Goal: Task Accomplishment & Management: Manage account settings

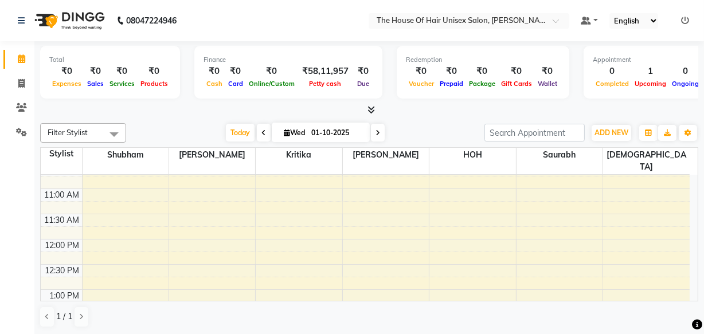
scroll to position [208, 0]
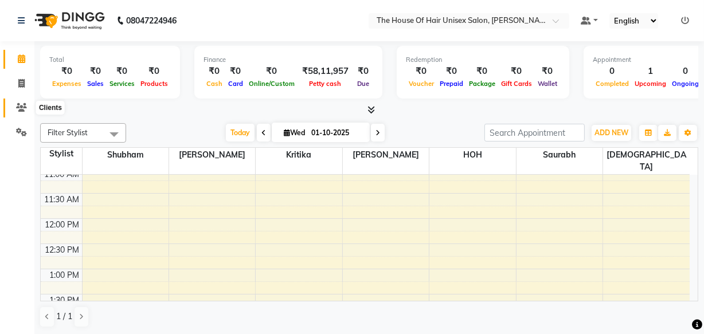
click at [20, 105] on icon at bounding box center [21, 107] width 11 height 9
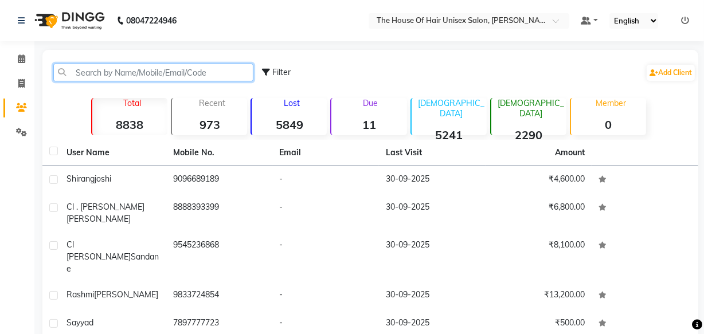
click at [93, 73] on input "text" at bounding box center [153, 73] width 200 height 18
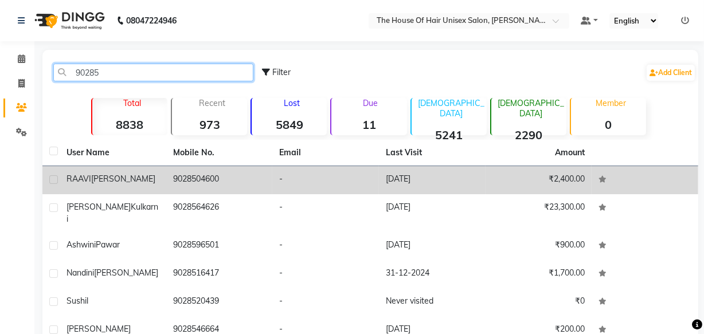
type input "90285"
click at [211, 183] on td "9028504600" at bounding box center [219, 180] width 107 height 28
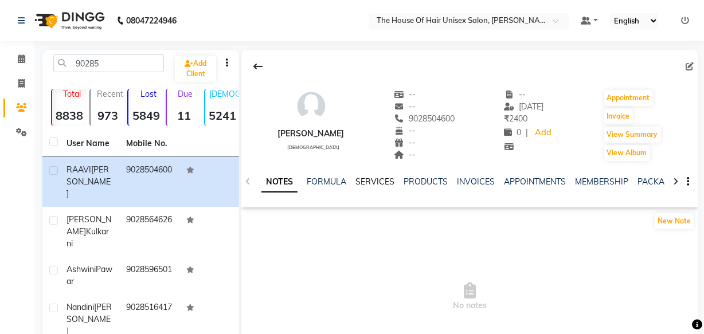
click at [367, 179] on link "SERVICES" at bounding box center [374, 182] width 39 height 10
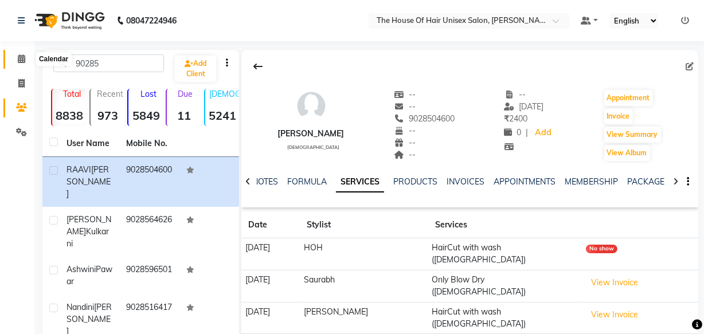
click at [21, 58] on icon at bounding box center [21, 58] width 7 height 9
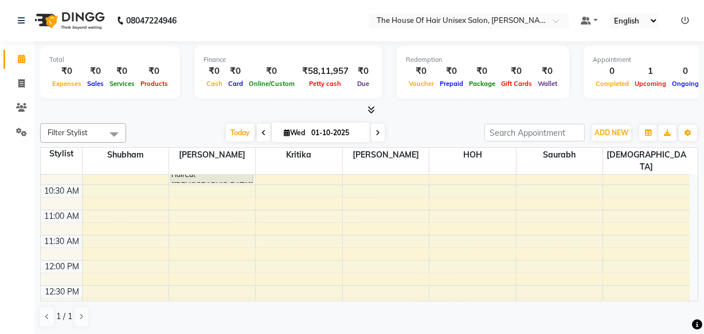
scroll to position [187, 0]
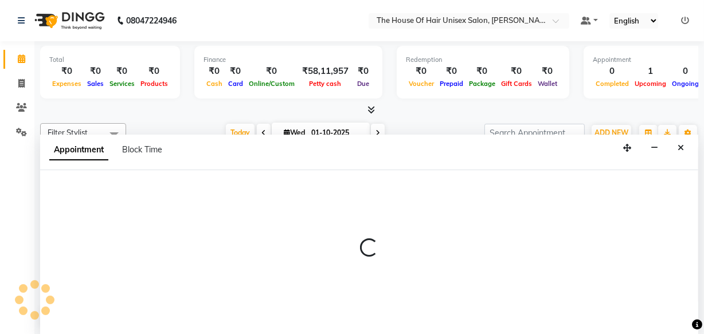
select select "20971"
select select "765"
select select "tentative"
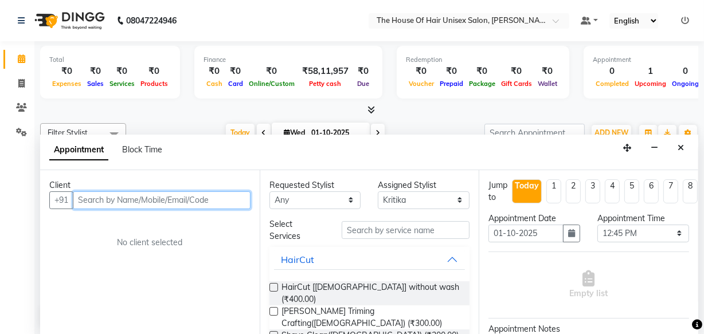
scroll to position [0, 0]
click at [692, 320] on icon at bounding box center [697, 325] width 10 height 10
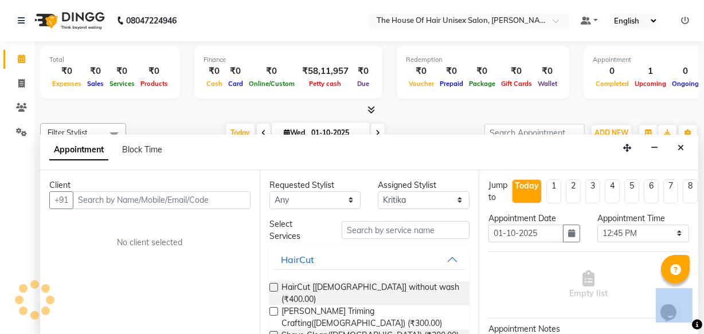
click at [692, 320] on icon at bounding box center [697, 325] width 10 height 10
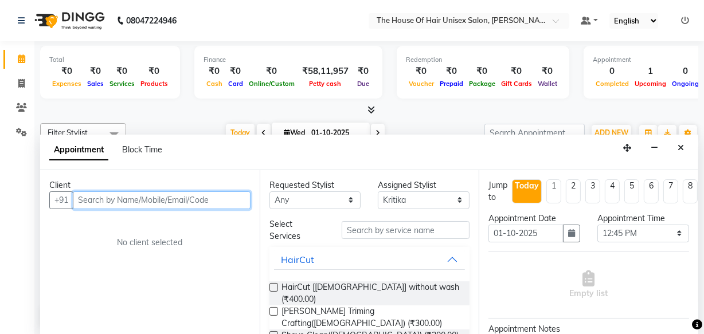
click at [125, 200] on input "text" at bounding box center [162, 200] width 178 height 18
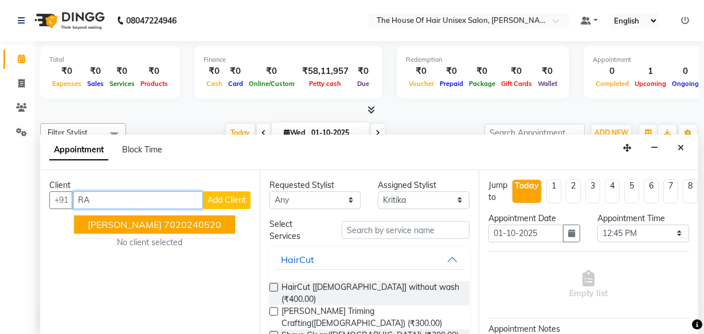
type input "R"
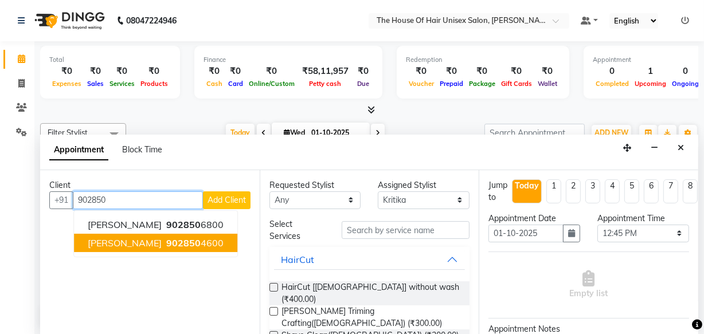
click at [143, 243] on span "[PERSON_NAME]" at bounding box center [125, 242] width 74 height 11
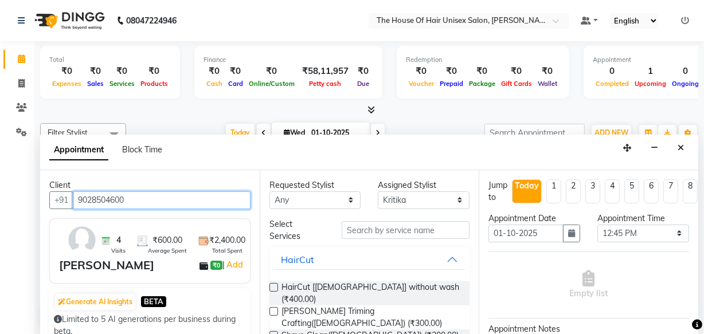
type input "9028504600"
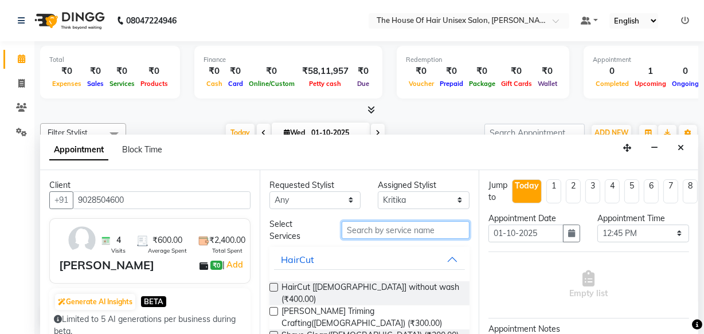
click at [374, 229] on input "text" at bounding box center [406, 230] width 128 height 18
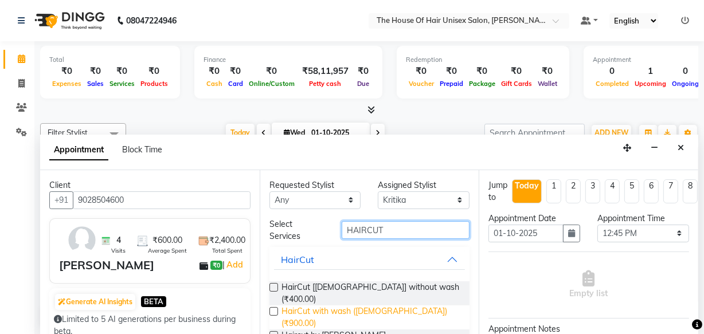
type input "HAIRCUT"
click at [378, 305] on span "HairCut with wash ([DEMOGRAPHIC_DATA]) (₹900.00)" at bounding box center [370, 317] width 179 height 24
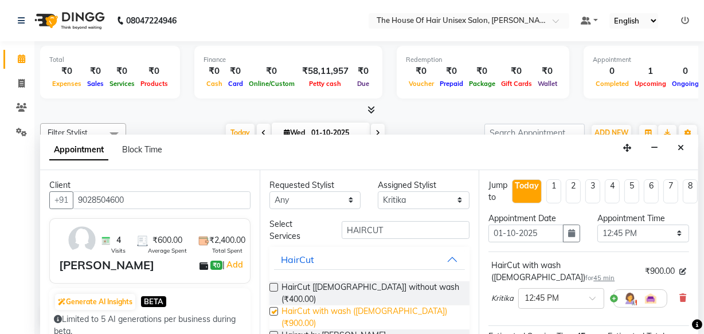
checkbox input "false"
click at [700, 304] on div "Total ₹0 Expenses ₹0 Sales ₹0 Services ₹0 Products Finance ₹0 Cash ₹0 Card ₹0 O…" at bounding box center [368, 188] width 669 height 294
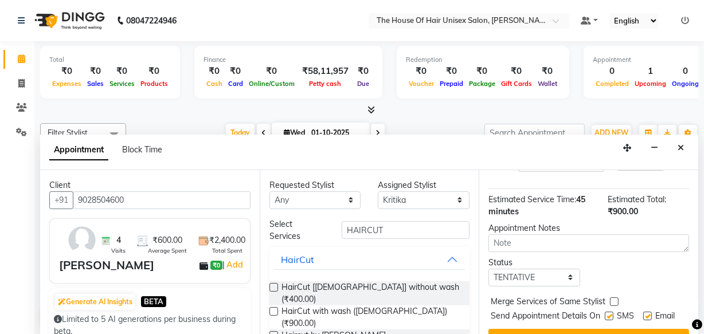
scroll to position [166, 0]
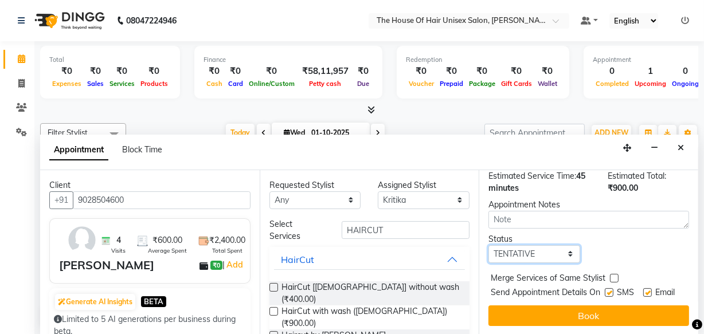
click at [562, 245] on select "Select TENTATIVE CONFIRM CHECK-IN UPCOMING" at bounding box center [534, 254] width 92 height 18
select select "upcoming"
click at [488, 245] on select "Select TENTATIVE CONFIRM CHECK-IN UPCOMING" at bounding box center [534, 254] width 92 height 18
click at [611, 274] on label at bounding box center [614, 278] width 9 height 9
click at [611, 276] on input "checkbox" at bounding box center [613, 279] width 7 height 7
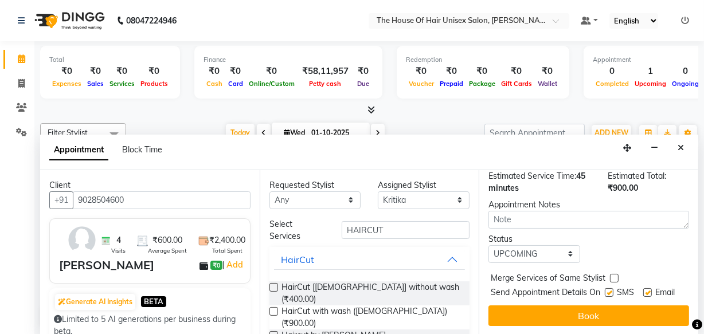
checkbox input "true"
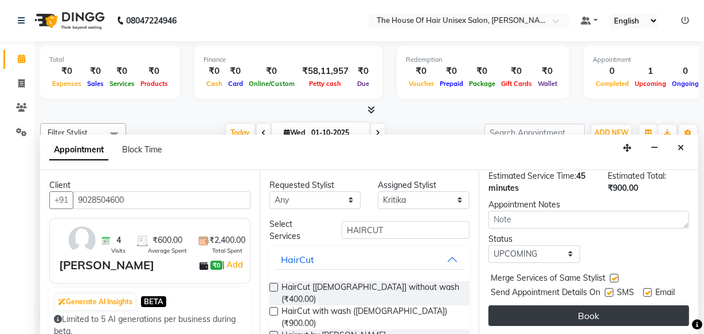
click at [575, 307] on button "Book" at bounding box center [588, 315] width 201 height 21
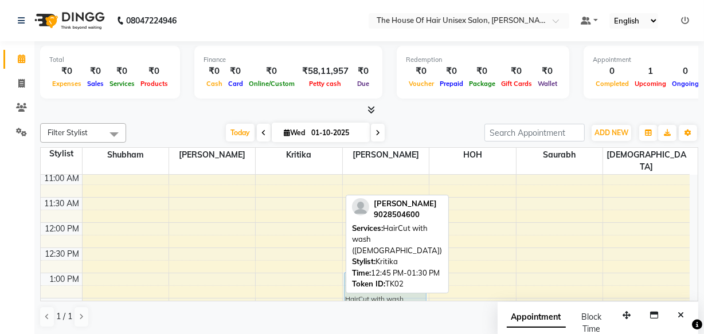
scroll to position [205, 0]
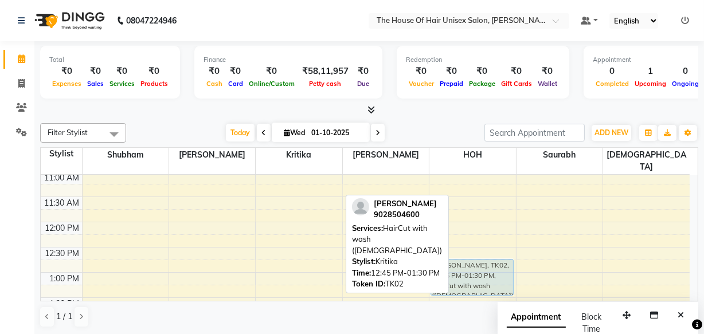
drag, startPoint x: 309, startPoint y: 280, endPoint x: 474, endPoint y: 264, distance: 165.8
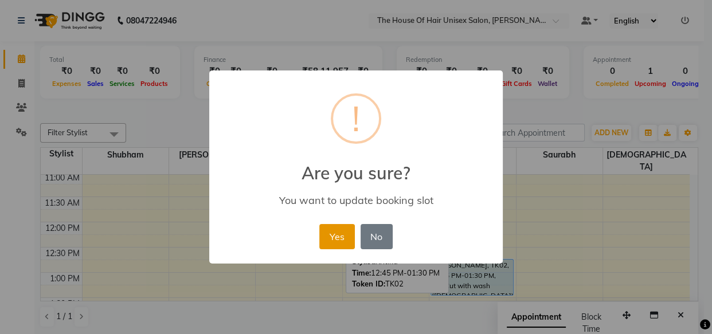
click at [335, 237] on button "Yes" at bounding box center [336, 236] width 35 height 25
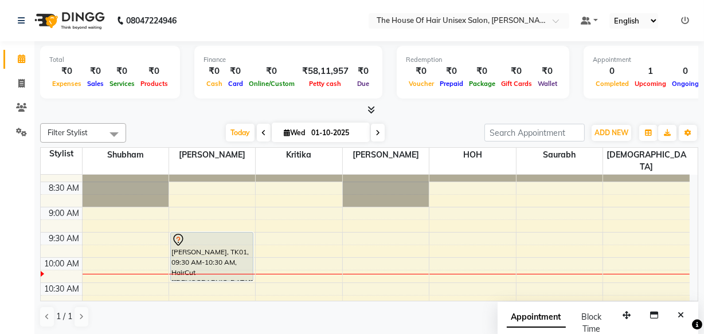
scroll to position [58, 0]
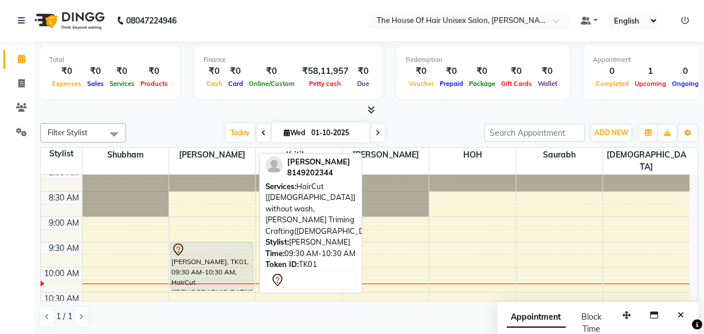
click at [216, 243] on div at bounding box center [211, 250] width 81 height 14
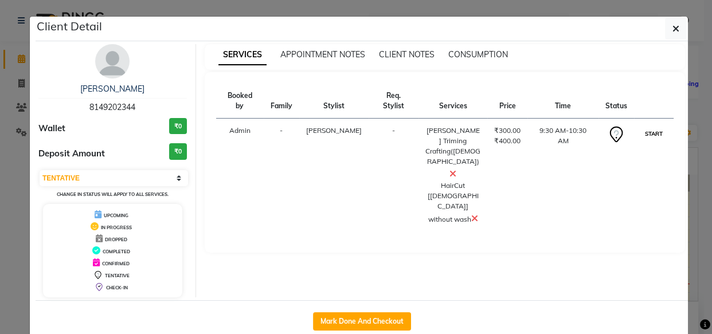
click at [646, 127] on button "START" at bounding box center [653, 134] width 23 height 14
select select "1"
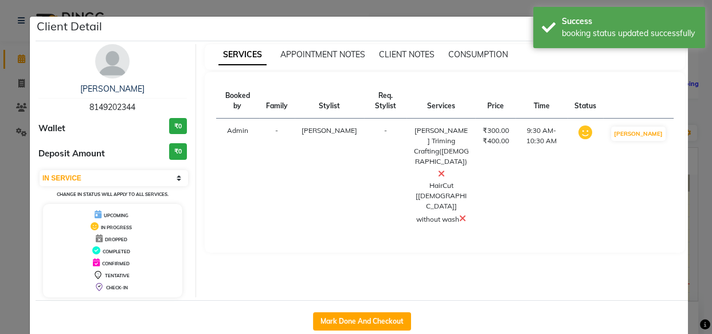
click at [690, 214] on ngb-modal-window "Client Detail [PERSON_NAME] 8149202344 Wallet ₹0 Deposit Amount ₹0 Select IN SE…" at bounding box center [356, 167] width 712 height 334
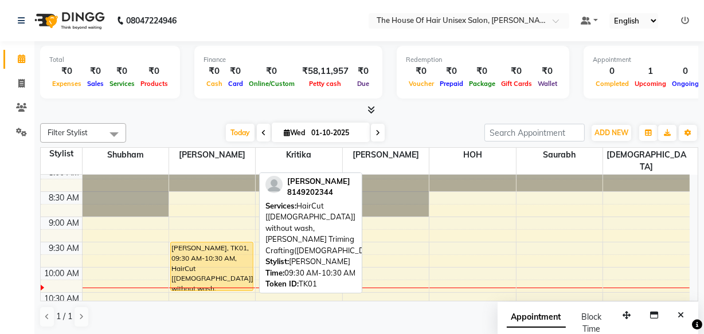
click at [235, 257] on div "[PERSON_NAME], TK01, 09:30 AM-10:30 AM, HairCut [[DEMOGRAPHIC_DATA]] without wa…" at bounding box center [212, 266] width 82 height 48
select select "1"
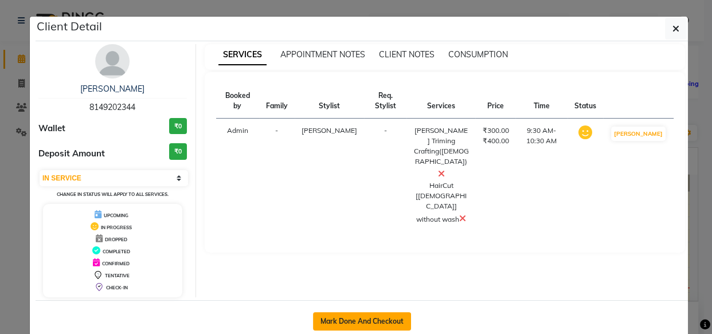
click at [359, 320] on button "Mark Done And Checkout" at bounding box center [362, 321] width 98 height 18
select select "service"
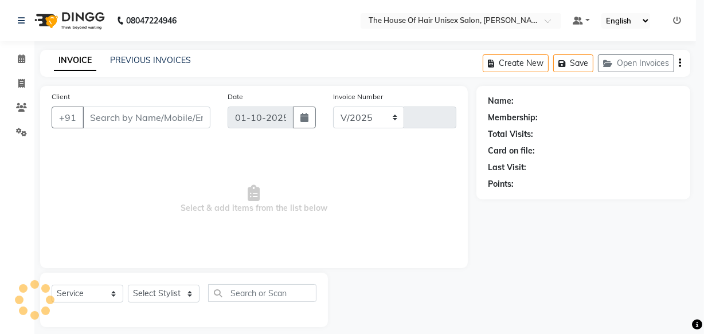
select select "598"
type input "3064"
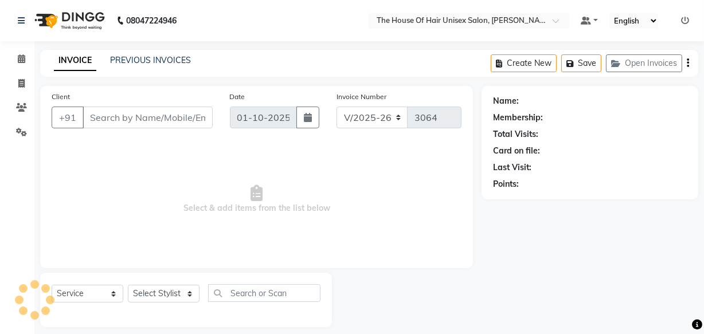
type input "8149202344"
select select "13497"
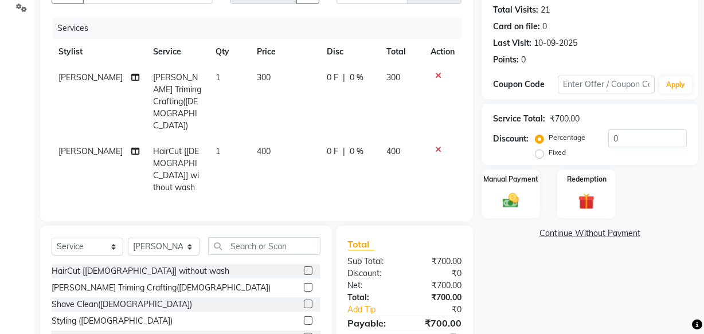
scroll to position [125, 0]
click at [166, 146] on span "HairCut [[DEMOGRAPHIC_DATA]] without wash" at bounding box center [176, 169] width 46 height 46
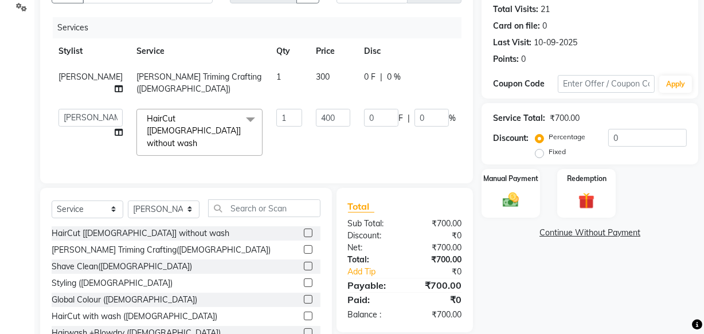
click at [166, 130] on span "HairCut [[DEMOGRAPHIC_DATA]] without wash x" at bounding box center [194, 131] width 101 height 37
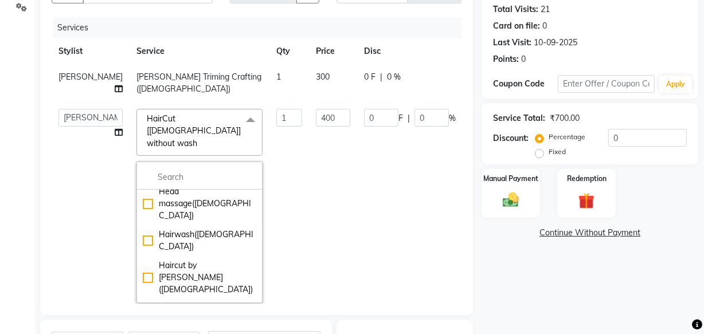
scroll to position [542, 0]
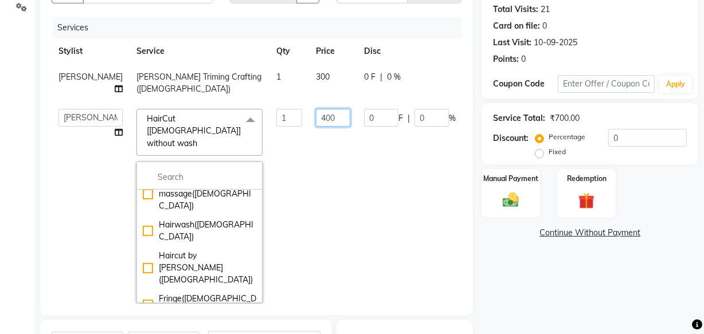
click at [316, 116] on input "400" at bounding box center [333, 118] width 34 height 18
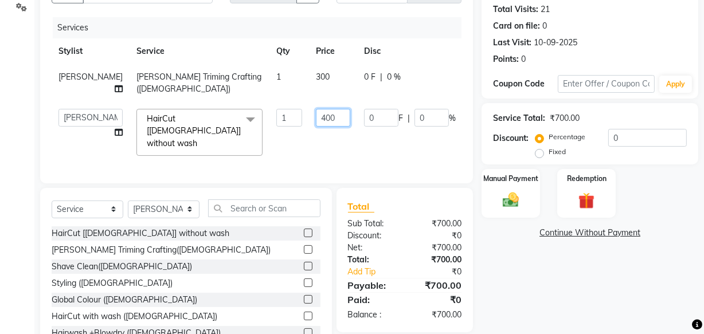
click at [316, 116] on input "400" at bounding box center [333, 118] width 34 height 18
type input "600"
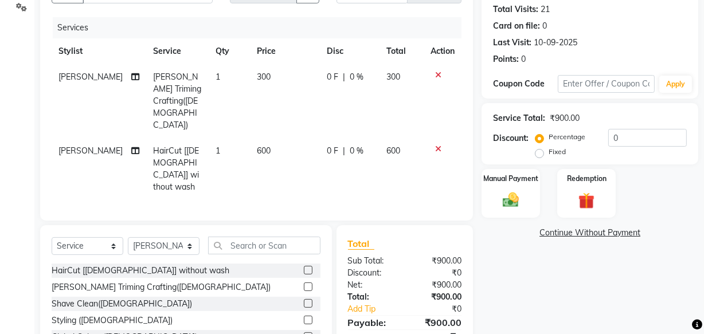
click at [475, 117] on div "Client [PHONE_NUMBER] Date [DATE] Invoice Number V/2025 V/[PHONE_NUMBER] Servic…" at bounding box center [257, 177] width 450 height 433
click at [514, 191] on img at bounding box center [511, 199] width 28 height 19
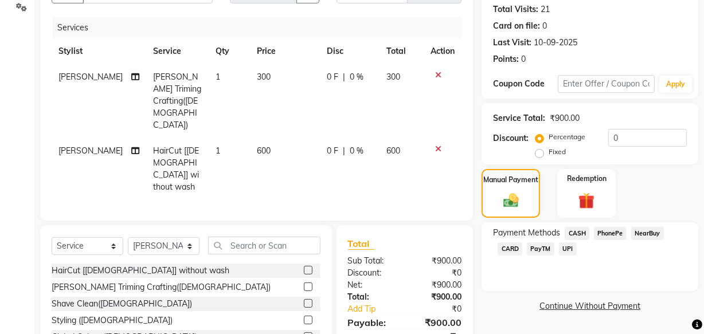
click at [575, 232] on span "CASH" at bounding box center [577, 233] width 25 height 13
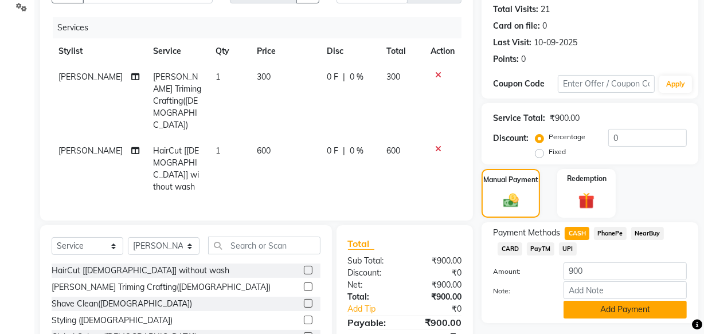
click at [602, 309] on button "Add Payment" at bounding box center [624, 310] width 123 height 18
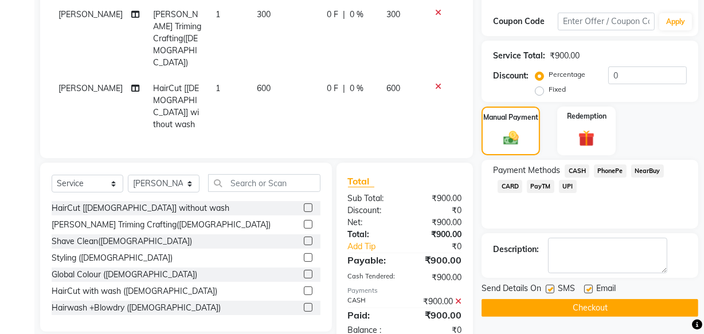
scroll to position [190, 0]
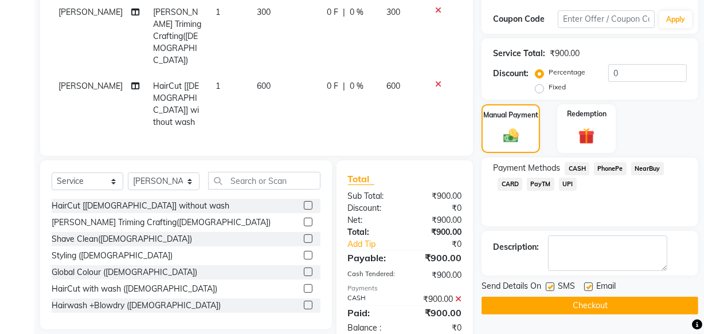
click at [604, 303] on button "Checkout" at bounding box center [589, 306] width 217 height 18
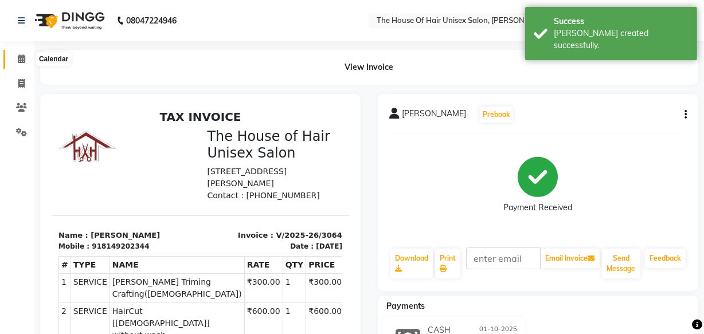
click at [20, 57] on icon at bounding box center [21, 58] width 7 height 9
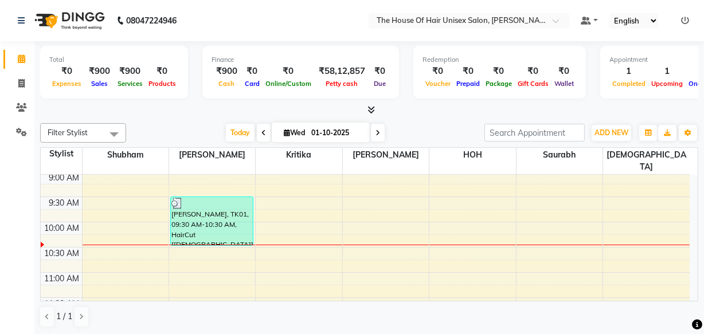
scroll to position [125, 0]
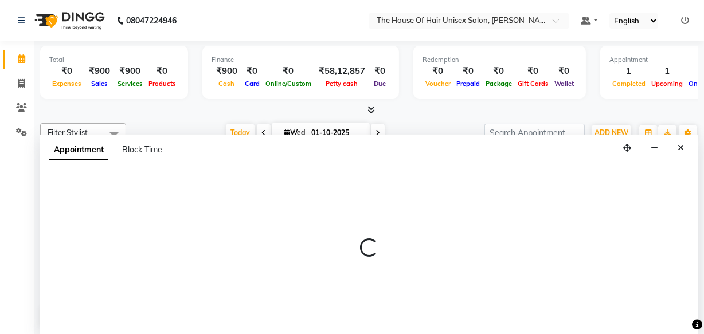
select select "89756"
select select "tentative"
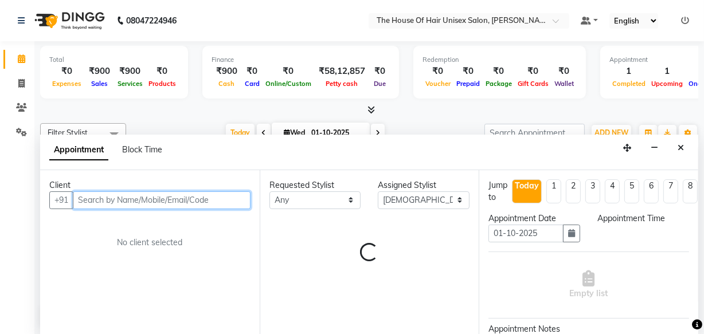
scroll to position [0, 0]
select select "660"
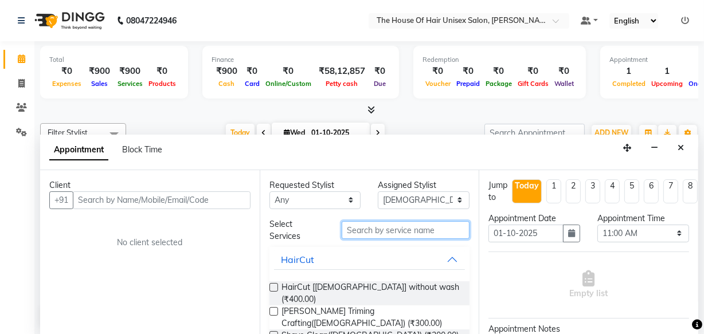
click at [370, 226] on input "text" at bounding box center [406, 230] width 128 height 18
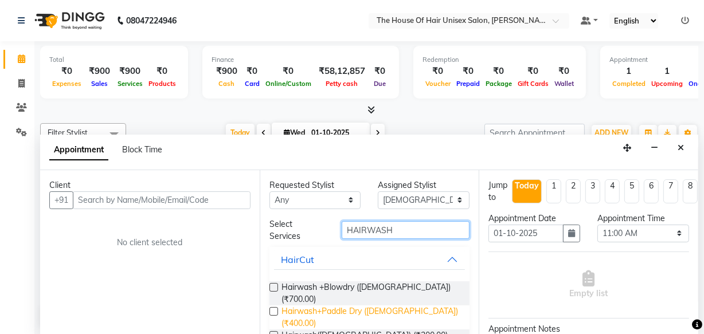
type input "HAIRWASH"
click at [347, 305] on span "Hairwash+Paddle Dry ([DEMOGRAPHIC_DATA]) (₹400.00)" at bounding box center [370, 317] width 179 height 24
checkbox input "false"
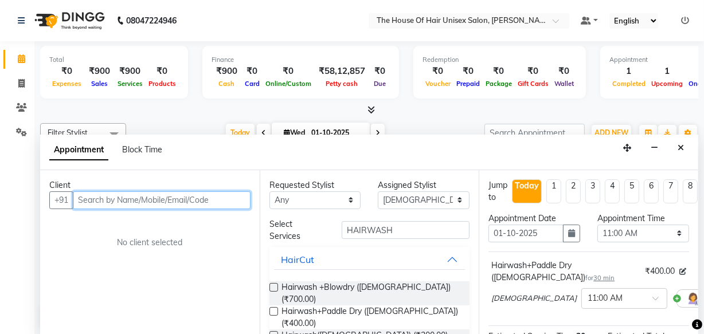
click at [150, 195] on input "text" at bounding box center [162, 200] width 178 height 18
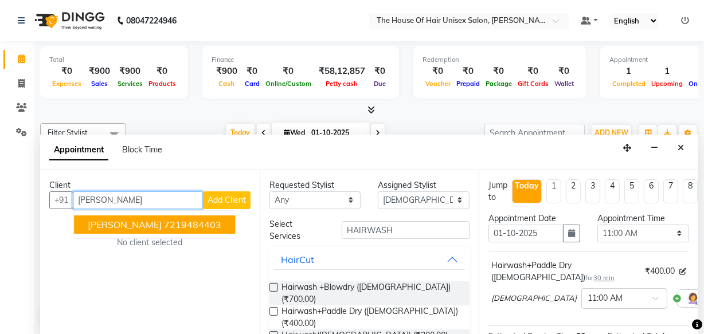
click at [162, 219] on span "[PERSON_NAME]" at bounding box center [125, 224] width 74 height 11
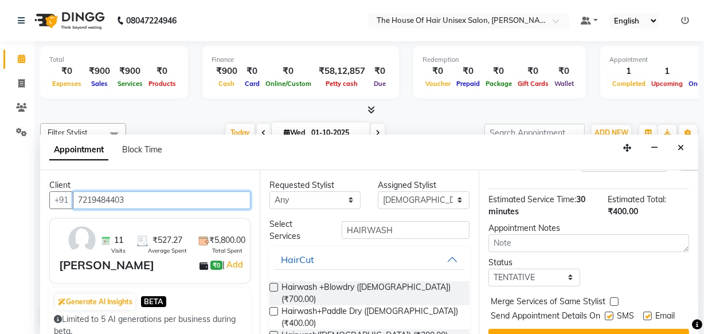
scroll to position [178, 0]
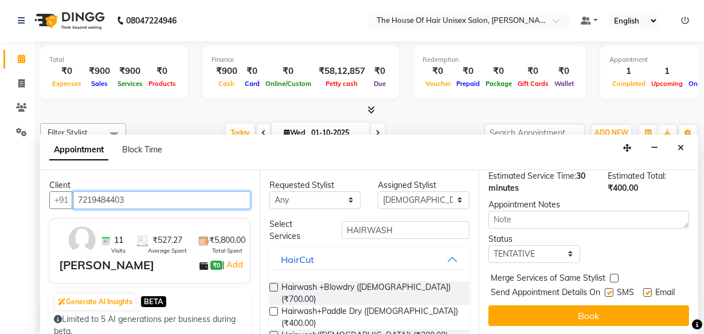
type input "7219484403"
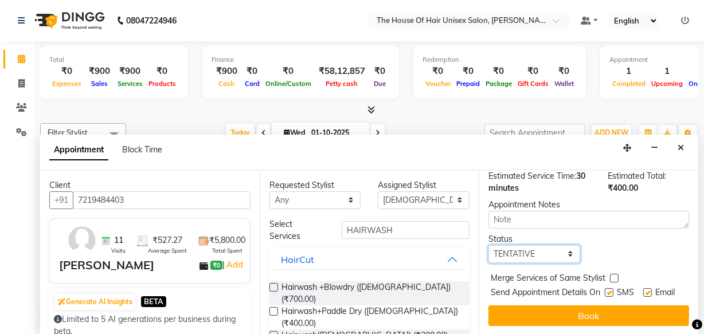
click at [565, 245] on select "Select TENTATIVE CONFIRM CHECK-IN UPCOMING" at bounding box center [534, 254] width 92 height 18
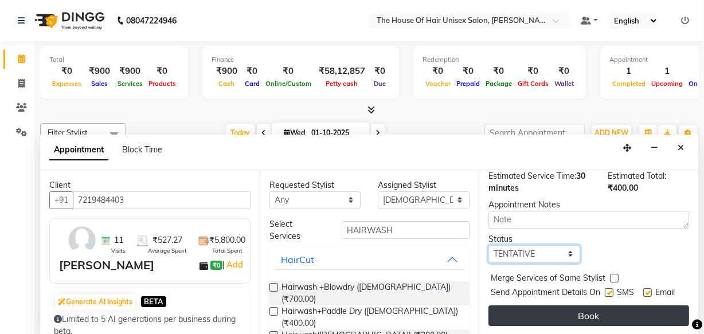
select select "upcoming"
click at [488, 245] on select "Select TENTATIVE CONFIRM CHECK-IN UPCOMING" at bounding box center [534, 254] width 92 height 18
click at [538, 308] on button "Book" at bounding box center [588, 315] width 201 height 21
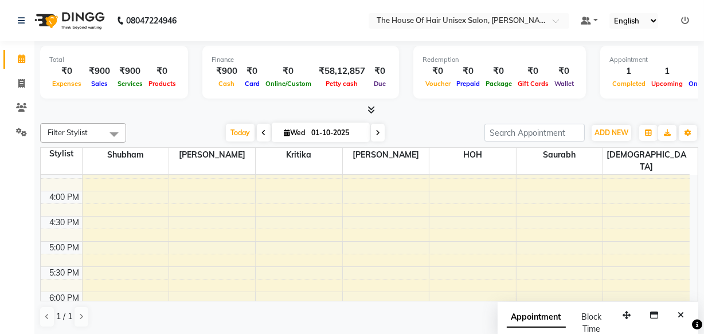
scroll to position [459, 0]
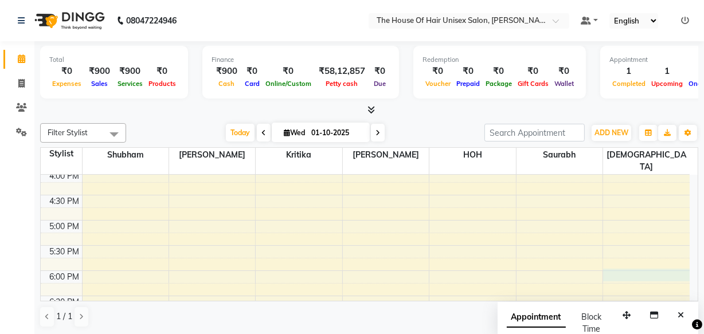
click at [608, 259] on div "7:00 AM 7:30 AM 8:00 AM 8:30 AM 9:00 AM 9:30 AM 10:00 AM 10:30 AM 11:00 AM 11:3…" at bounding box center [365, 94] width 649 height 756
select select "89756"
select select "tentative"
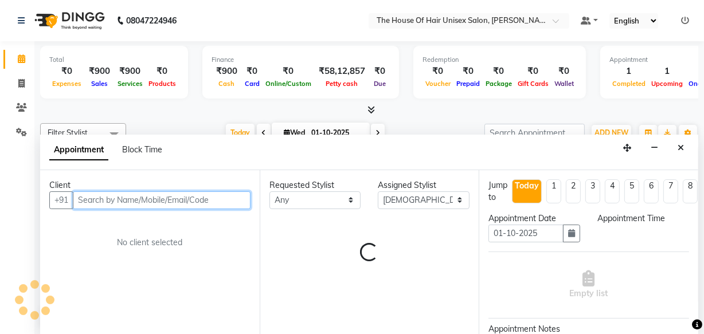
scroll to position [0, 0]
select select "1080"
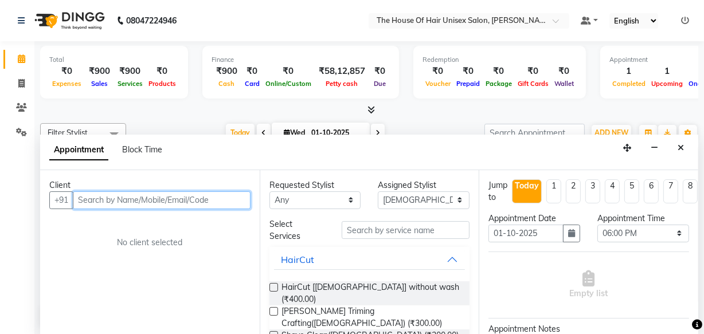
click at [192, 200] on input "text" at bounding box center [162, 200] width 178 height 18
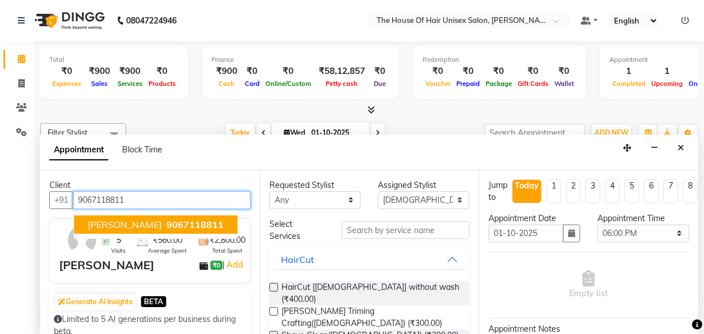
click at [179, 222] on span "9067118811" at bounding box center [194, 224] width 57 height 11
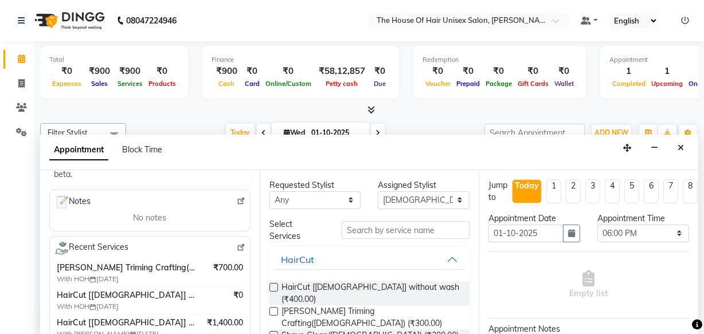
scroll to position [166, 0]
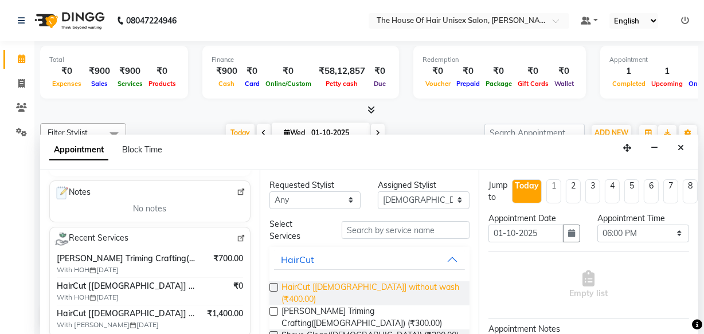
type input "9067118811"
click at [340, 286] on span "HairCut [[DEMOGRAPHIC_DATA]] without wash (₹400.00)" at bounding box center [370, 293] width 179 height 24
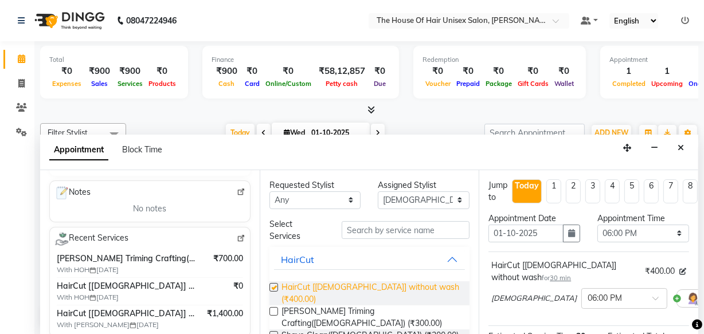
checkbox input "false"
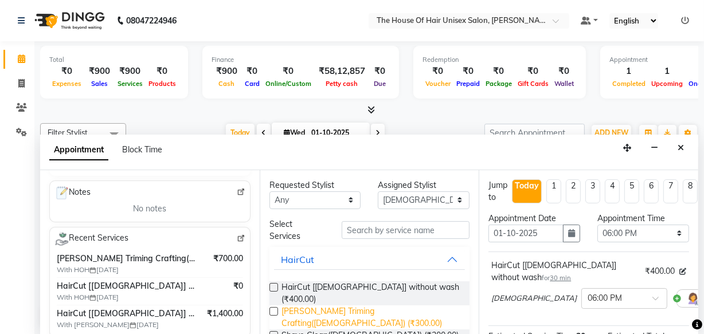
click at [334, 305] on span "[PERSON_NAME] Triming Crafting([DEMOGRAPHIC_DATA]) (₹300.00)" at bounding box center [370, 317] width 179 height 24
checkbox input "false"
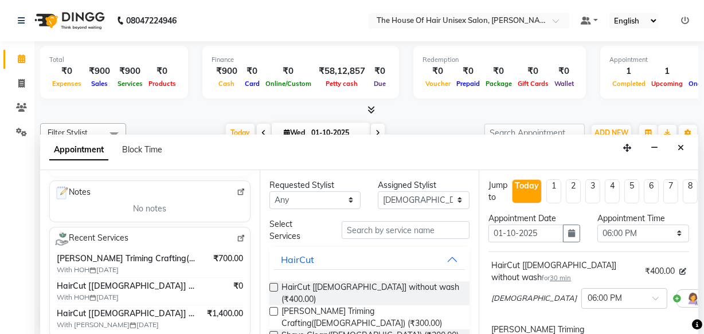
click at [692, 320] on icon at bounding box center [697, 325] width 10 height 10
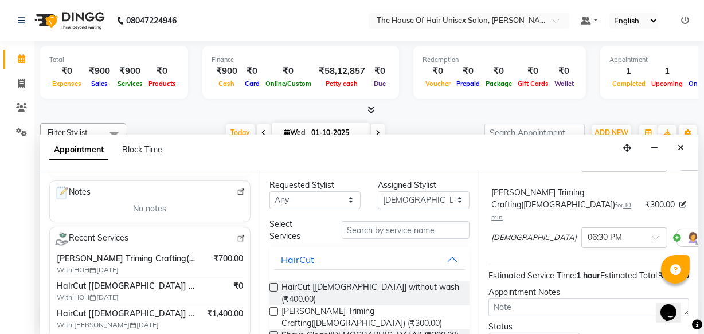
scroll to position [218, 0]
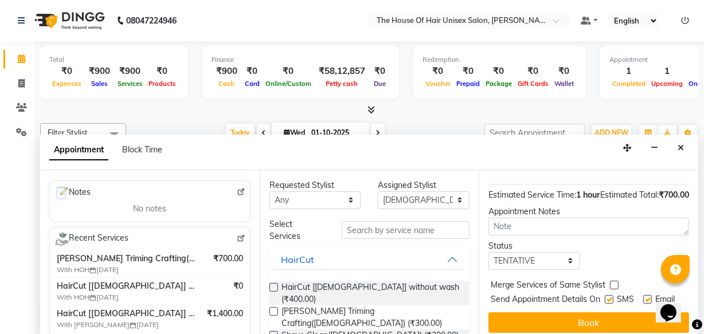
click at [612, 281] on label at bounding box center [614, 285] width 9 height 9
click at [612, 283] on input "checkbox" at bounding box center [613, 286] width 7 height 7
checkbox input "true"
click at [560, 252] on select "Select TENTATIVE CONFIRM CHECK-IN UPCOMING" at bounding box center [534, 261] width 92 height 18
select select "upcoming"
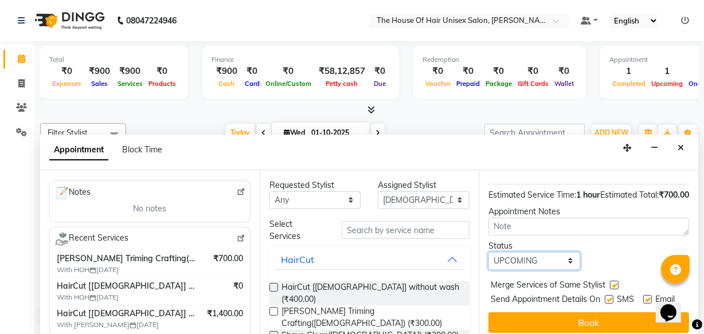
click at [488, 252] on select "Select TENTATIVE CONFIRM CHECK-IN UPCOMING" at bounding box center [534, 261] width 92 height 18
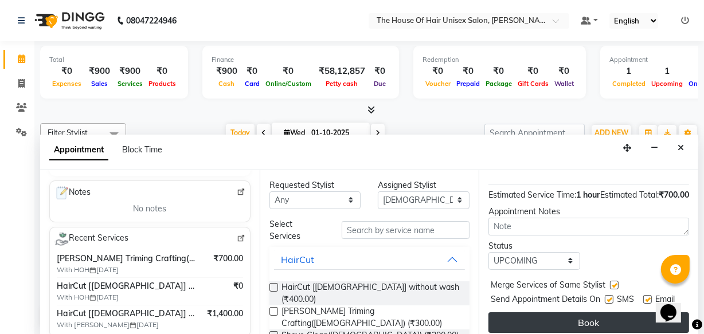
click at [549, 312] on button "Book" at bounding box center [588, 322] width 201 height 21
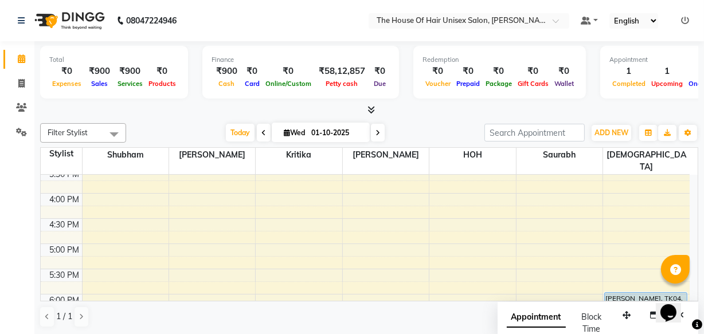
scroll to position [437, 0]
click at [461, 232] on div "7:00 AM 7:30 AM 8:00 AM 8:30 AM 9:00 AM 9:30 AM 10:00 AM 10:30 AM 11:00 AM 11:3…" at bounding box center [365, 115] width 649 height 756
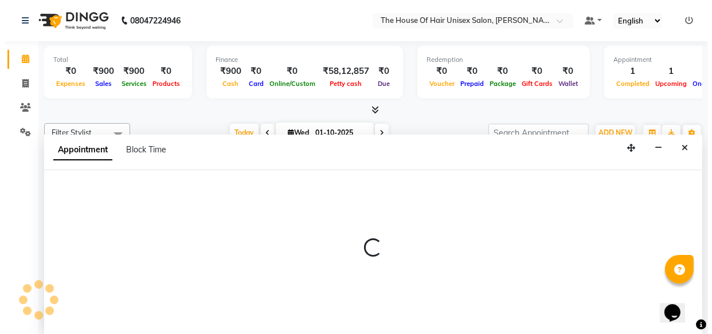
scroll to position [0, 0]
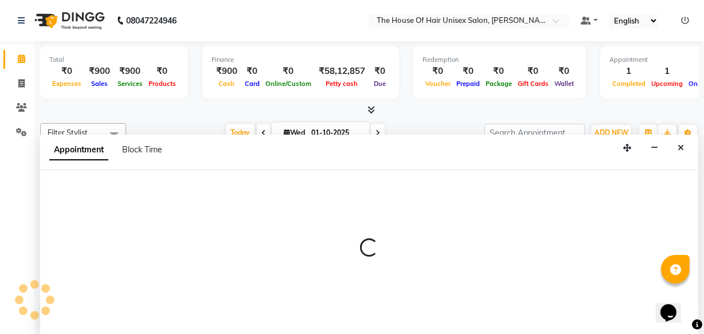
select select "85989"
select select "tentative"
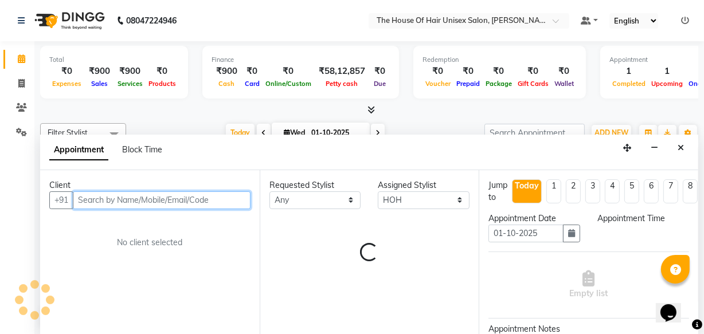
select select "1020"
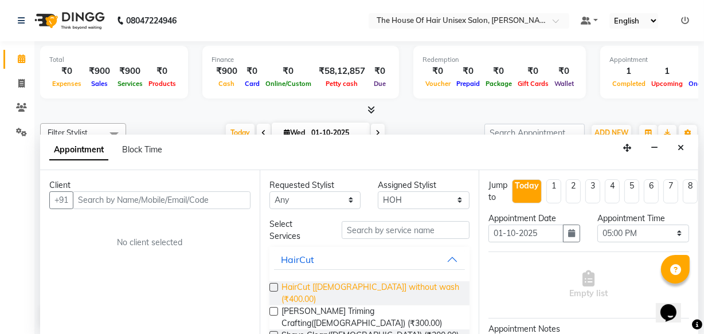
click at [366, 285] on span "HairCut [[DEMOGRAPHIC_DATA]] without wash (₹400.00)" at bounding box center [370, 293] width 179 height 24
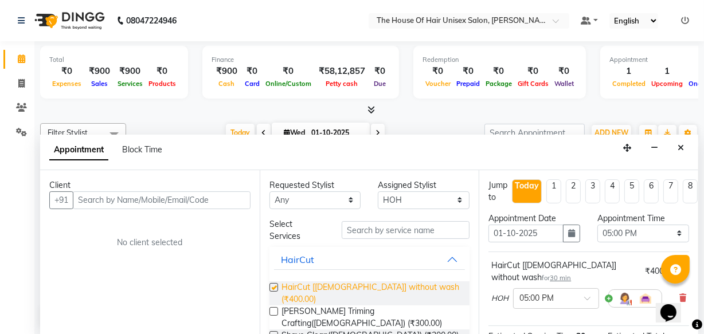
checkbox input "false"
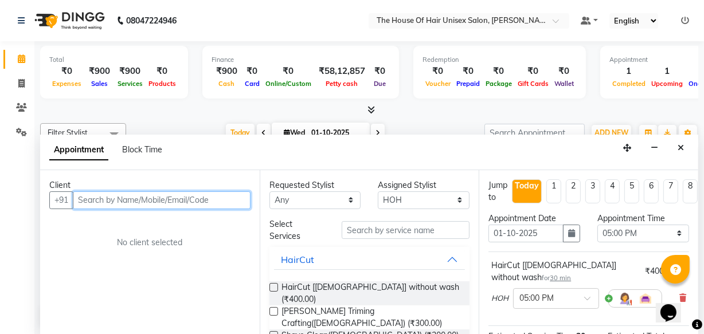
click at [179, 198] on input "text" at bounding box center [162, 200] width 178 height 18
type input "9366261151"
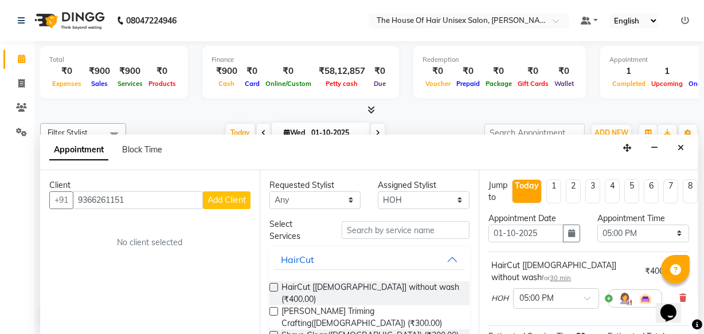
click at [228, 197] on span "Add Client" at bounding box center [226, 200] width 38 height 10
select select "22"
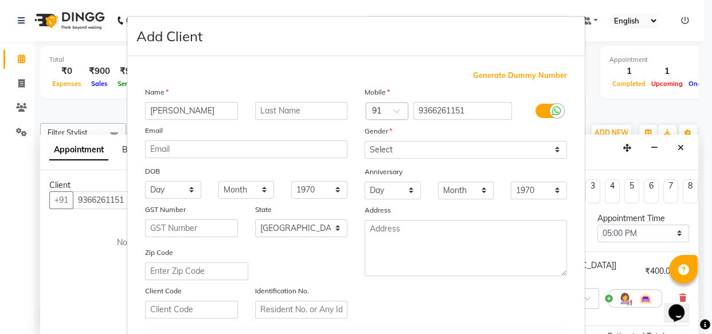
type input "[PERSON_NAME]"
click at [258, 110] on input "text" at bounding box center [301, 111] width 93 height 18
type input "MISHRA"
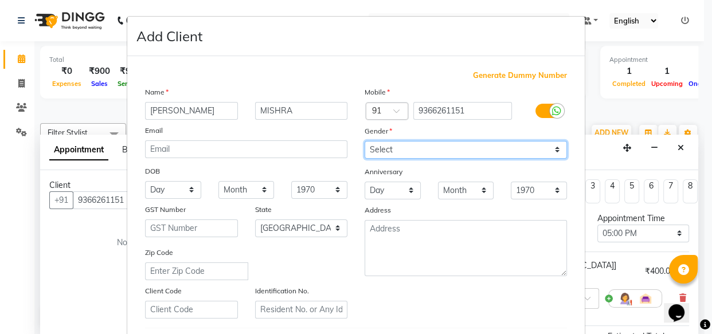
click at [381, 149] on select "Select [DEMOGRAPHIC_DATA] [DEMOGRAPHIC_DATA] Other Prefer Not To Say" at bounding box center [466, 150] width 202 height 18
select select "[DEMOGRAPHIC_DATA]"
click at [365, 141] on select "Select [DEMOGRAPHIC_DATA] [DEMOGRAPHIC_DATA] Other Prefer Not To Say" at bounding box center [466, 150] width 202 height 18
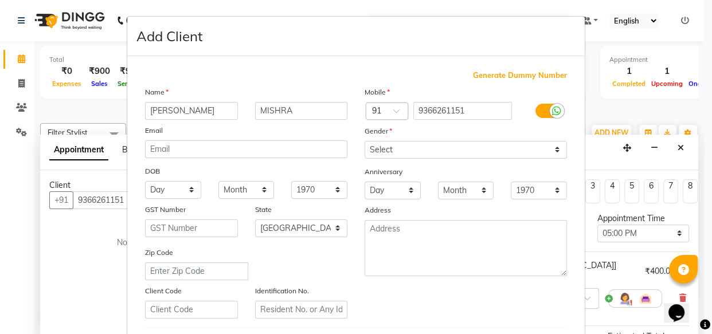
click at [567, 323] on div "Generate Dummy Number Name [PERSON_NAME] Email DOB Day 01 02 03 04 05 06 07 08 …" at bounding box center [355, 264] width 439 height 388
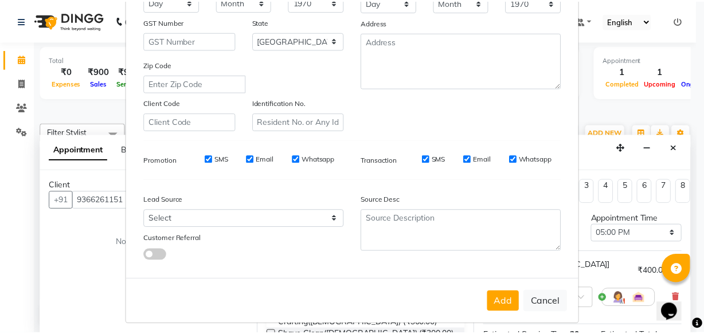
scroll to position [198, 0]
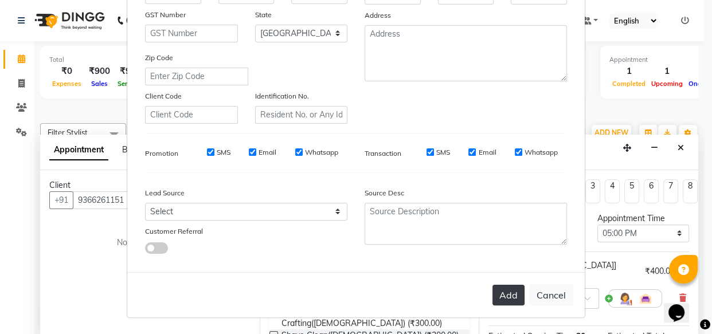
click at [508, 296] on button "Add" at bounding box center [508, 295] width 32 height 21
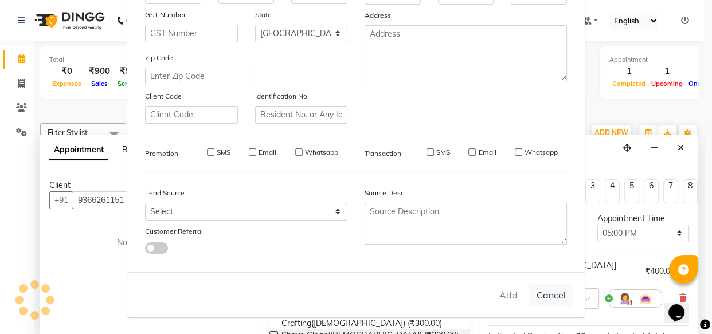
select select
select select "null"
select select
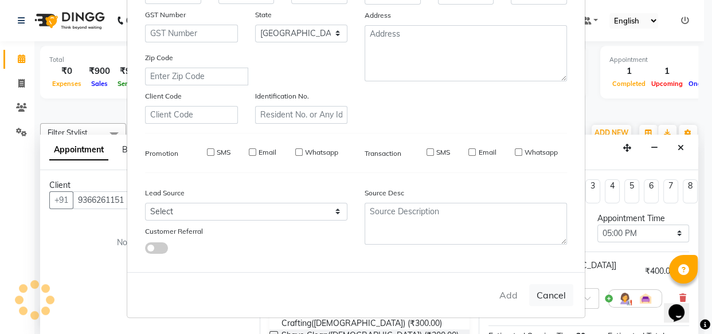
select select
checkbox input "false"
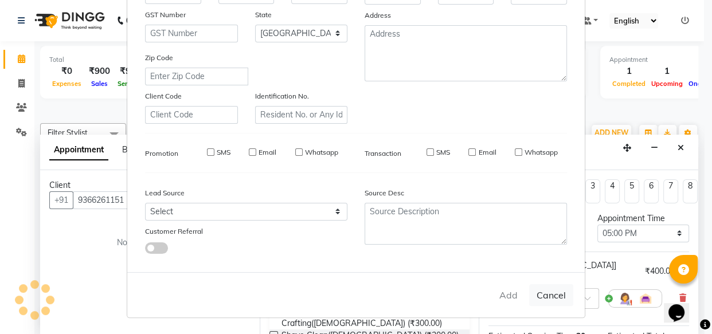
checkbox input "false"
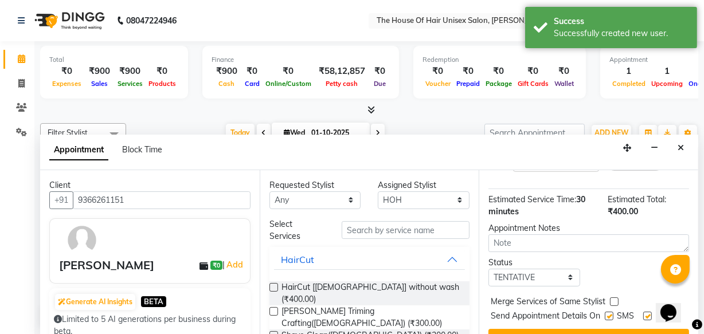
scroll to position [166, 0]
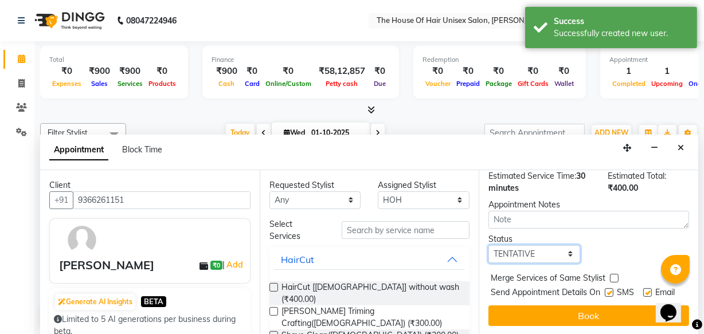
click at [563, 245] on select "Select TENTATIVE CONFIRM CHECK-IN UPCOMING" at bounding box center [534, 254] width 92 height 18
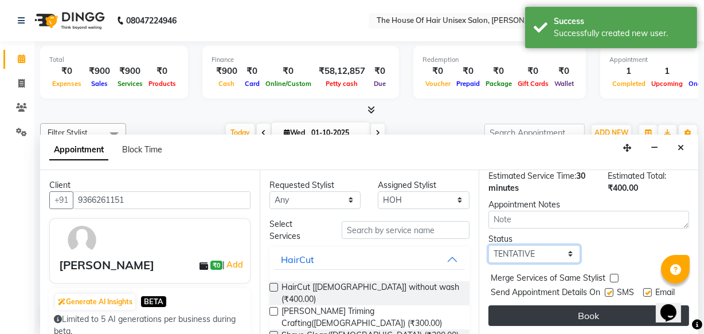
select select "upcoming"
click at [488, 245] on select "Select TENTATIVE CONFIRM CHECK-IN UPCOMING" at bounding box center [534, 254] width 92 height 18
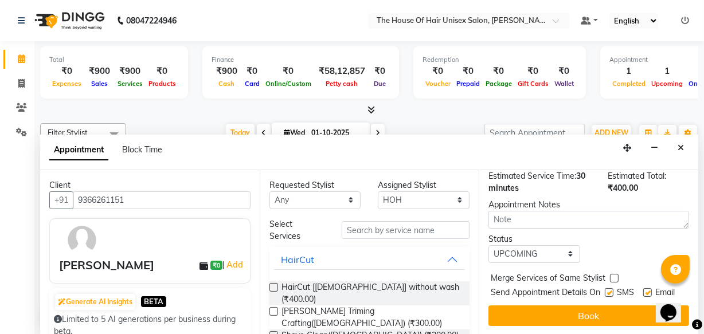
click at [613, 274] on label at bounding box center [614, 278] width 9 height 9
click at [613, 276] on input "checkbox" at bounding box center [613, 279] width 7 height 7
checkbox input "true"
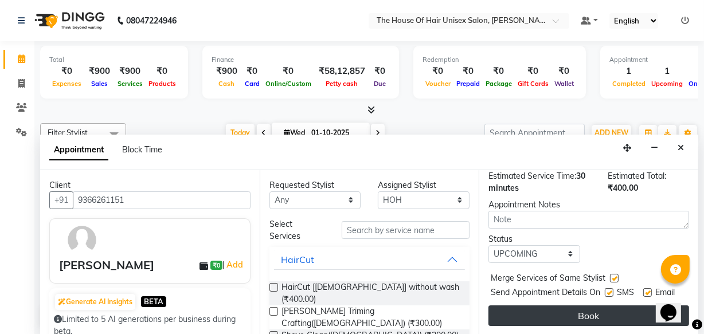
click at [586, 308] on button "Book" at bounding box center [588, 315] width 201 height 21
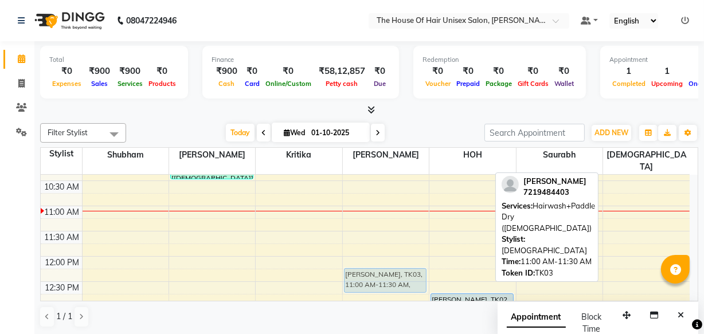
scroll to position [171, 0]
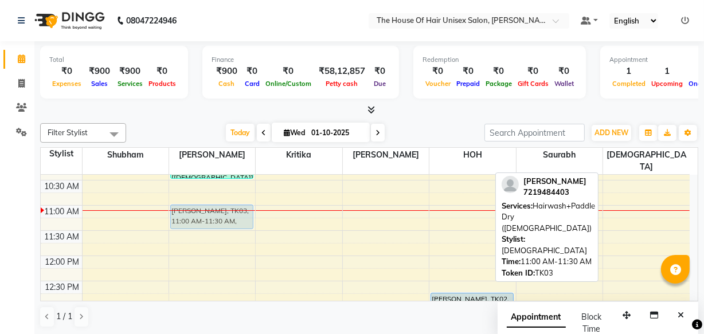
drag, startPoint x: 624, startPoint y: 251, endPoint x: 224, endPoint y: 206, distance: 402.0
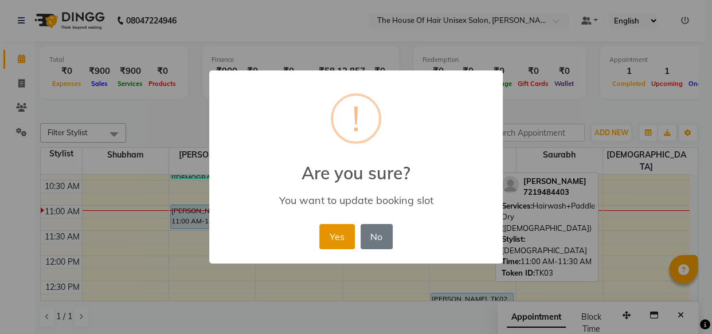
click at [333, 235] on button "Yes" at bounding box center [336, 236] width 35 height 25
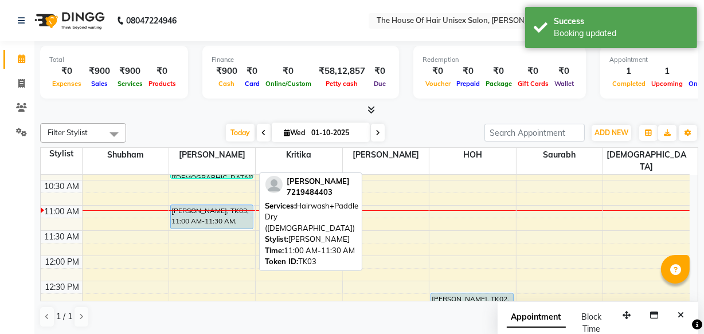
click at [206, 205] on div "[PERSON_NAME], TK03, 11:00 AM-11:30 AM, Hairwash+Paddle Dry ([DEMOGRAPHIC_DATA])" at bounding box center [212, 216] width 82 height 23
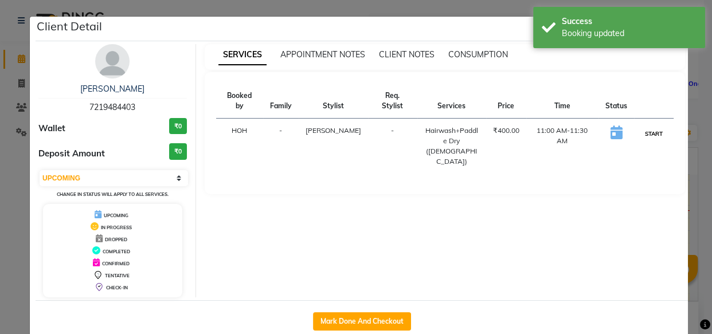
click at [645, 127] on button "START" at bounding box center [653, 134] width 23 height 14
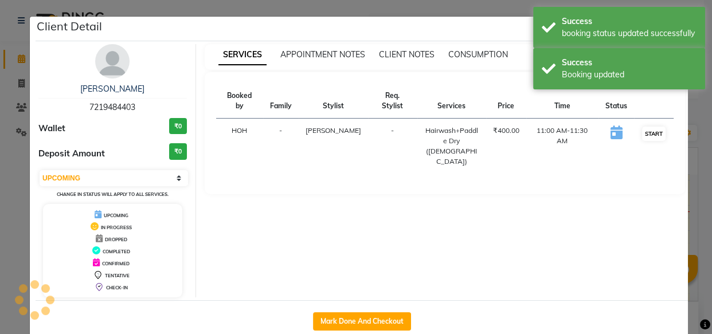
select select "1"
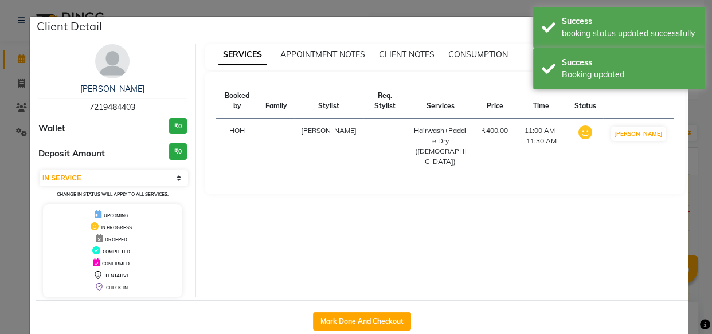
click at [691, 142] on ngb-modal-window "Client Detail [PERSON_NAME] 7219484403 Wallet ₹0 Deposit Amount ₹0 Select IN SE…" at bounding box center [356, 167] width 712 height 334
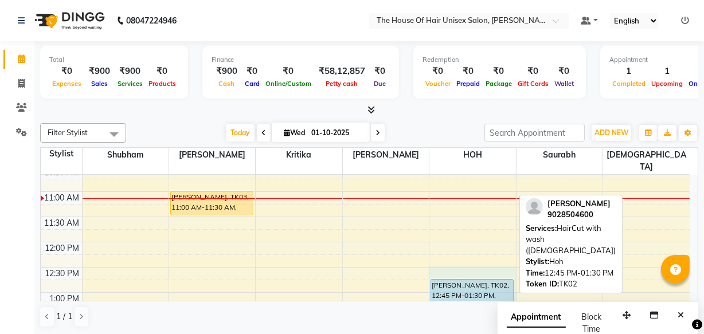
drag, startPoint x: 476, startPoint y: 274, endPoint x: 475, endPoint y: 295, distance: 20.7
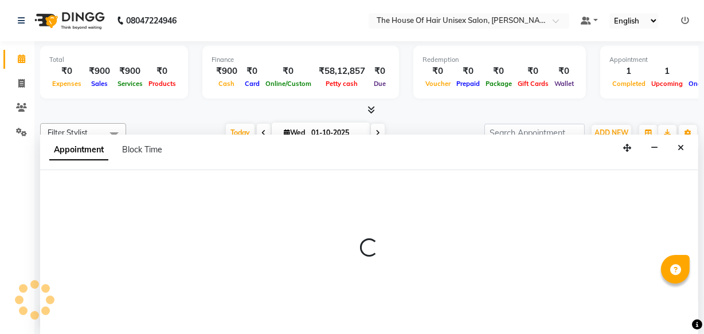
scroll to position [0, 0]
select select "85989"
select select "750"
select select "tentative"
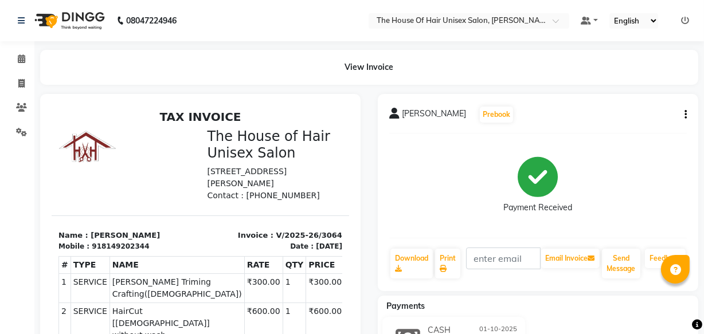
select select "598"
select select "service"
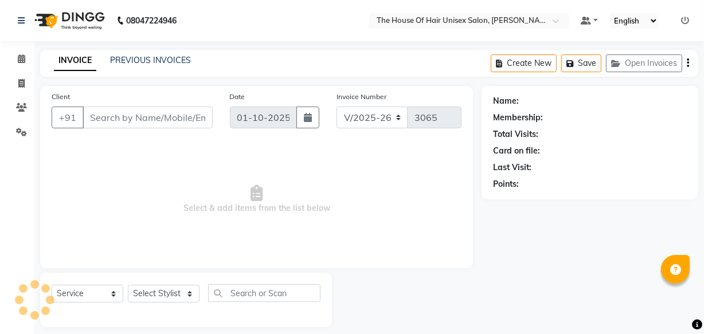
scroll to position [11, 0]
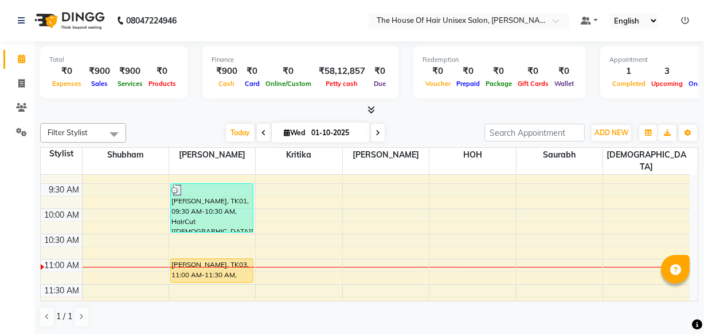
scroll to position [125, 0]
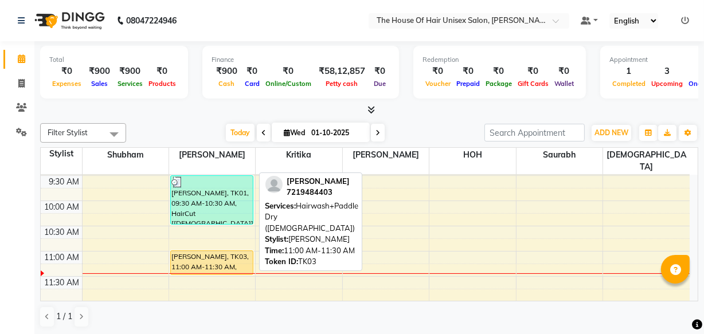
click at [187, 251] on div "[PERSON_NAME], TK03, 11:00 AM-11:30 AM, Hairwash+Paddle Dry ([DEMOGRAPHIC_DATA])" at bounding box center [212, 262] width 82 height 23
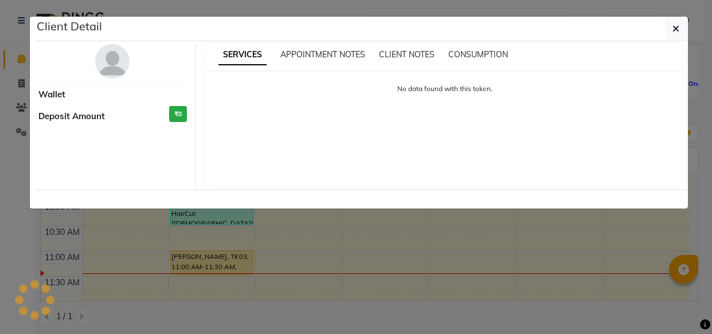
select select "1"
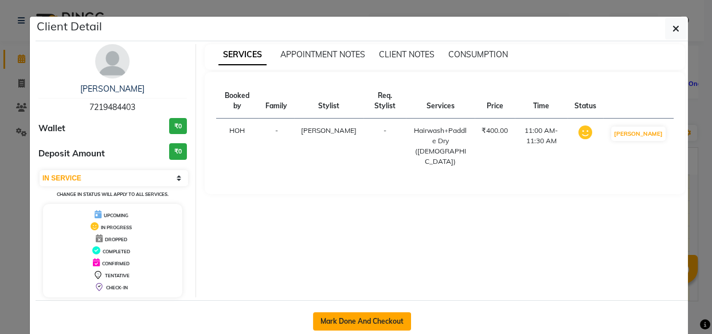
click at [353, 321] on button "Mark Done And Checkout" at bounding box center [362, 321] width 98 height 18
select select "598"
select select "service"
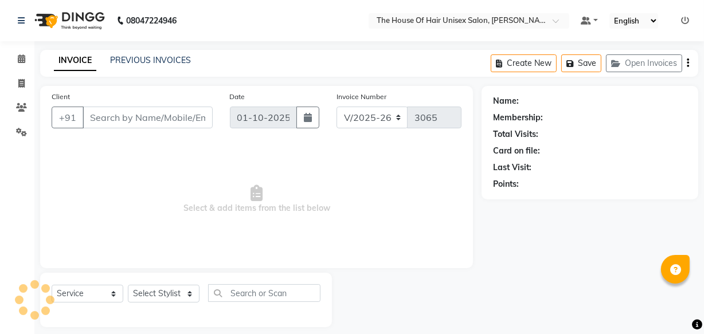
type input "7219484403"
select select "13497"
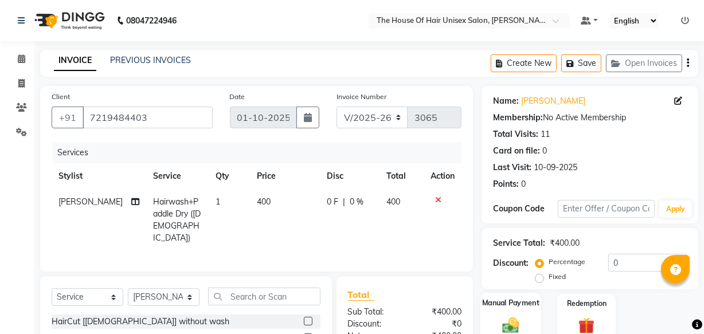
click at [534, 314] on div "Manual Payment" at bounding box center [510, 318] width 61 height 51
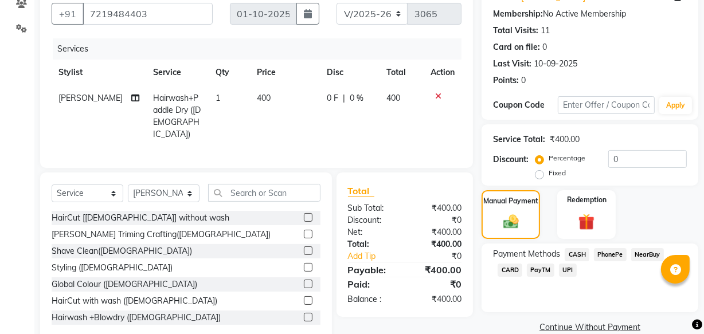
scroll to position [125, 0]
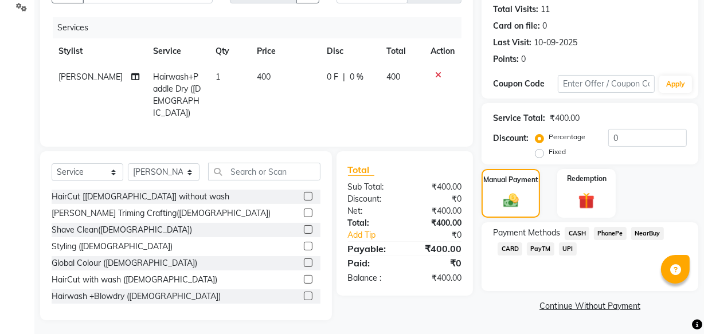
click at [575, 229] on span "CASH" at bounding box center [577, 233] width 25 height 13
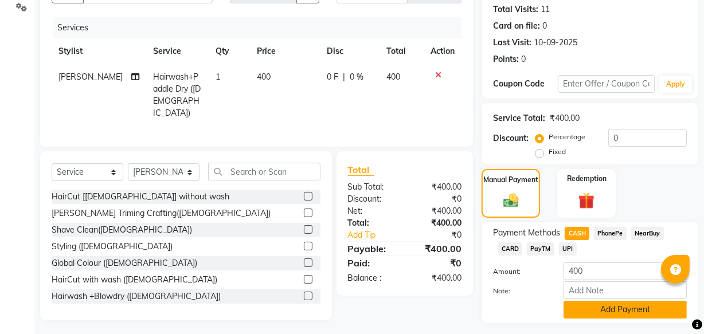
click at [594, 309] on button "Add Payment" at bounding box center [624, 310] width 123 height 18
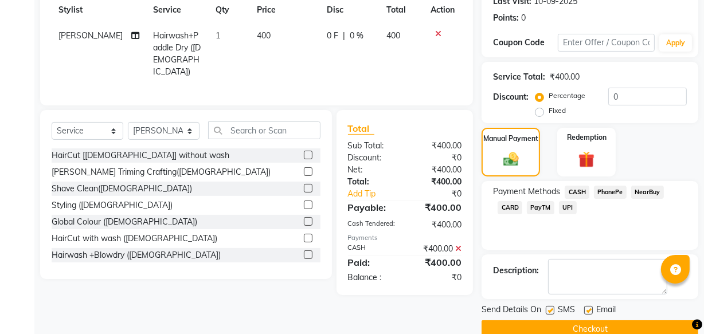
scroll to position [187, 0]
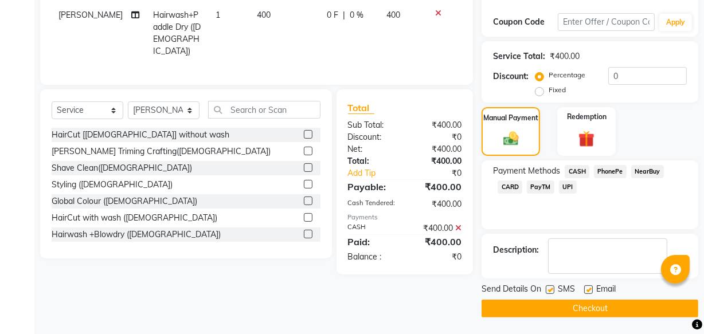
click at [629, 309] on button "Checkout" at bounding box center [589, 309] width 217 height 18
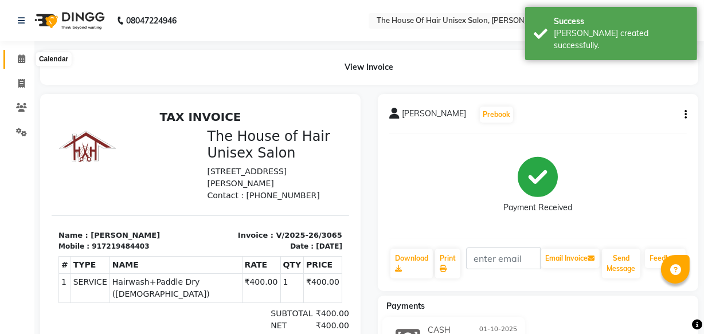
click at [22, 56] on icon at bounding box center [21, 58] width 7 height 9
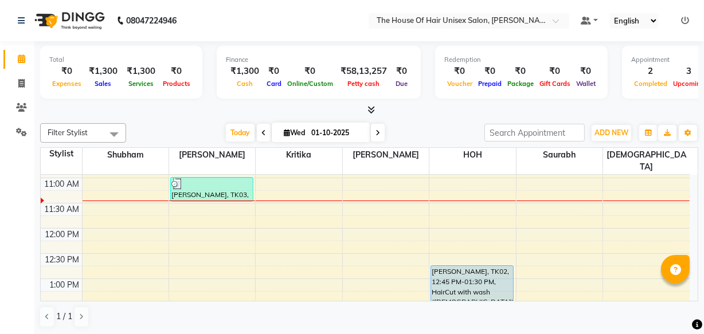
scroll to position [208, 0]
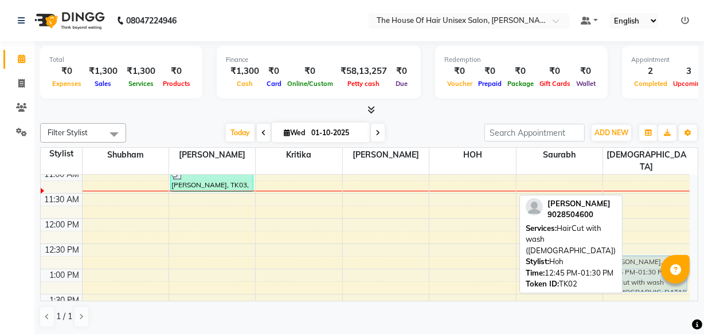
drag, startPoint x: 486, startPoint y: 253, endPoint x: 635, endPoint y: 253, distance: 149.0
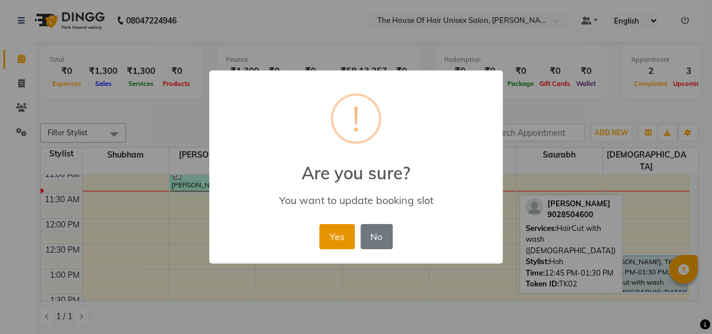
click at [348, 241] on button "Yes" at bounding box center [336, 236] width 35 height 25
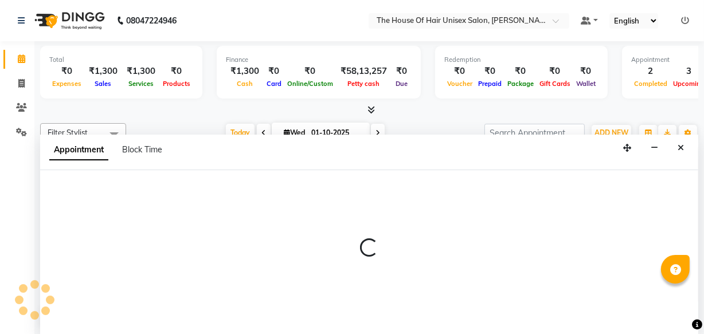
scroll to position [0, 0]
select select "13497"
select select "765"
select select "tentative"
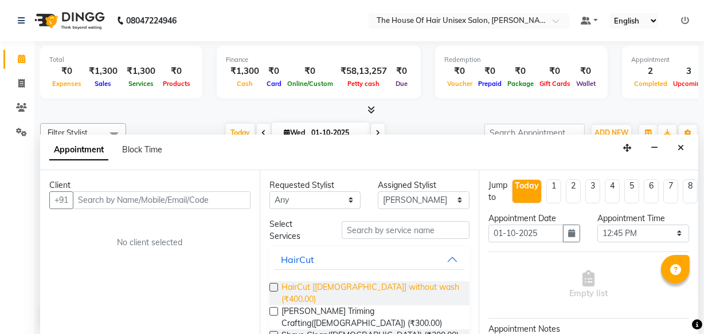
click at [287, 283] on span "HairCut [[DEMOGRAPHIC_DATA]] without wash (₹400.00)" at bounding box center [370, 293] width 179 height 24
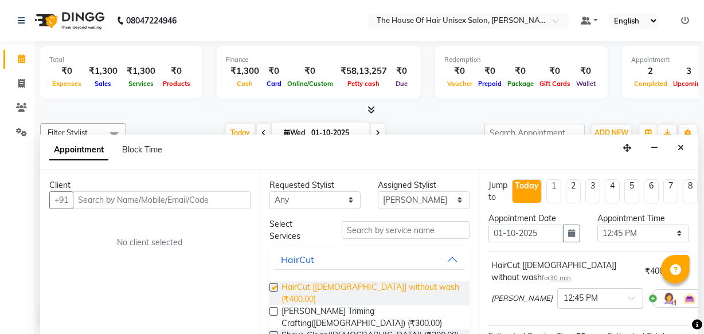
checkbox input "false"
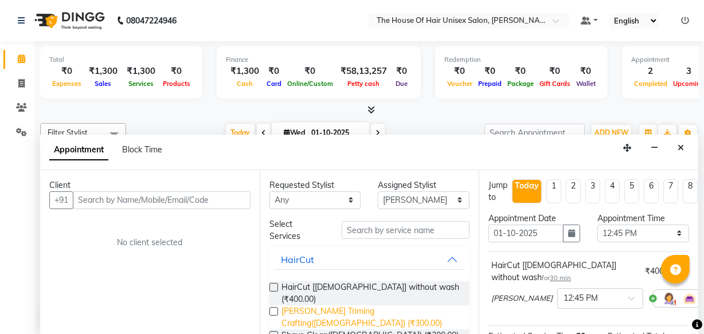
click at [292, 305] on span "[PERSON_NAME] Triming Crafting([DEMOGRAPHIC_DATA]) (₹300.00)" at bounding box center [370, 317] width 179 height 24
checkbox input "false"
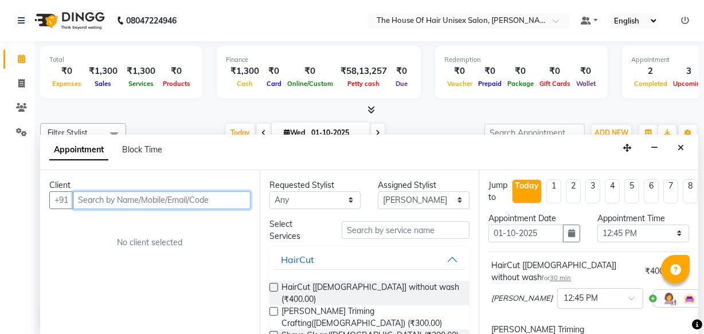
click at [125, 201] on input "text" at bounding box center [162, 200] width 178 height 18
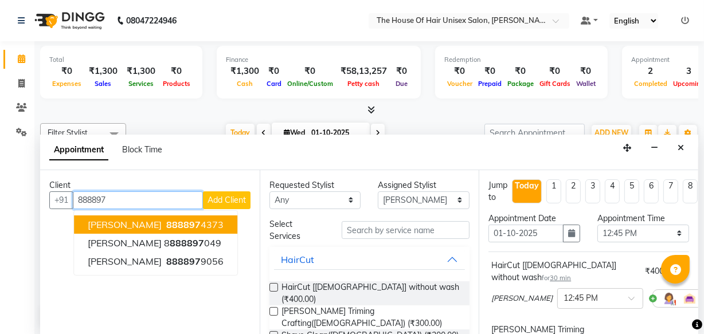
click at [143, 221] on span "[PERSON_NAME]" at bounding box center [125, 224] width 74 height 11
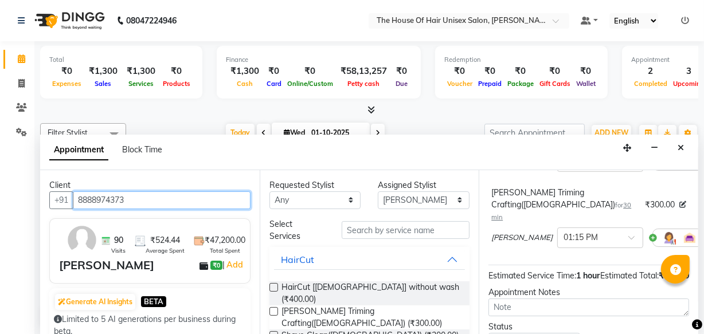
scroll to position [218, 0]
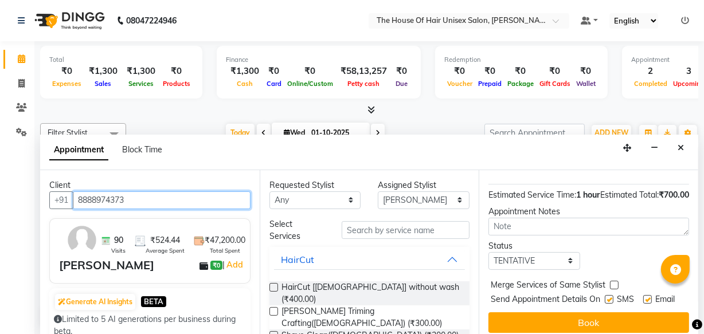
type input "8888974373"
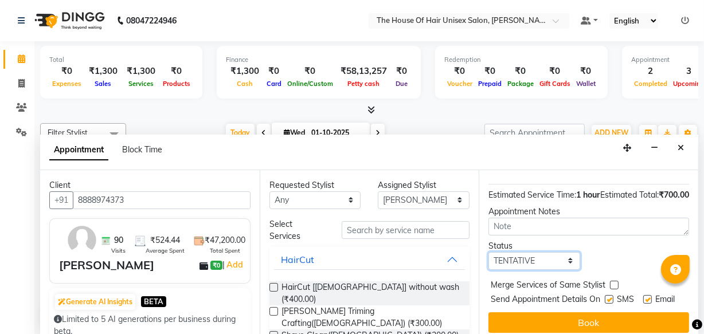
click at [559, 252] on select "Select TENTATIVE CONFIRM CHECK-IN UPCOMING" at bounding box center [534, 261] width 92 height 18
select select "upcoming"
click at [488, 252] on select "Select TENTATIVE CONFIRM CHECK-IN UPCOMING" at bounding box center [534, 261] width 92 height 18
click at [613, 281] on label at bounding box center [614, 285] width 9 height 9
click at [613, 283] on input "checkbox" at bounding box center [613, 286] width 7 height 7
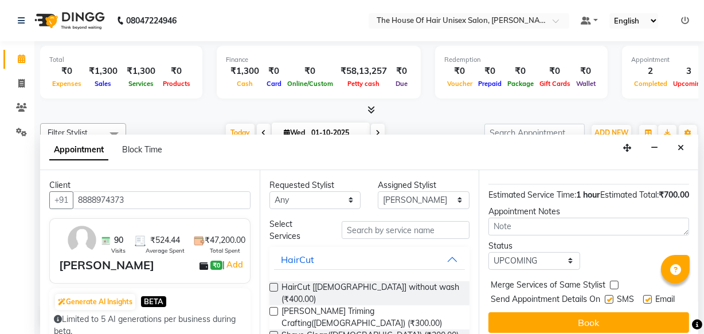
checkbox input "true"
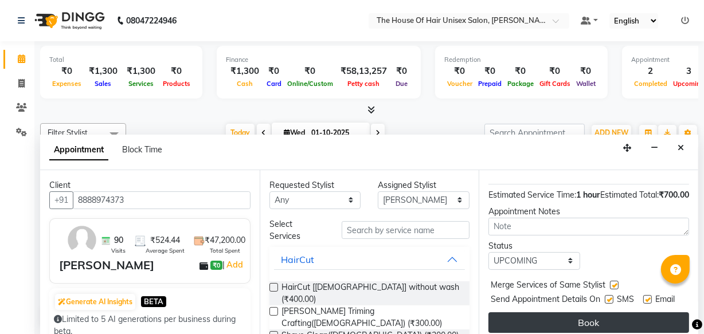
click at [586, 312] on button "Book" at bounding box center [588, 322] width 201 height 21
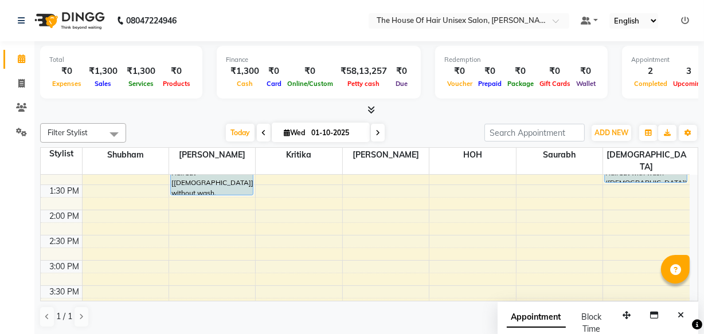
scroll to position [338, 0]
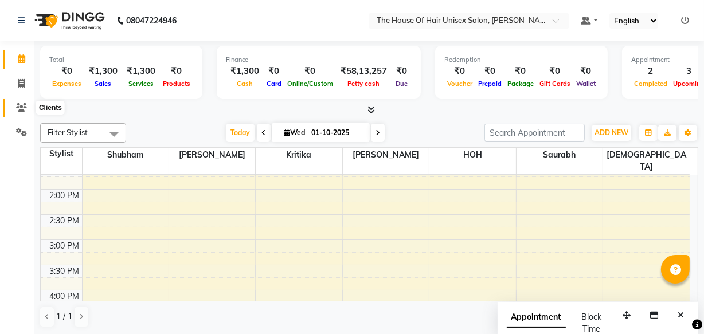
click at [21, 108] on icon at bounding box center [21, 107] width 11 height 9
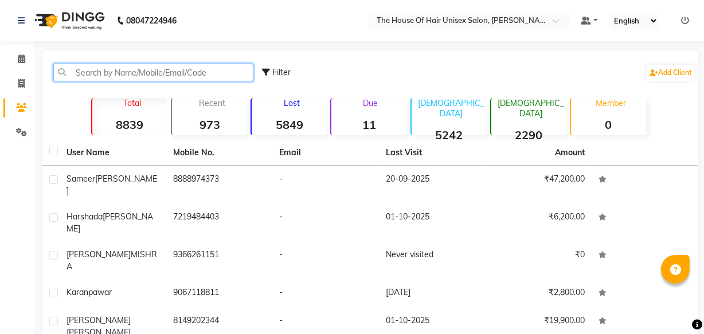
click at [84, 69] on input "text" at bounding box center [153, 73] width 200 height 18
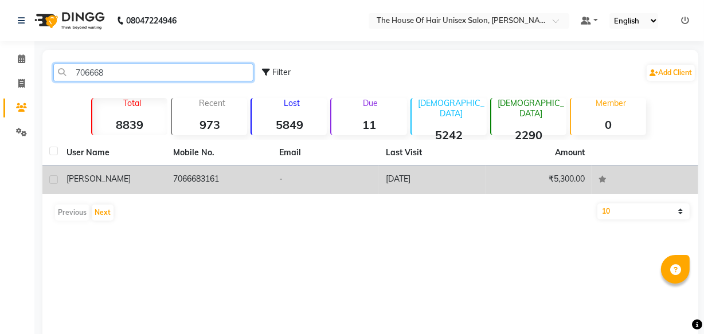
type input "706668"
click at [201, 179] on td "7066683161" at bounding box center [219, 180] width 107 height 28
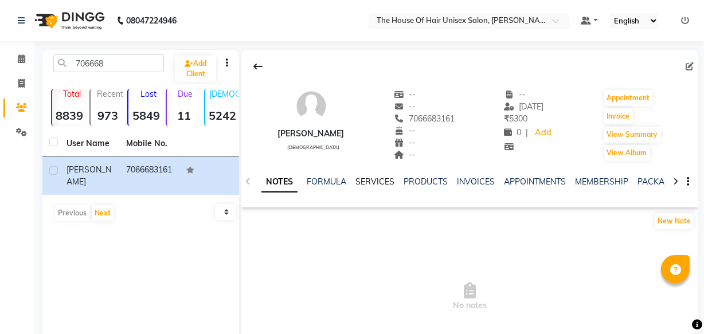
click at [374, 179] on link "SERVICES" at bounding box center [374, 182] width 39 height 10
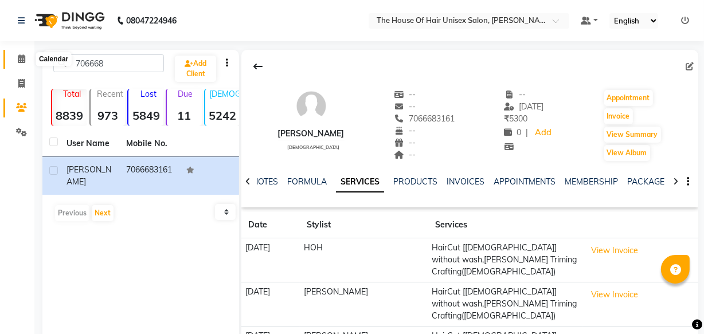
click at [22, 61] on icon at bounding box center [21, 58] width 7 height 9
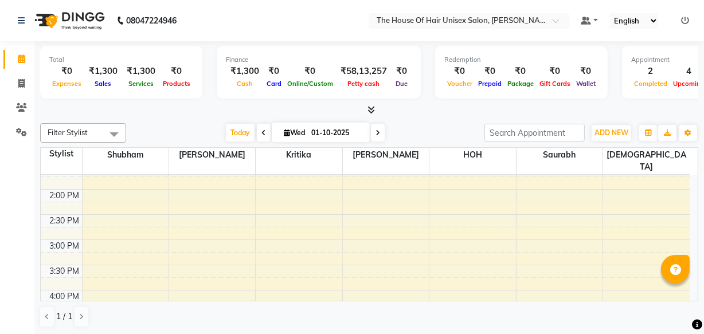
scroll to position [354, 0]
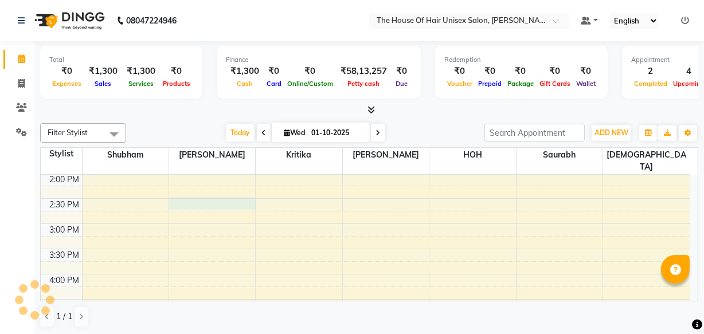
click at [207, 190] on div "7:00 AM 7:30 AM 8:00 AM 8:30 AM 9:00 AM 9:30 AM 10:00 AM 10:30 AM 11:00 AM 11:3…" at bounding box center [365, 199] width 649 height 756
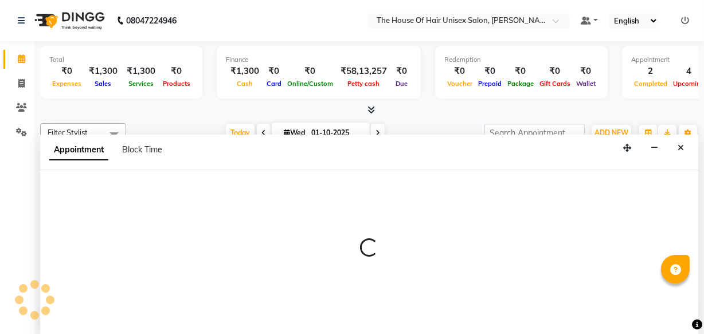
scroll to position [0, 0]
select select "13497"
select select "870"
select select "tentative"
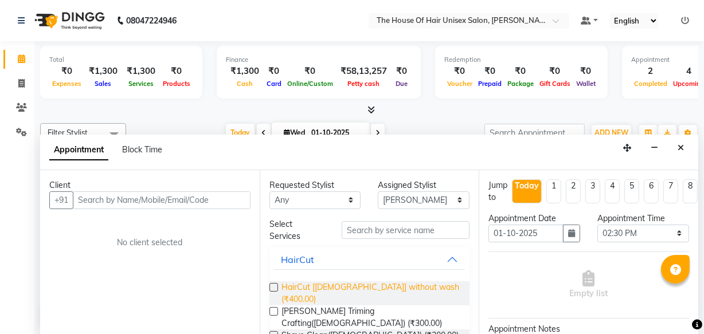
click at [360, 287] on span "HairCut [[DEMOGRAPHIC_DATA]] without wash (₹400.00)" at bounding box center [370, 293] width 179 height 24
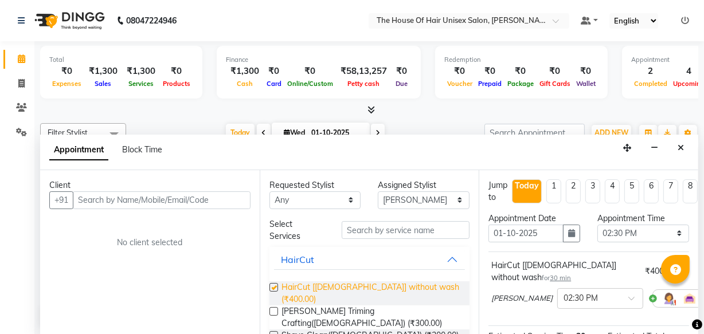
checkbox input "false"
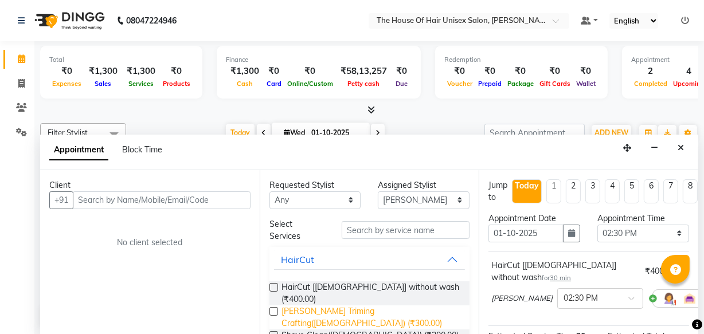
click at [350, 305] on span "[PERSON_NAME] Triming Crafting([DEMOGRAPHIC_DATA]) (₹300.00)" at bounding box center [370, 317] width 179 height 24
checkbox input "false"
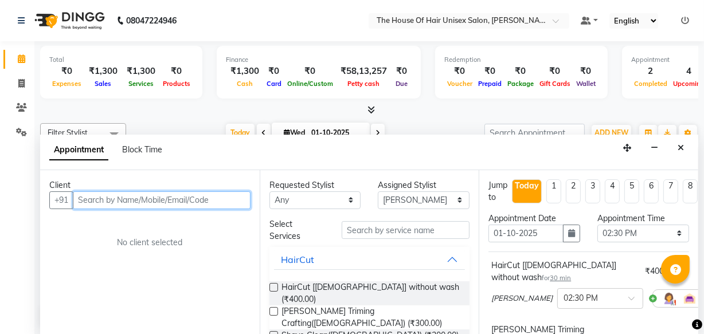
click at [157, 194] on input "text" at bounding box center [162, 200] width 178 height 18
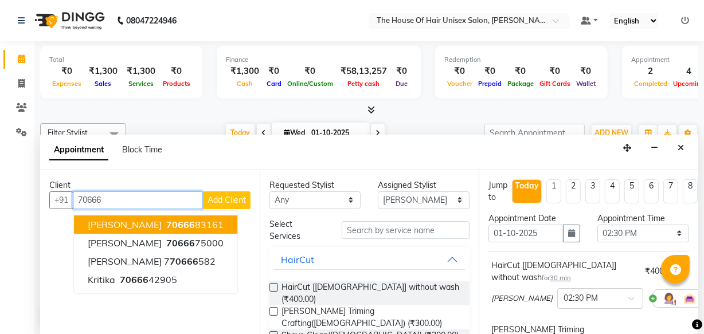
click at [164, 219] on ngb-highlight "70666 83161" at bounding box center [194, 224] width 60 height 11
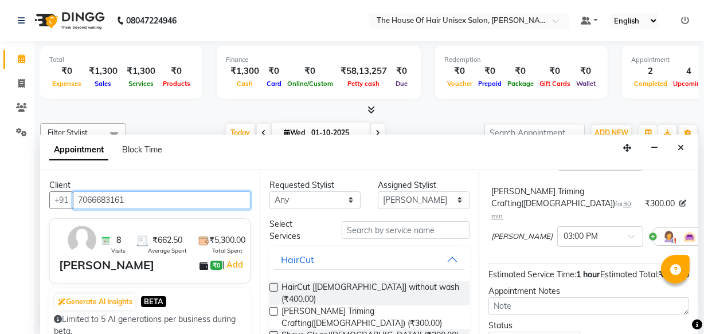
scroll to position [218, 0]
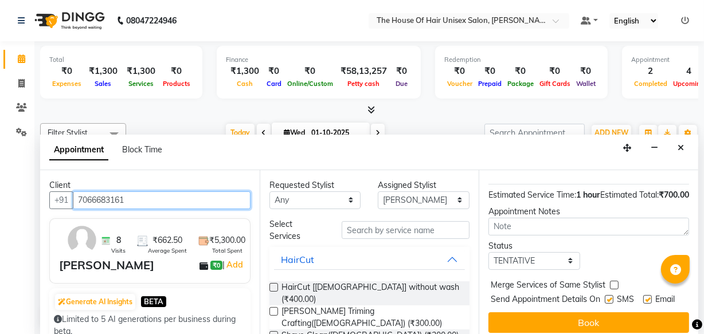
type input "7066683161"
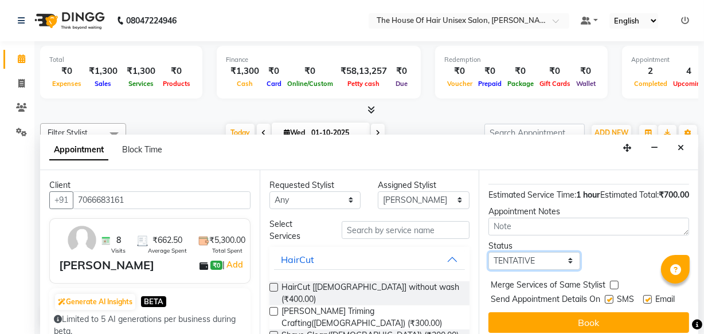
click at [540, 252] on select "Select TENTATIVE CONFIRM CHECK-IN UPCOMING" at bounding box center [534, 261] width 92 height 18
select select "upcoming"
click at [488, 252] on select "Select TENTATIVE CONFIRM CHECK-IN UPCOMING" at bounding box center [534, 261] width 92 height 18
click at [613, 281] on label at bounding box center [614, 285] width 9 height 9
click at [613, 283] on input "checkbox" at bounding box center [613, 286] width 7 height 7
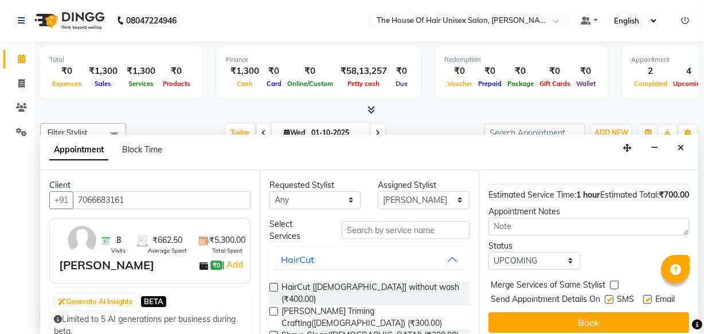
checkbox input "true"
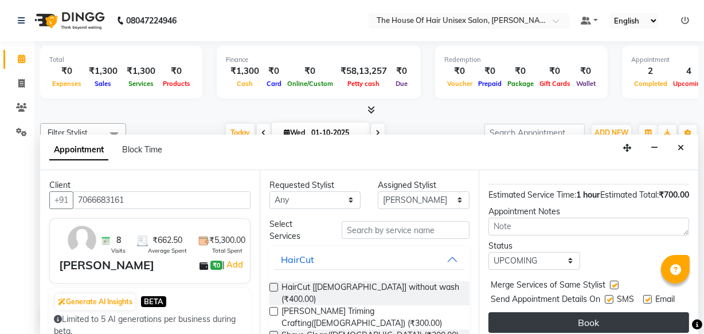
click at [592, 312] on button "Book" at bounding box center [588, 322] width 201 height 21
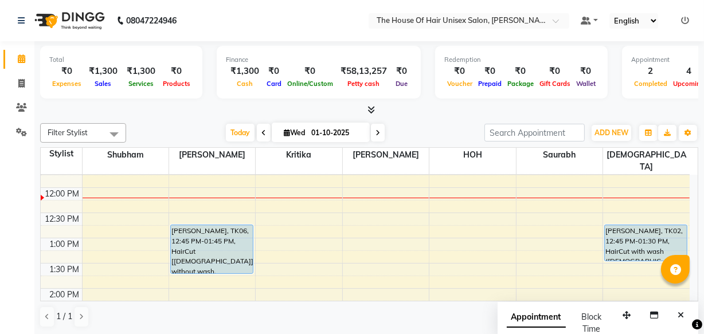
scroll to position [229, 0]
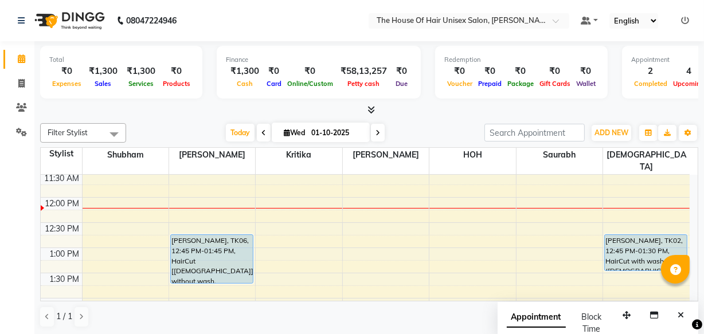
click at [639, 202] on div "7:00 AM 7:30 AM 8:00 AM 8:30 AM 9:00 AM 9:30 AM 10:00 AM 10:30 AM 11:00 AM 11:3…" at bounding box center [365, 324] width 649 height 756
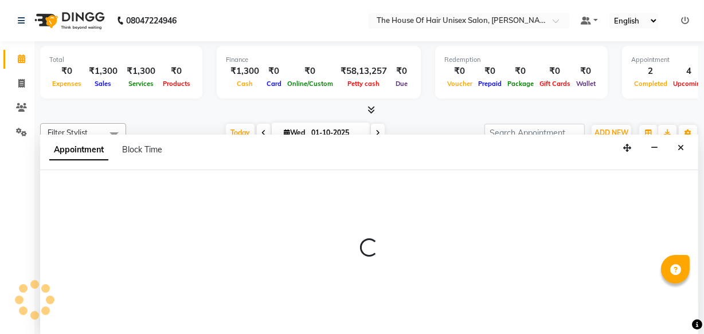
scroll to position [0, 0]
select select "89756"
select select "735"
select select "tentative"
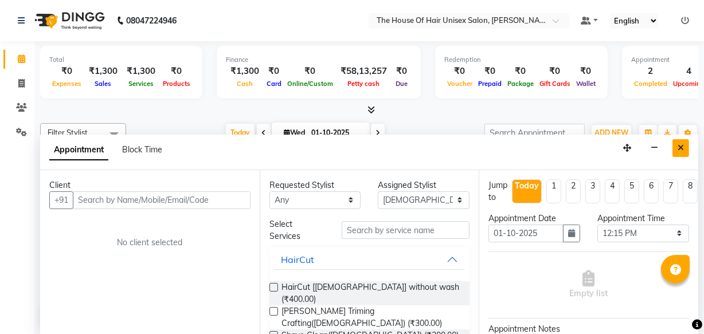
click at [677, 147] on icon "Close" at bounding box center [680, 148] width 6 height 8
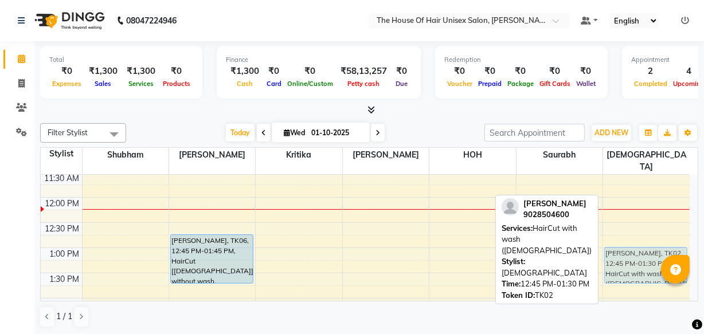
drag, startPoint x: 653, startPoint y: 237, endPoint x: 653, endPoint y: 245, distance: 8.6
click at [653, 245] on div "[PERSON_NAME], TK02, 12:45 PM-01:30 PM, HairCut with wash ([DEMOGRAPHIC_DATA]) …" at bounding box center [646, 324] width 87 height 756
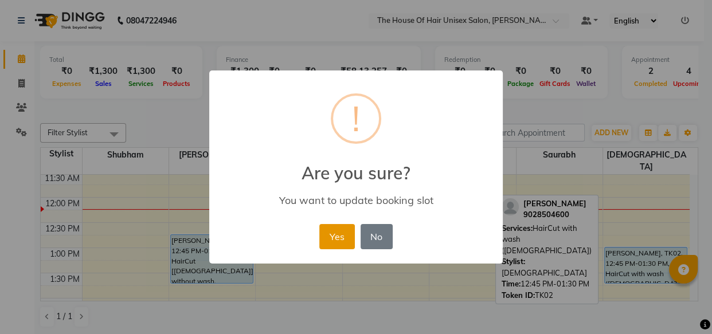
click at [341, 231] on button "Yes" at bounding box center [336, 236] width 35 height 25
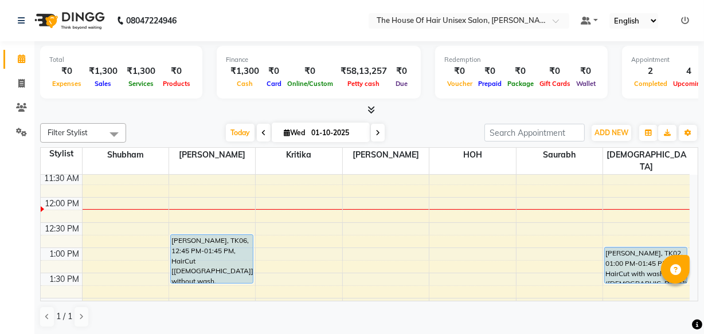
click at [624, 202] on div "7:00 AM 7:30 AM 8:00 AM 8:30 AM 9:00 AM 9:30 AM 10:00 AM 10:30 AM 11:00 AM 11:3…" at bounding box center [365, 324] width 649 height 756
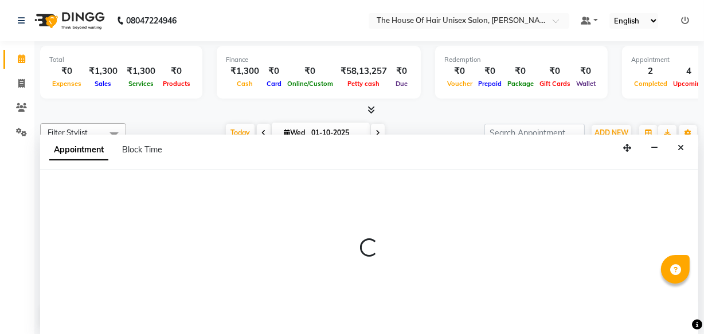
select select "89756"
select select "tentative"
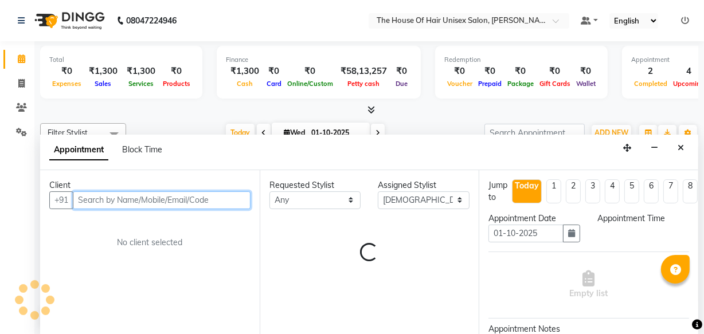
select select "735"
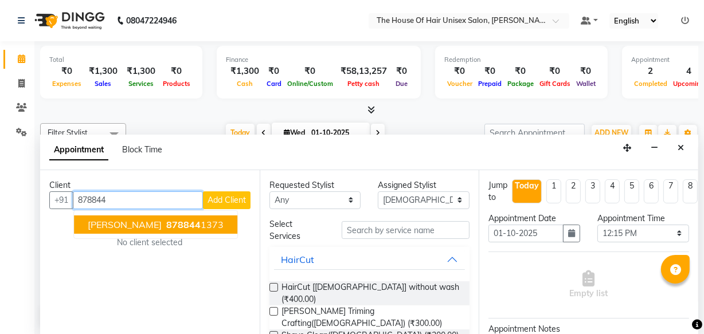
click at [190, 221] on span "878844" at bounding box center [183, 224] width 34 height 11
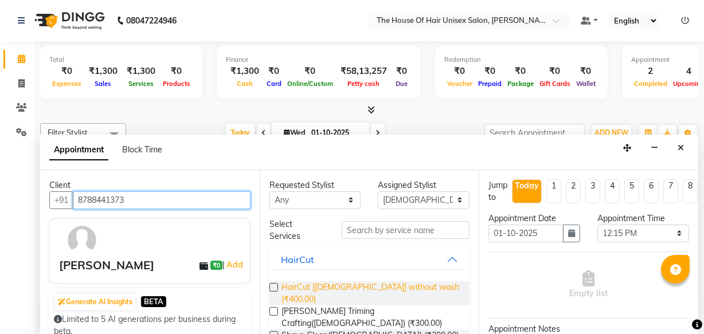
type input "8788441373"
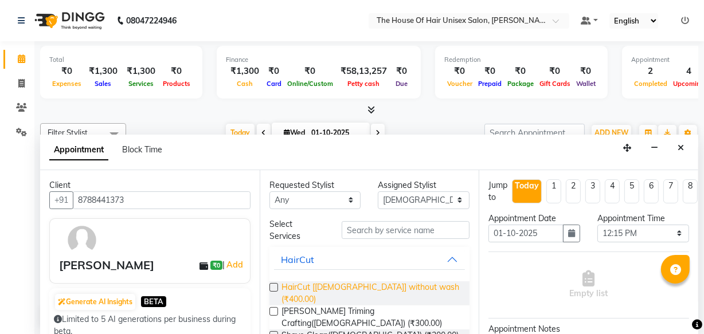
click at [306, 285] on span "HairCut [[DEMOGRAPHIC_DATA]] without wash (₹400.00)" at bounding box center [370, 293] width 179 height 24
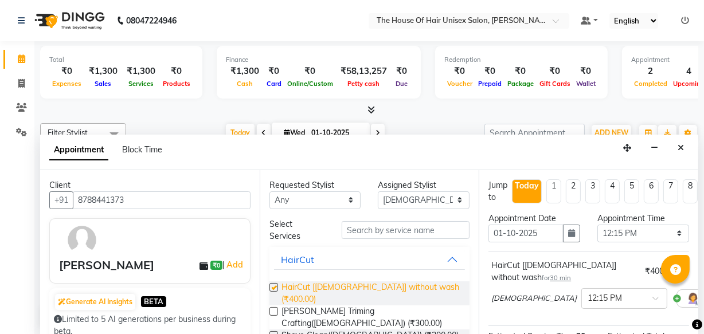
checkbox input "false"
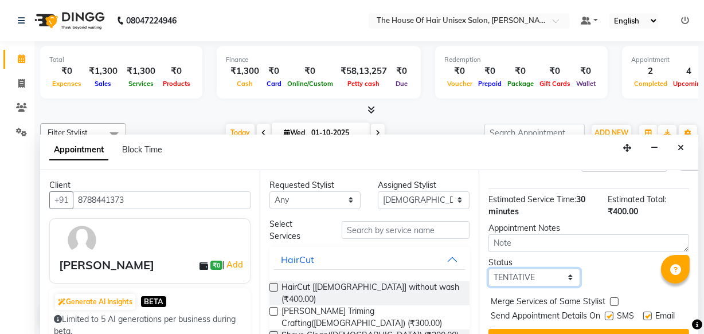
click at [561, 269] on select "Select TENTATIVE CONFIRM CHECK-IN UPCOMING" at bounding box center [534, 278] width 92 height 18
select select "upcoming"
click at [488, 269] on select "Select TENTATIVE CONFIRM CHECK-IN UPCOMING" at bounding box center [534, 278] width 92 height 18
click at [613, 297] on label at bounding box center [614, 301] width 9 height 9
click at [613, 299] on input "checkbox" at bounding box center [613, 302] width 7 height 7
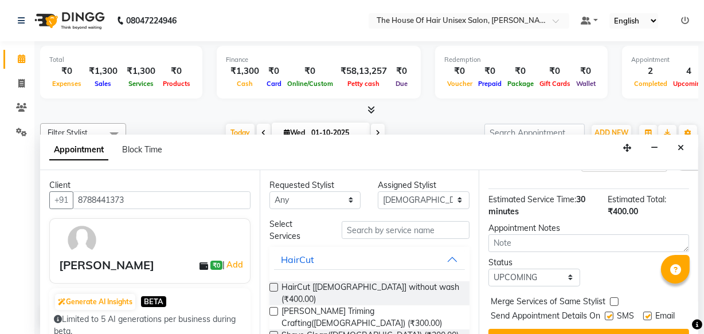
checkbox input "true"
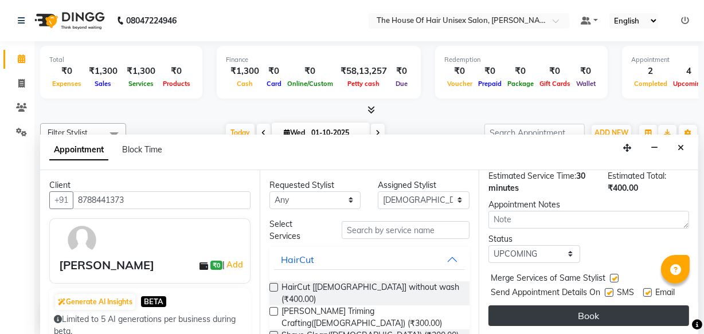
click at [632, 305] on button "Book" at bounding box center [588, 315] width 201 height 21
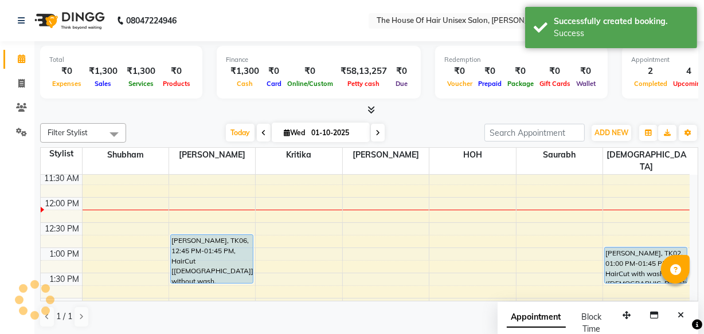
scroll to position [0, 0]
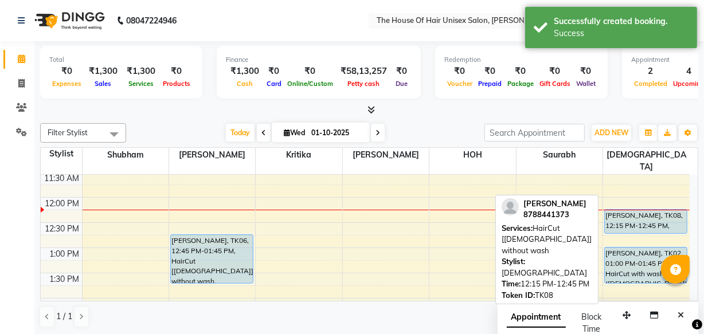
click at [633, 210] on div "[PERSON_NAME], TK08, 12:15 PM-12:45 PM, HairCut [[DEMOGRAPHIC_DATA]] without wa…" at bounding box center [646, 221] width 82 height 23
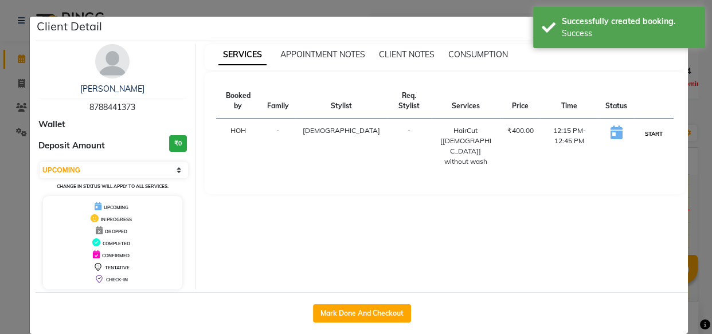
click at [644, 127] on button "START" at bounding box center [653, 134] width 23 height 14
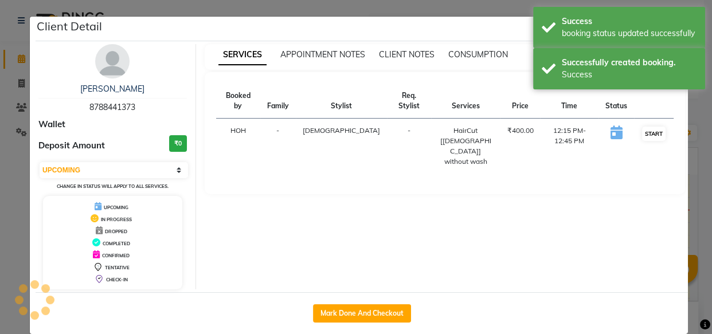
select select "1"
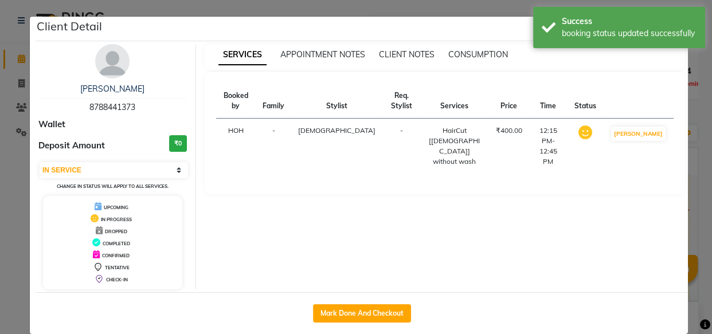
click at [689, 177] on div "SERVICES APPOINTMENT NOTES CLIENT NOTES CONSUMPTION Booked by Family Stylist Re…" at bounding box center [445, 166] width 498 height 245
click at [687, 177] on div "SERVICES APPOINTMENT NOTES CLIENT NOTES CONSUMPTION Booked by Family Stylist Re…" at bounding box center [445, 166] width 498 height 245
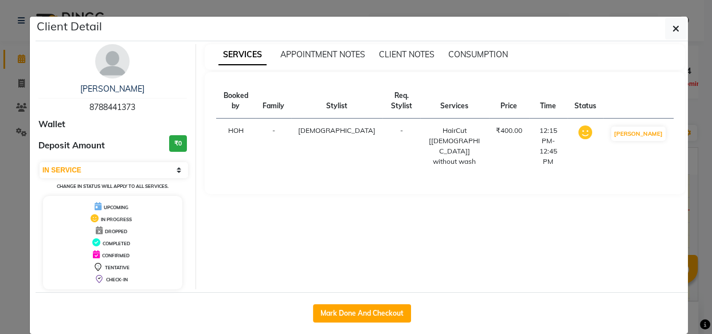
click at [690, 222] on ngb-modal-window "Client Detail [PERSON_NAME] 8788441373 Wallet Deposit Amount ₹0 Select IN SERVI…" at bounding box center [356, 167] width 712 height 334
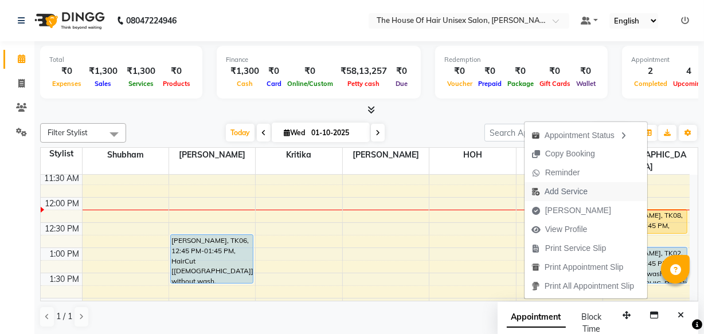
click at [587, 189] on span "Add Service" at bounding box center [559, 191] width 70 height 19
select select "89756"
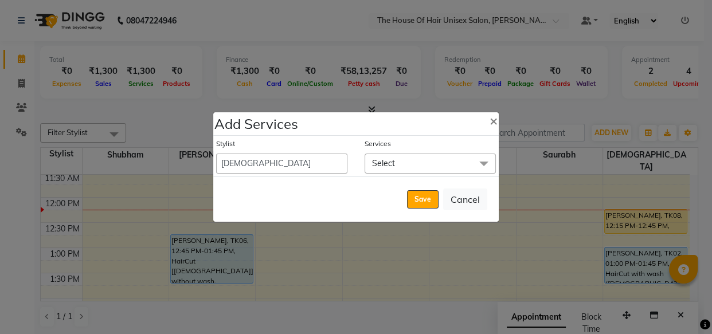
click at [433, 164] on span "Select" at bounding box center [430, 164] width 131 height 20
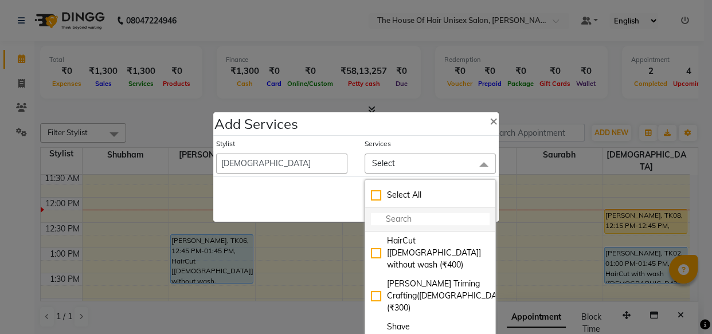
click at [413, 218] on input "multiselect-search" at bounding box center [430, 219] width 119 height 12
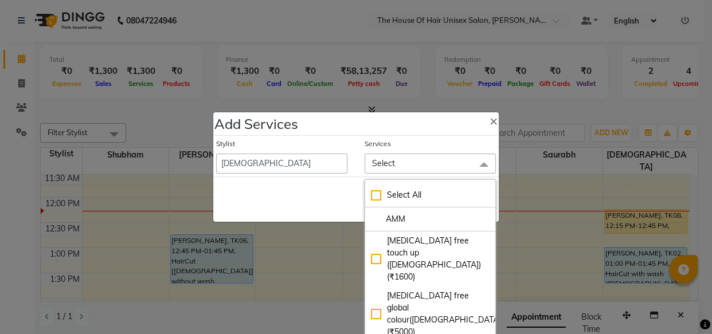
type input "AMM"
checkbox input "true"
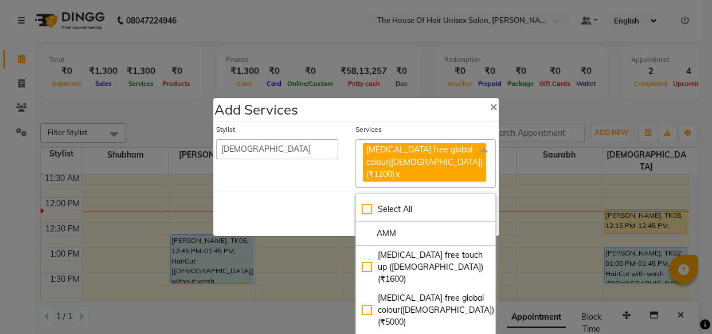
click at [322, 201] on div "Save Cancel" at bounding box center [355, 213] width 285 height 45
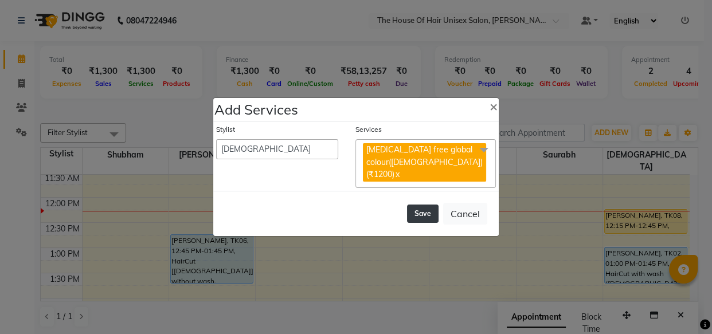
click at [416, 206] on button "Save" at bounding box center [423, 214] width 32 height 18
select select "13497"
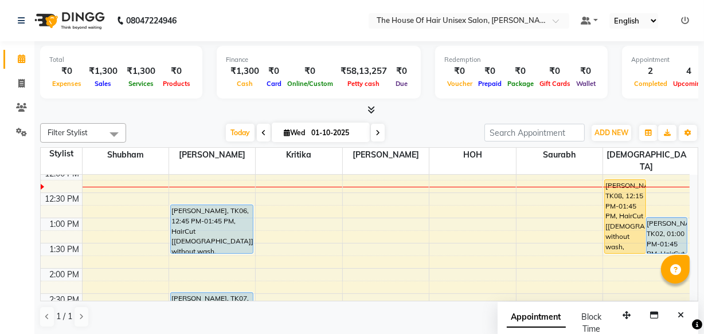
scroll to position [250, 0]
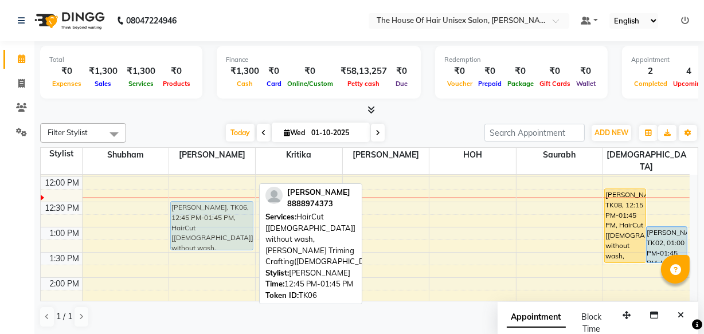
drag, startPoint x: 240, startPoint y: 216, endPoint x: 240, endPoint y: 206, distance: 9.7
click at [240, 206] on div "[PERSON_NAME], TK01, 09:30 AM-10:30 AM, HairCut [[DEMOGRAPHIC_DATA]] without wa…" at bounding box center [212, 303] width 86 height 756
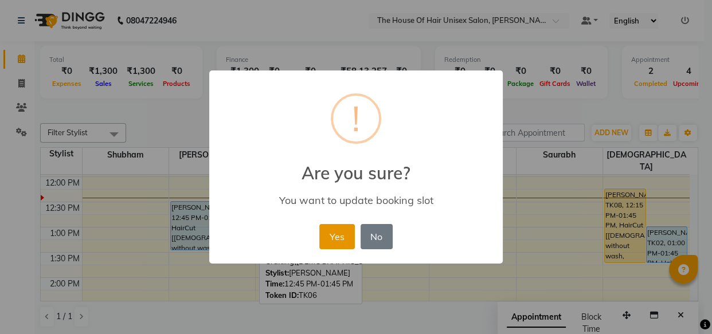
click at [334, 225] on button "Yes" at bounding box center [336, 236] width 35 height 25
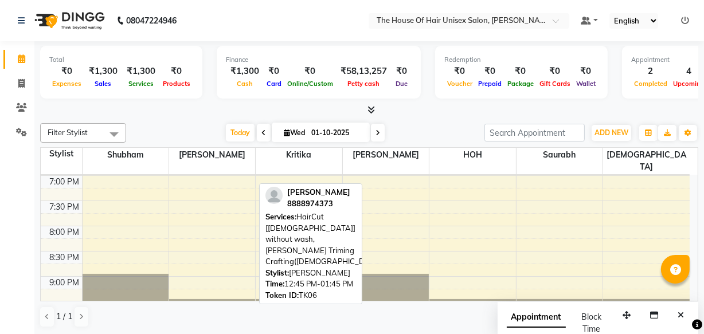
scroll to position [614, 0]
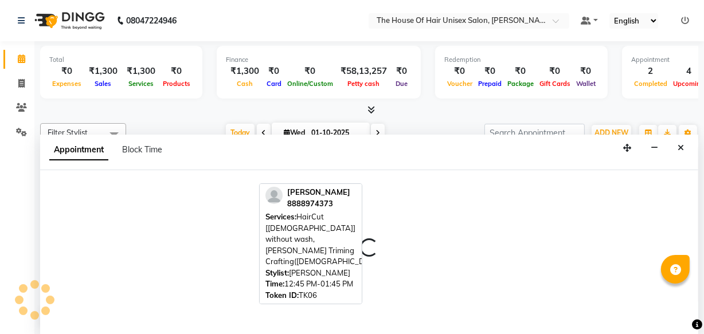
select select "85989"
select select "1200"
select select "tentative"
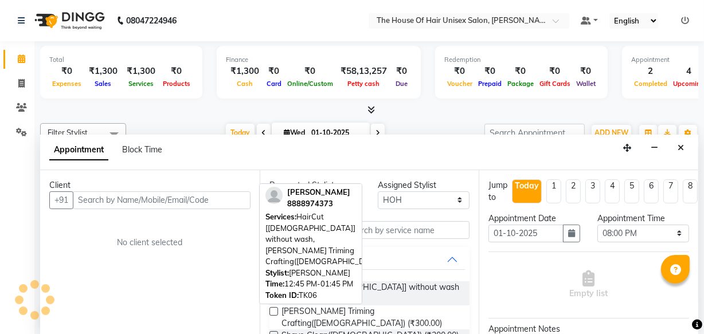
scroll to position [0, 0]
click at [157, 198] on input "text" at bounding box center [162, 200] width 178 height 18
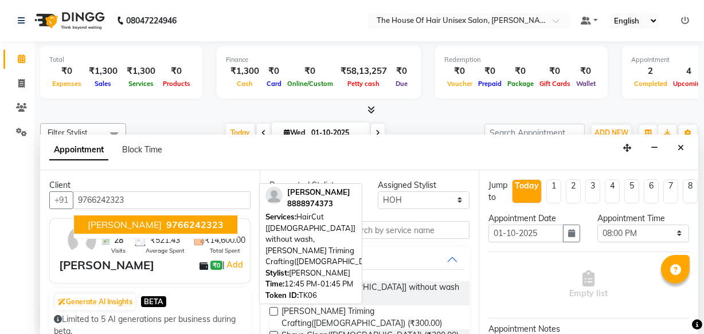
click at [156, 222] on span "[PERSON_NAME]" at bounding box center [125, 224] width 74 height 11
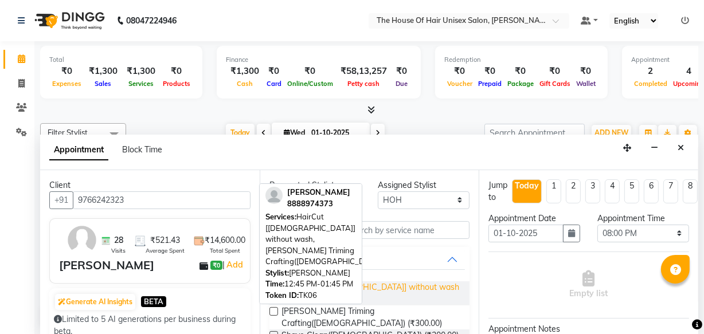
type input "9766242323"
click at [343, 288] on span "HairCut [[DEMOGRAPHIC_DATA]] without wash (₹400.00)" at bounding box center [370, 293] width 179 height 24
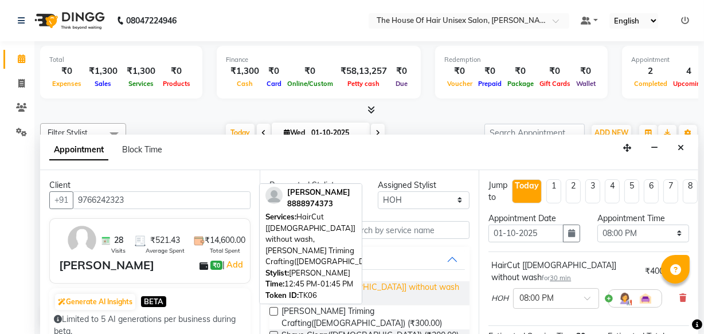
checkbox input "false"
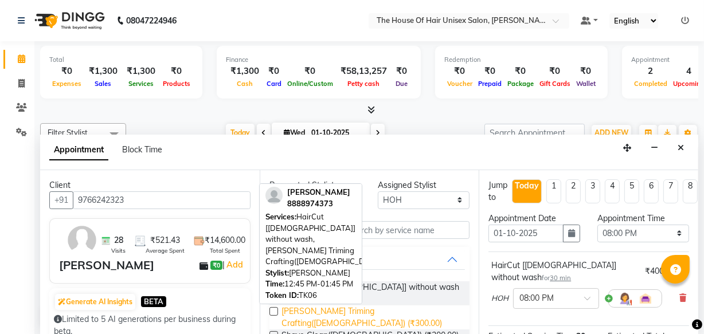
click at [342, 305] on span "[PERSON_NAME] Triming Crafting([DEMOGRAPHIC_DATA]) (₹300.00)" at bounding box center [370, 317] width 179 height 24
checkbox input "false"
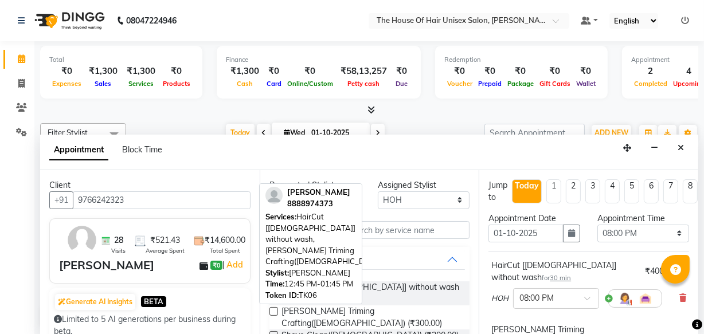
click at [692, 318] on span at bounding box center [697, 324] width 10 height 13
click at [692, 320] on icon at bounding box center [697, 325] width 10 height 10
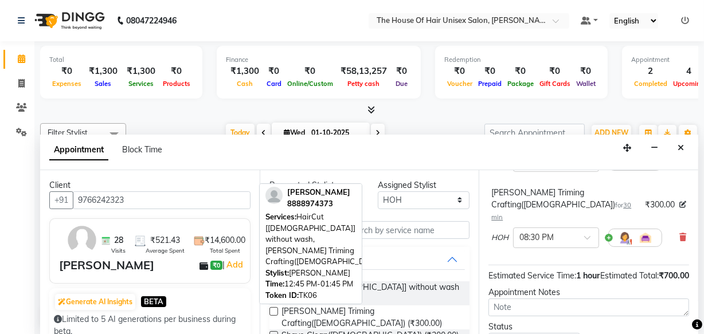
scroll to position [218, 0]
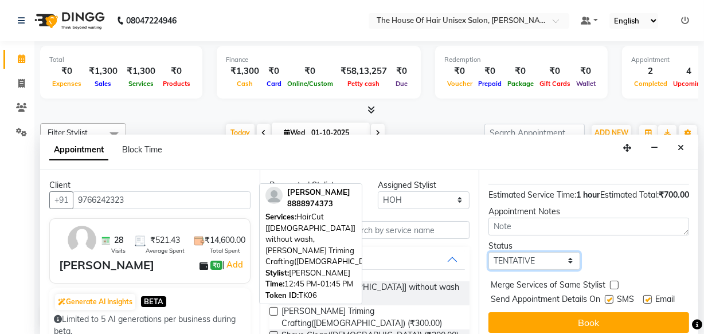
click at [533, 252] on select "Select TENTATIVE CONFIRM CHECK-IN UPCOMING" at bounding box center [534, 261] width 92 height 18
select select "upcoming"
click at [488, 252] on select "Select TENTATIVE CONFIRM CHECK-IN UPCOMING" at bounding box center [534, 261] width 92 height 18
click at [612, 281] on label at bounding box center [614, 285] width 9 height 9
click at [612, 283] on input "checkbox" at bounding box center [613, 286] width 7 height 7
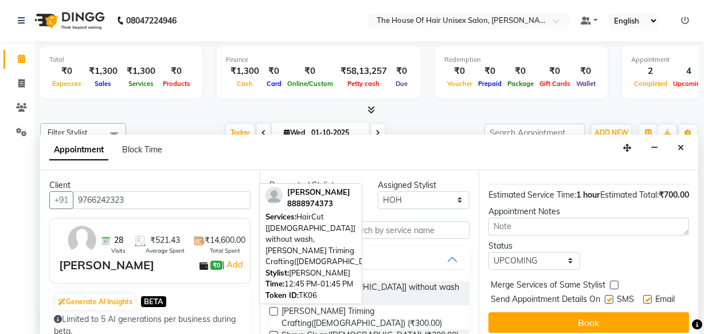
checkbox input "true"
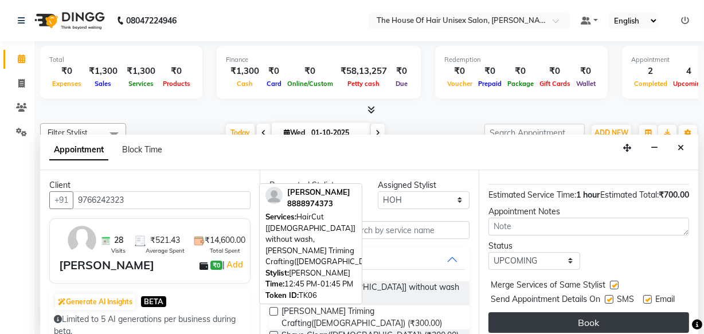
click at [593, 312] on button "Book" at bounding box center [588, 322] width 201 height 21
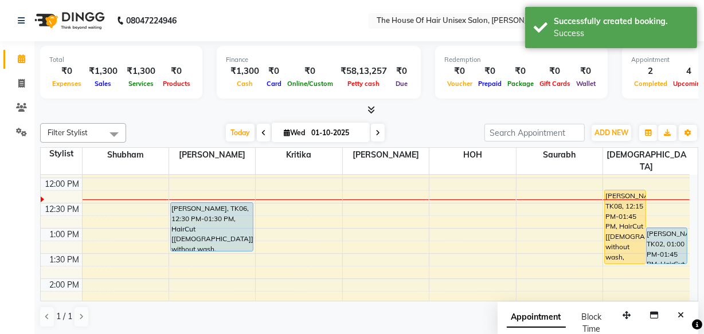
scroll to position [240, 0]
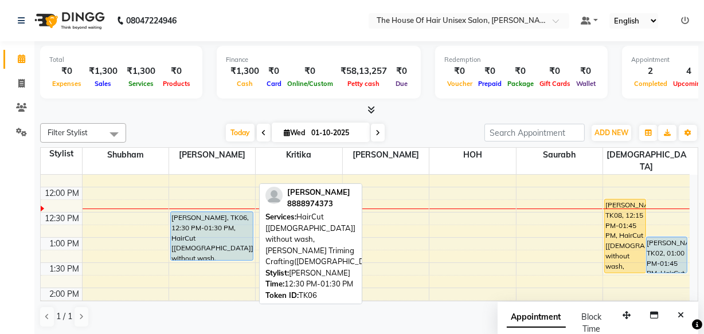
click at [217, 212] on div "[PERSON_NAME], TK06, 12:30 PM-01:30 PM, HairCut [[DEMOGRAPHIC_DATA]] without wa…" at bounding box center [212, 236] width 82 height 48
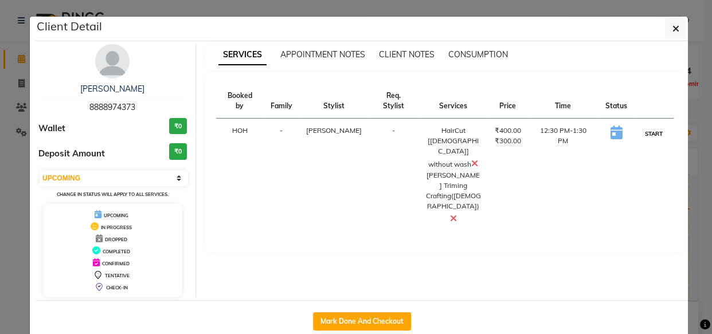
click at [642, 127] on button "START" at bounding box center [653, 134] width 23 height 14
select select "1"
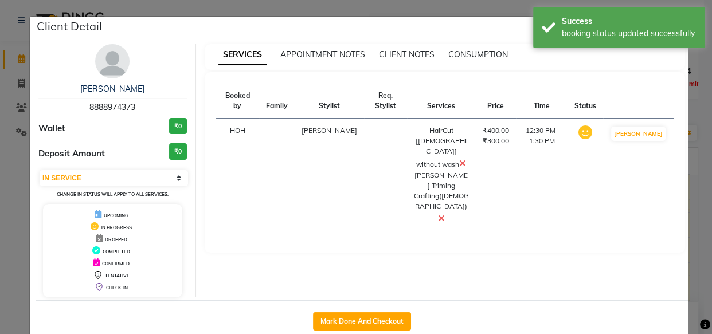
click at [691, 172] on ngb-modal-window "Client Detail [PERSON_NAME] 8888974373 Wallet ₹0 Deposit Amount ₹0 Select IN SE…" at bounding box center [356, 167] width 712 height 334
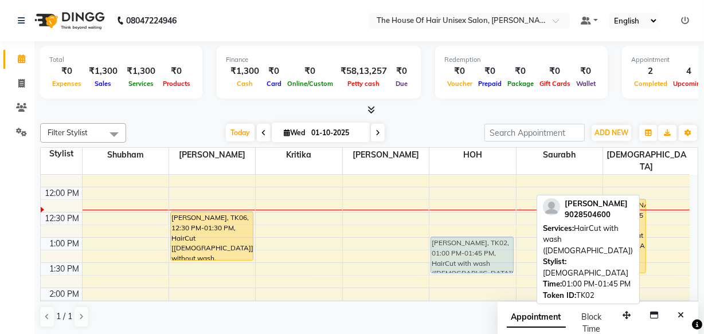
drag, startPoint x: 674, startPoint y: 238, endPoint x: 510, endPoint y: 241, distance: 164.5
click at [510, 241] on tr "[PERSON_NAME], TK01, 09:30 AM-10:30 AM, HairCut [[DEMOGRAPHIC_DATA]] without wa…" at bounding box center [365, 313] width 649 height 756
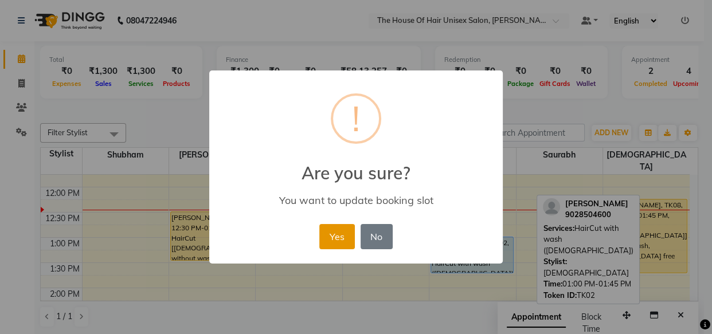
click at [341, 243] on button "Yes" at bounding box center [336, 236] width 35 height 25
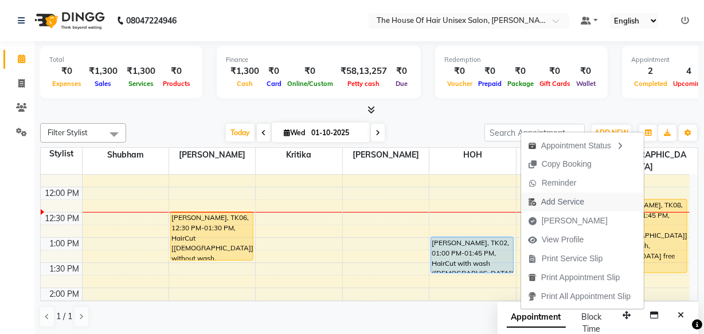
click at [590, 201] on button "Add Service" at bounding box center [582, 202] width 123 height 19
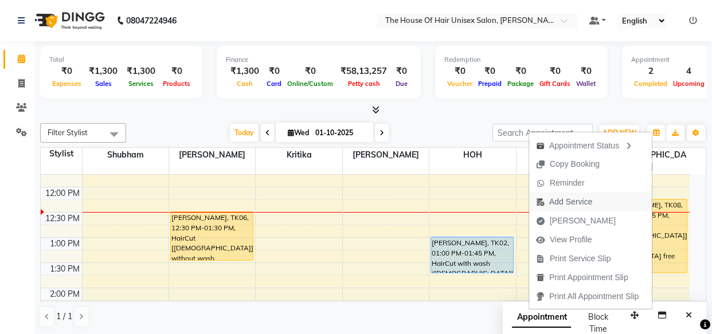
select select "89756"
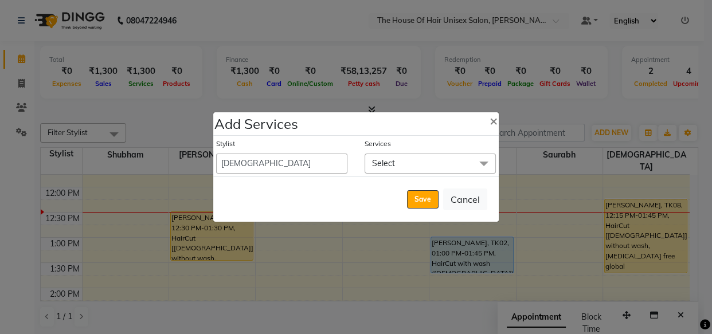
click at [401, 166] on span "Select" at bounding box center [430, 164] width 131 height 20
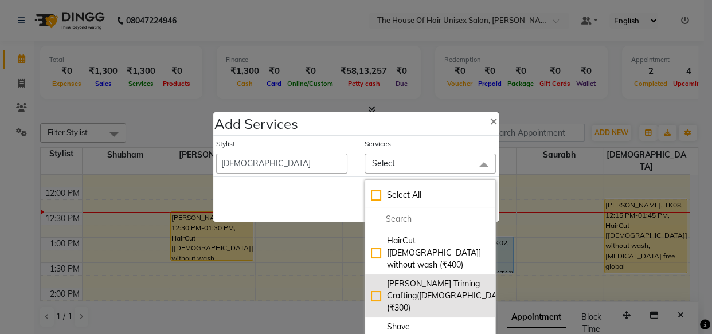
click at [402, 278] on div "[PERSON_NAME] Triming Crafting([DEMOGRAPHIC_DATA]) (₹300)" at bounding box center [430, 296] width 119 height 36
checkbox input "true"
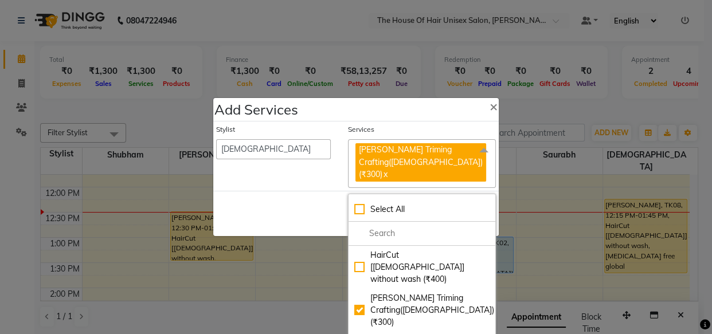
click at [301, 202] on div "Save Cancel" at bounding box center [355, 213] width 285 height 45
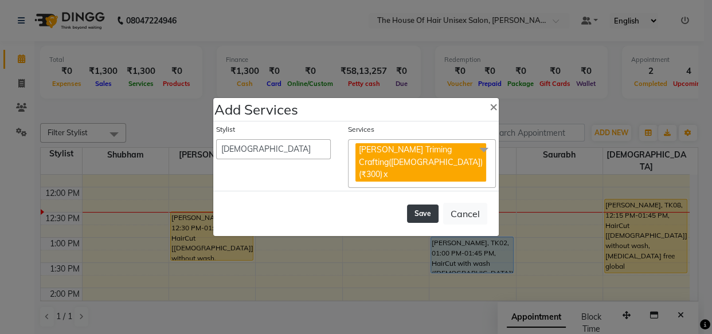
click at [420, 205] on button "Save" at bounding box center [423, 214] width 32 height 18
select select "13497"
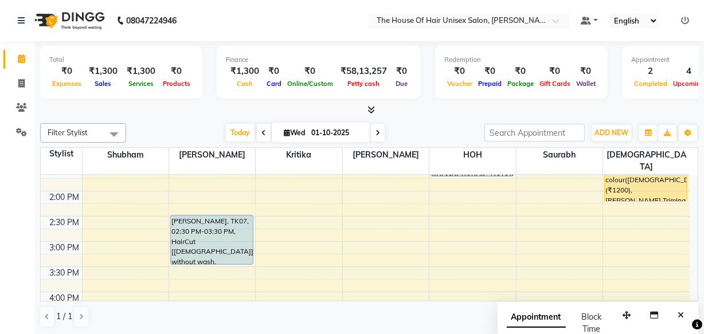
scroll to position [344, 0]
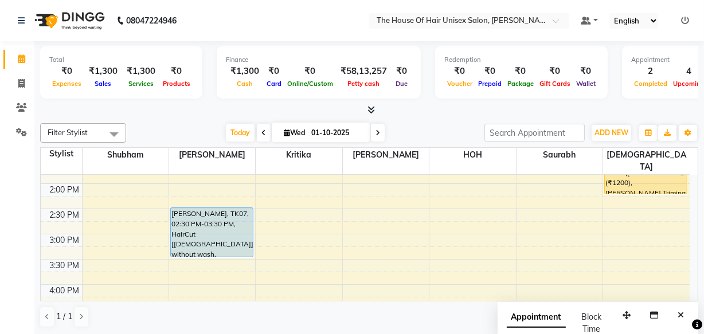
click at [443, 224] on div "7:00 AM 7:30 AM 8:00 AM 8:30 AM 9:00 AM 9:30 AM 10:00 AM 10:30 AM 11:00 AM 11:3…" at bounding box center [365, 209] width 649 height 756
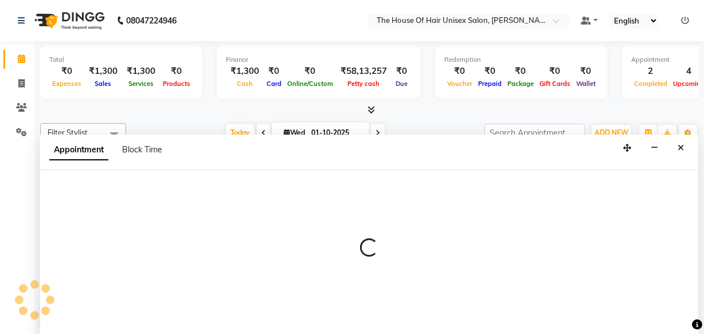
select select "85989"
select select "tentative"
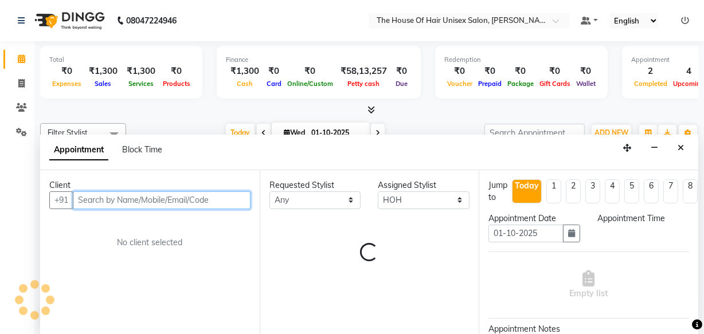
select select "900"
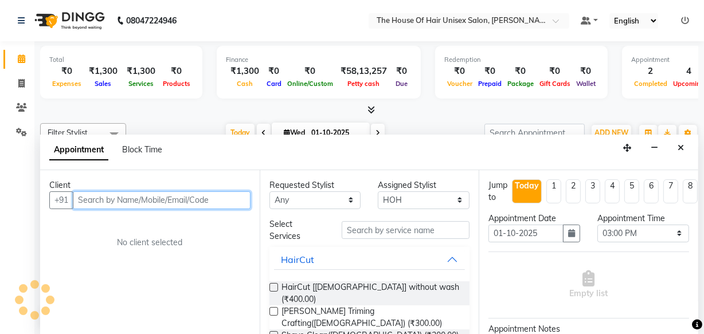
scroll to position [0, 0]
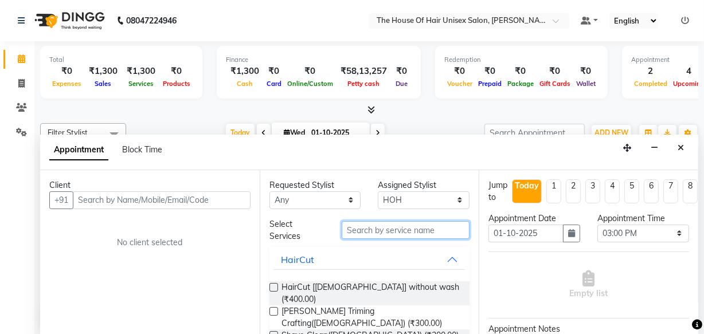
click at [371, 226] on input "text" at bounding box center [406, 230] width 128 height 18
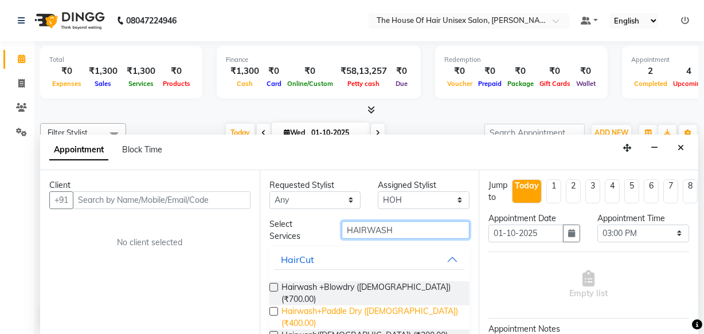
type input "HAIRWASH"
click at [378, 305] on span "Hairwash+Paddle Dry ([DEMOGRAPHIC_DATA]) (₹400.00)" at bounding box center [370, 317] width 179 height 24
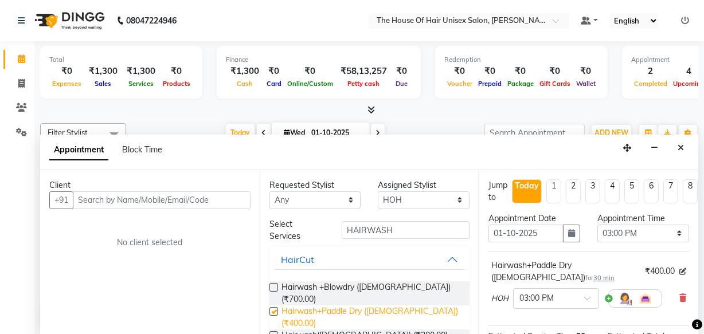
checkbox input "false"
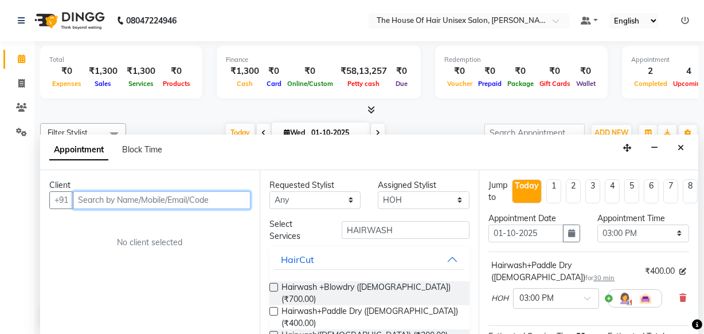
click at [151, 201] on input "text" at bounding box center [162, 200] width 178 height 18
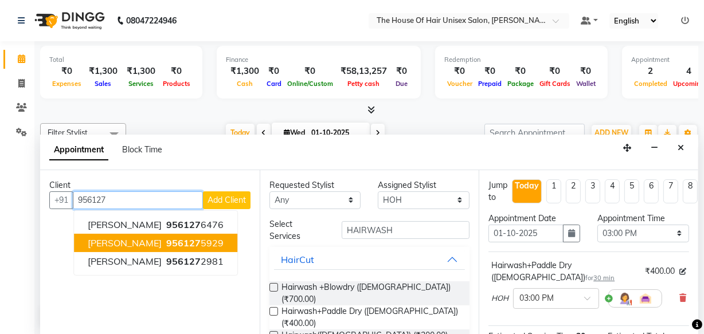
click at [154, 241] on span "[PERSON_NAME]" at bounding box center [125, 242] width 74 height 11
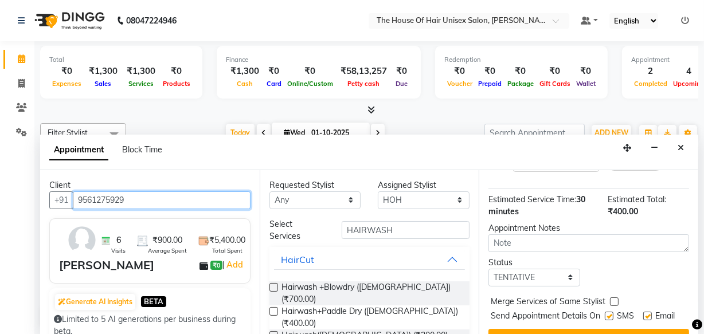
scroll to position [178, 0]
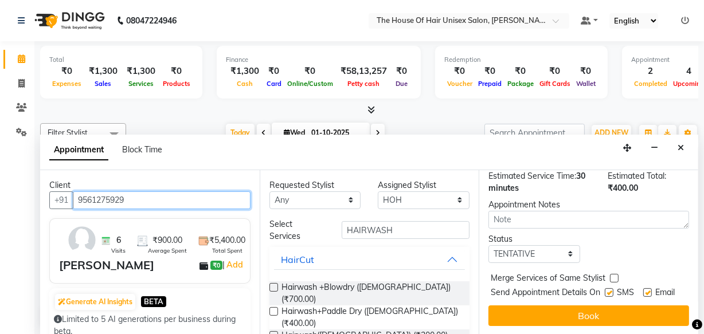
type input "9561275929"
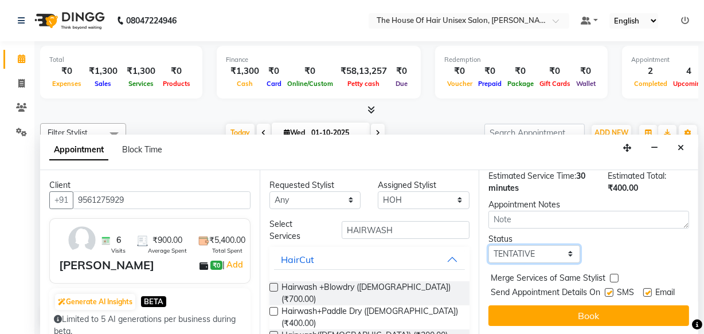
click at [532, 245] on select "Select TENTATIVE CONFIRM CHECK-IN UPCOMING" at bounding box center [534, 254] width 92 height 18
select select "upcoming"
click at [488, 245] on select "Select TENTATIVE CONFIRM CHECK-IN UPCOMING" at bounding box center [534, 254] width 92 height 18
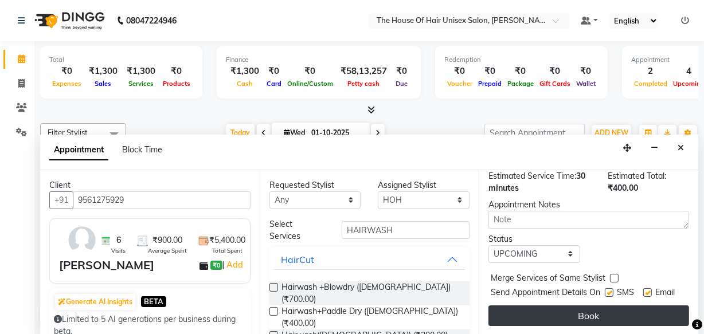
click at [550, 307] on button "Book" at bounding box center [588, 315] width 201 height 21
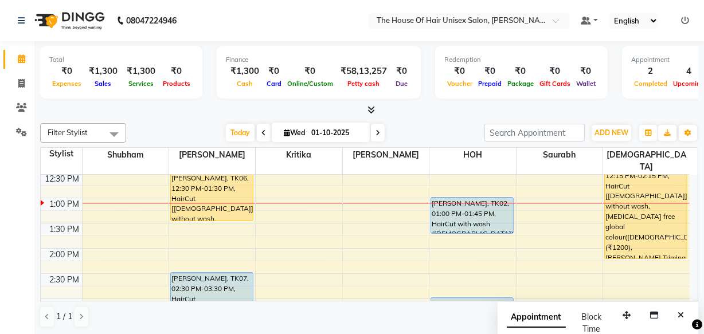
scroll to position [281, 0]
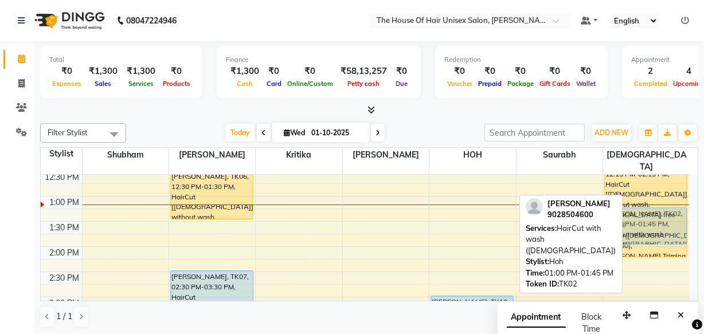
drag, startPoint x: 480, startPoint y: 209, endPoint x: 617, endPoint y: 222, distance: 138.2
click at [617, 222] on div "Filter Stylist Select All [PERSON_NAME] [PERSON_NAME] [PERSON_NAME] [PERSON_NAM…" at bounding box center [369, 226] width 658 height 214
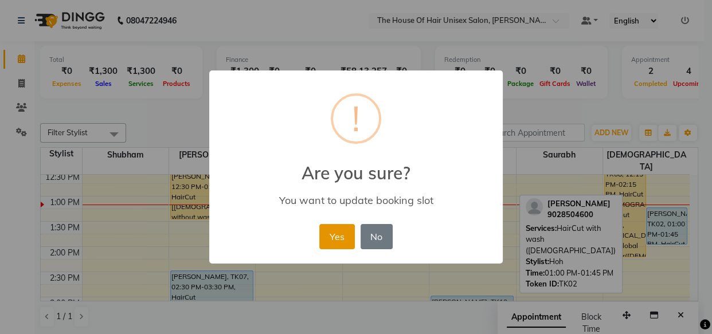
click at [336, 233] on button "Yes" at bounding box center [336, 236] width 35 height 25
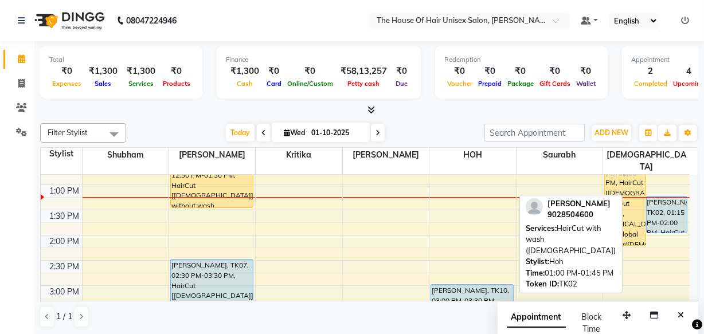
scroll to position [302, 0]
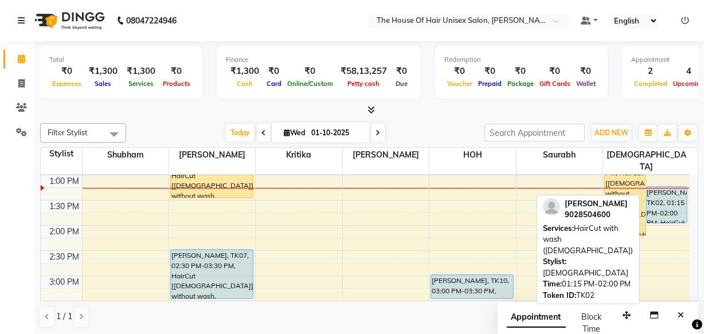
click at [670, 199] on div "[PERSON_NAME], TK02, 01:15 PM-02:00 PM, HairCut with wash ([DEMOGRAPHIC_DATA])" at bounding box center [667, 205] width 41 height 36
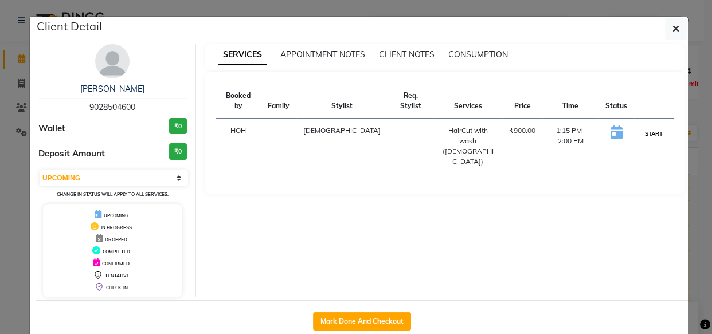
click at [646, 127] on button "START" at bounding box center [653, 134] width 23 height 14
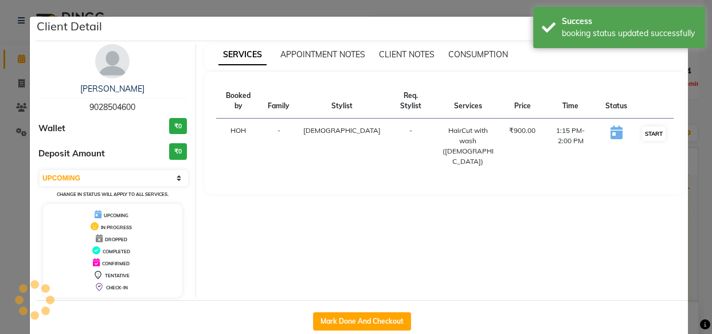
select select "1"
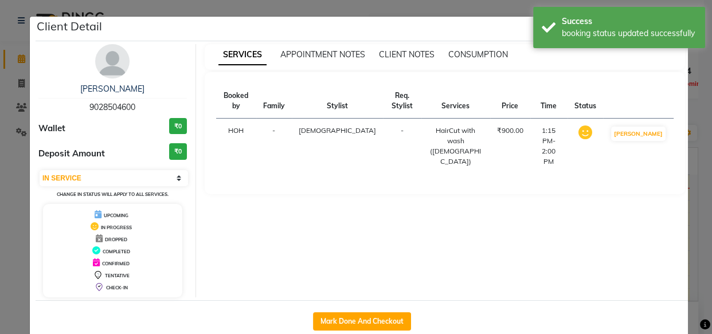
click at [692, 195] on ngb-modal-window "Client Detail [PERSON_NAME] 9028504600 Wallet ₹0 Deposit Amount ₹0 Select IN SE…" at bounding box center [356, 167] width 712 height 334
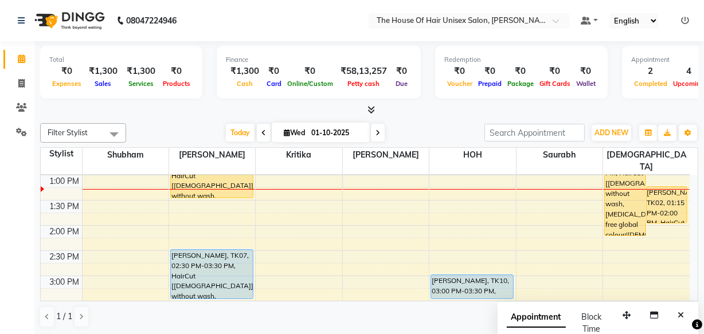
scroll to position [281, 0]
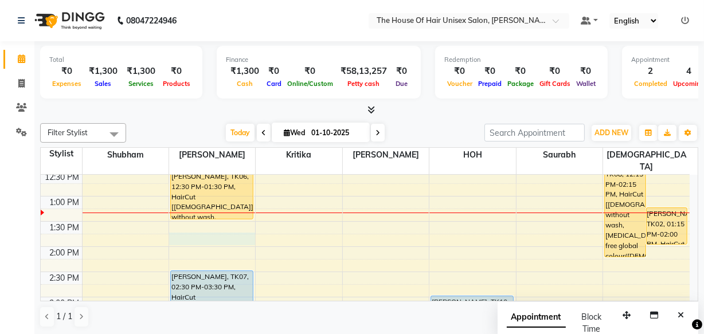
click at [187, 223] on div "7:00 AM 7:30 AM 8:00 AM 8:30 AM 9:00 AM 9:30 AM 10:00 AM 10:30 AM 11:00 AM 11:3…" at bounding box center [365, 272] width 649 height 756
select select "13497"
select select "tentative"
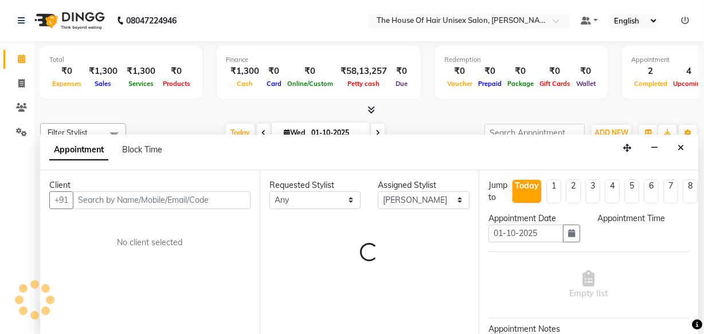
scroll to position [0, 0]
select select "825"
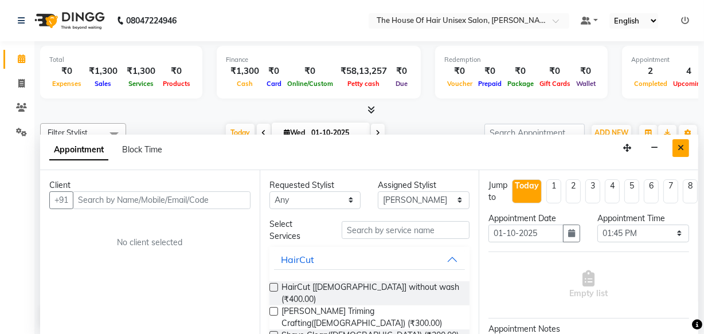
click at [683, 144] on icon "Close" at bounding box center [680, 148] width 6 height 8
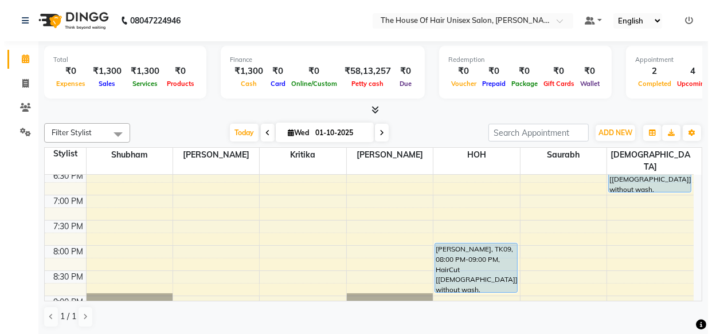
scroll to position [594, 0]
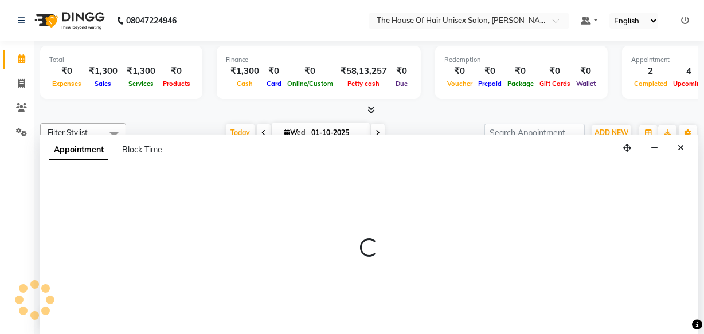
select select "85989"
select select "1170"
select select "tentative"
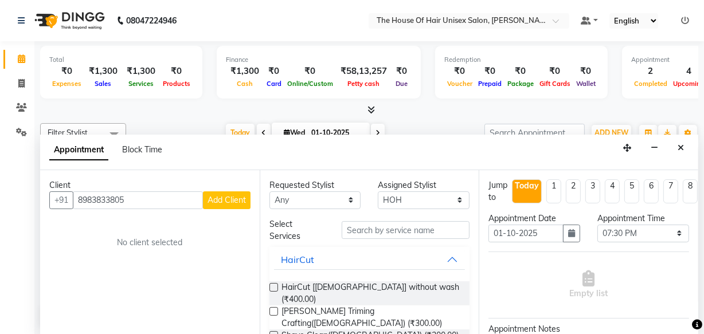
type input "8983833805"
click at [213, 193] on button "Add Client" at bounding box center [227, 200] width 48 height 18
select select "22"
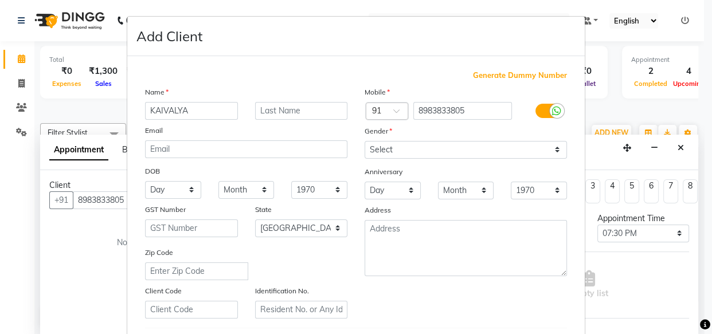
type input "KAIVALYA"
click at [277, 113] on input "text" at bounding box center [301, 111] width 93 height 18
type input "[PERSON_NAME]"
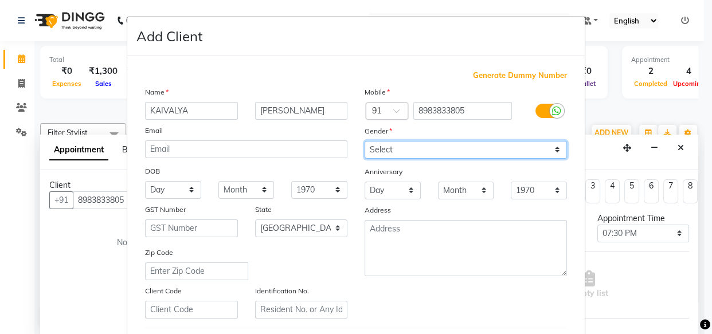
click at [409, 147] on select "Select [DEMOGRAPHIC_DATA] [DEMOGRAPHIC_DATA] Other Prefer Not To Say" at bounding box center [466, 150] width 202 height 18
select select "[DEMOGRAPHIC_DATA]"
click at [365, 141] on select "Select [DEMOGRAPHIC_DATA] [DEMOGRAPHIC_DATA] Other Prefer Not To Say" at bounding box center [466, 150] width 202 height 18
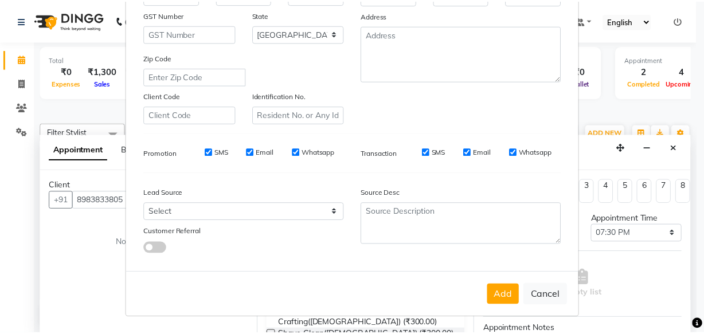
scroll to position [198, 0]
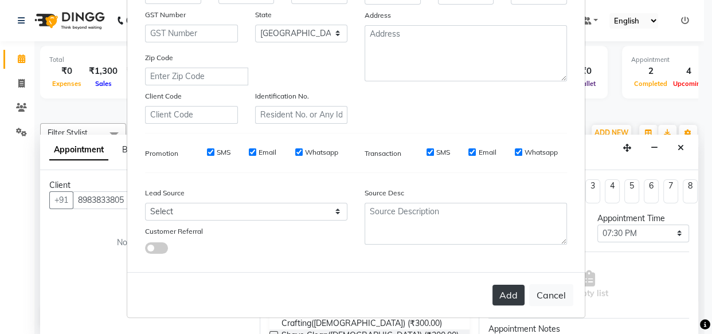
click at [502, 296] on button "Add" at bounding box center [508, 295] width 32 height 21
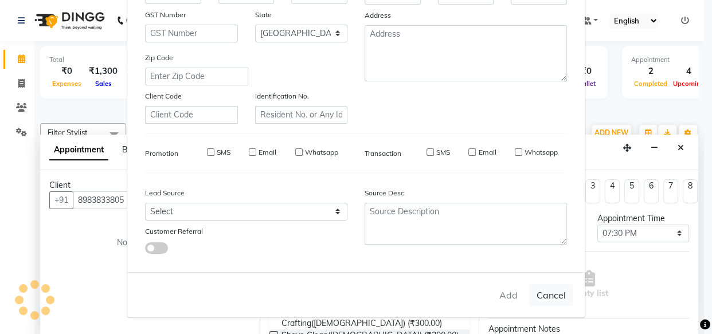
select select
select select "null"
select select
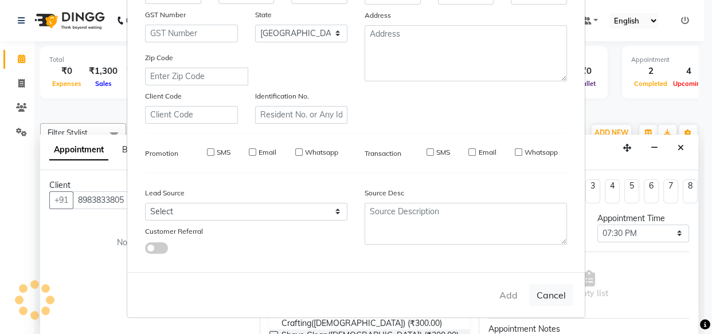
select select
checkbox input "false"
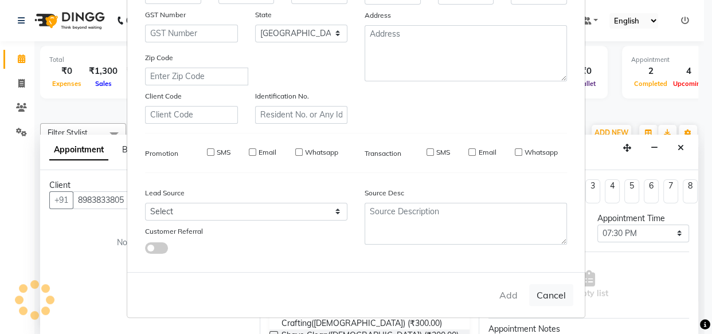
checkbox input "false"
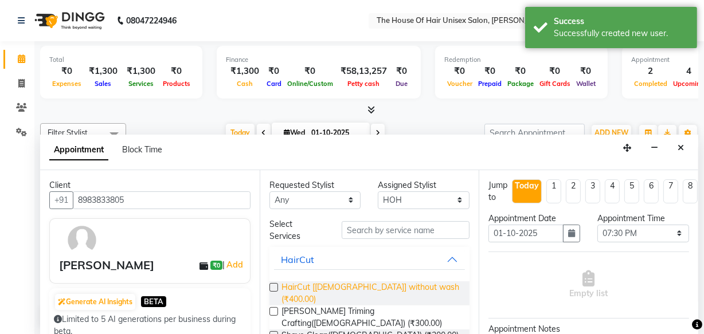
click at [366, 289] on span "HairCut [[DEMOGRAPHIC_DATA]] without wash (₹400.00)" at bounding box center [370, 293] width 179 height 24
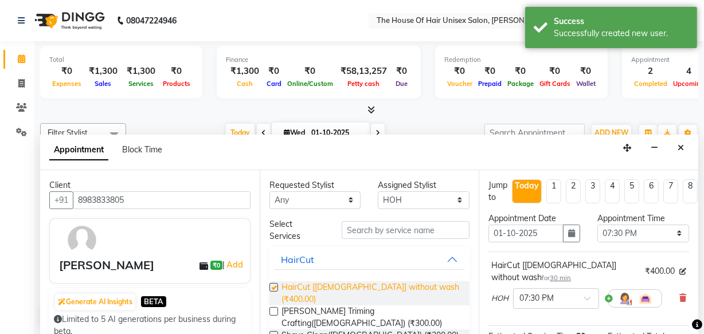
checkbox input "false"
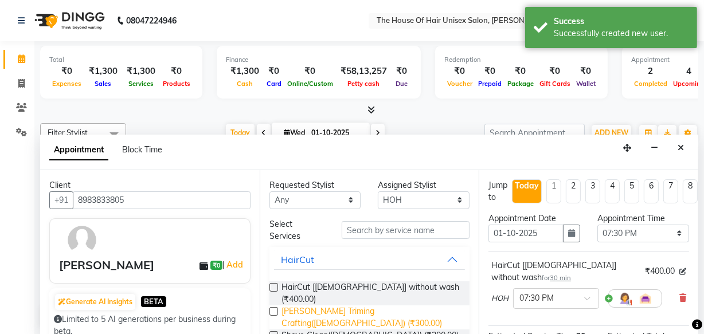
click at [365, 305] on span "[PERSON_NAME] Triming Crafting([DEMOGRAPHIC_DATA]) (₹300.00)" at bounding box center [370, 317] width 179 height 24
checkbox input "false"
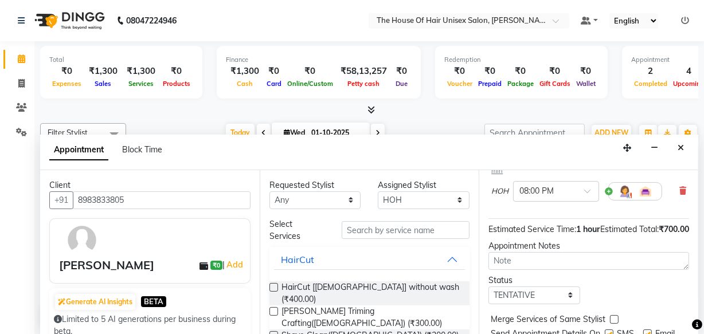
scroll to position [218, 0]
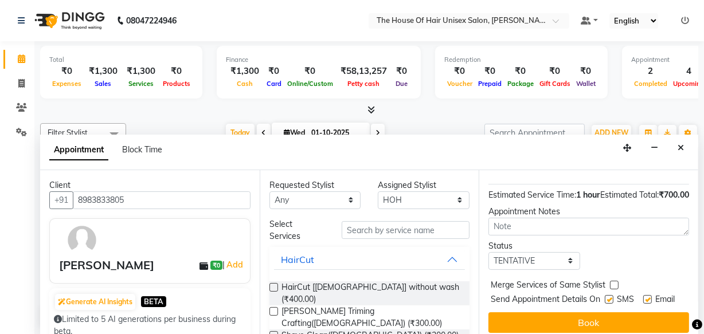
click at [613, 281] on label at bounding box center [614, 285] width 9 height 9
click at [613, 283] on input "checkbox" at bounding box center [613, 286] width 7 height 7
checkbox input "true"
click at [549, 252] on select "Select TENTATIVE CONFIRM CHECK-IN UPCOMING" at bounding box center [534, 261] width 92 height 18
select select "upcoming"
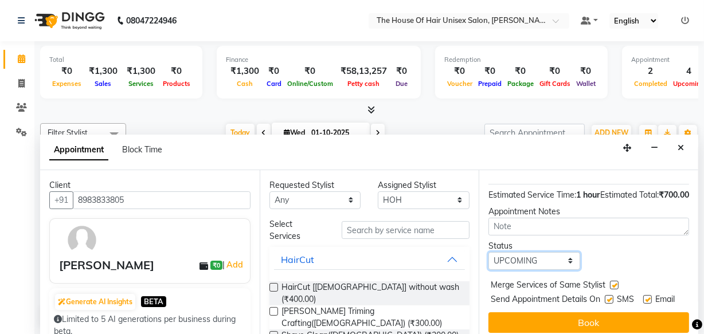
click at [488, 252] on select "Select TENTATIVE CONFIRM CHECK-IN UPCOMING" at bounding box center [534, 261] width 92 height 18
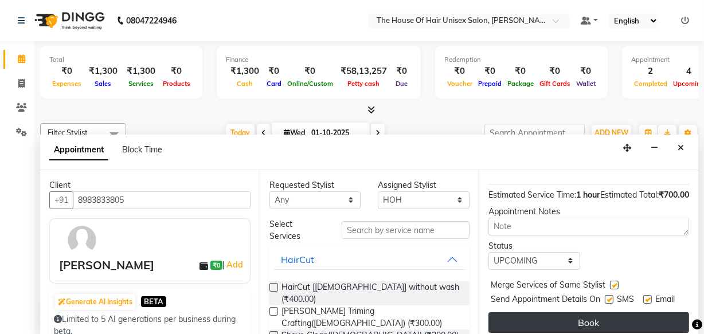
click at [542, 312] on button "Book" at bounding box center [588, 322] width 201 height 21
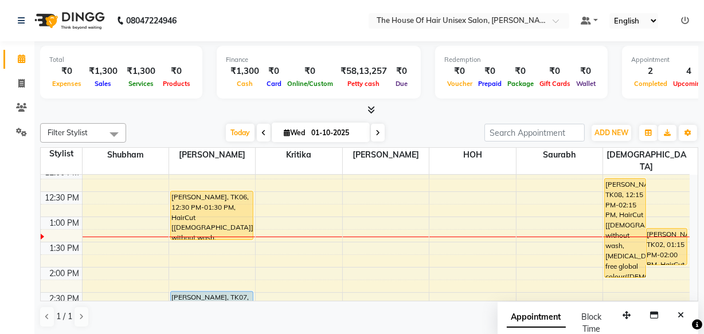
scroll to position [240, 0]
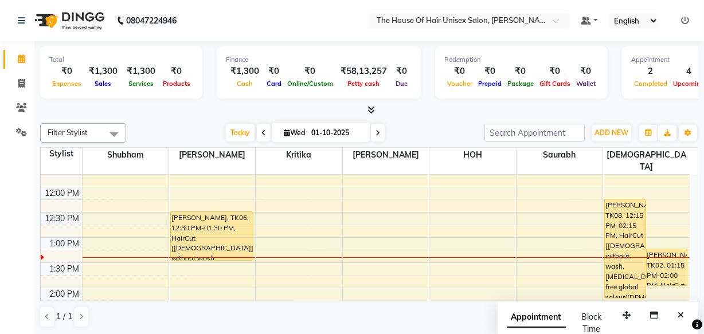
click at [375, 132] on icon at bounding box center [377, 133] width 5 height 7
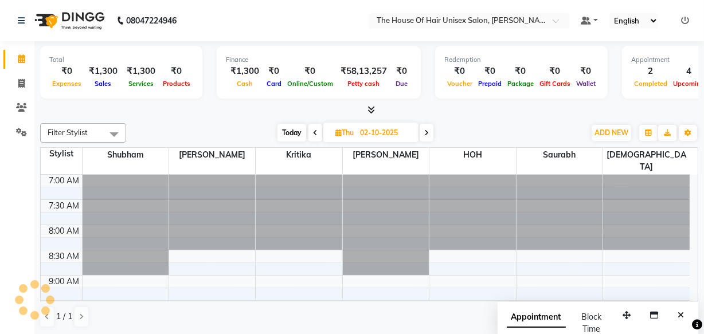
scroll to position [302, 0]
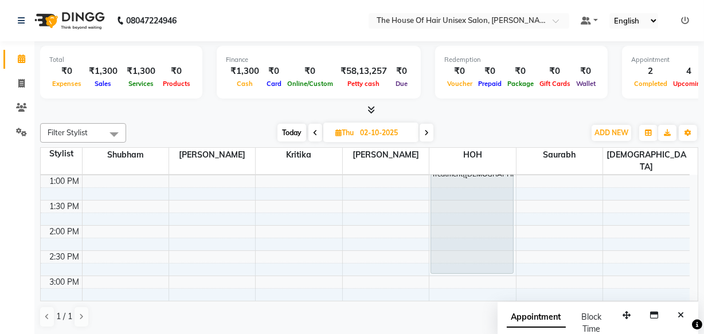
click at [426, 132] on icon at bounding box center [426, 133] width 5 height 7
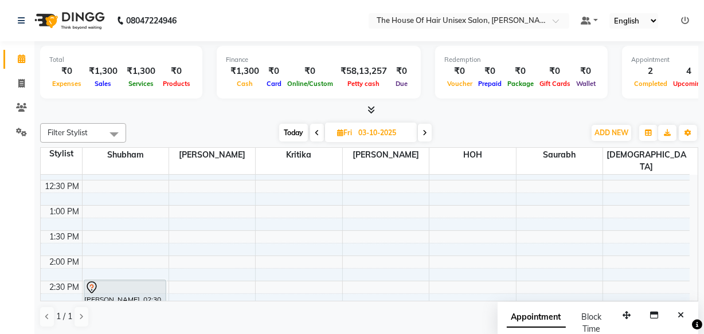
scroll to position [281, 0]
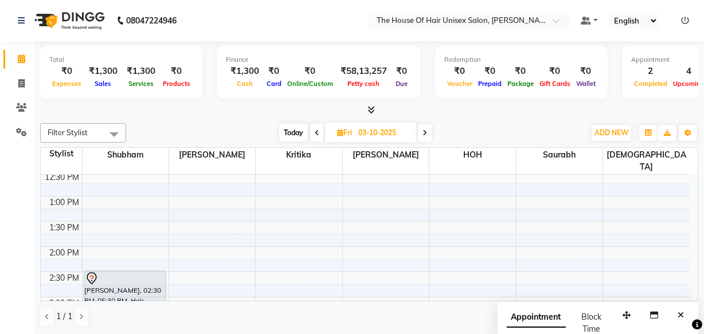
click at [425, 131] on icon at bounding box center [424, 133] width 5 height 7
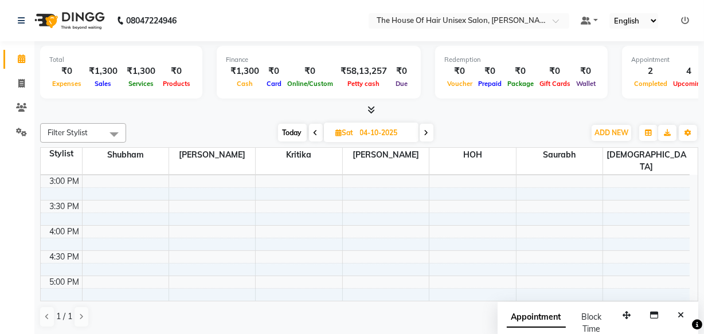
scroll to position [385, 0]
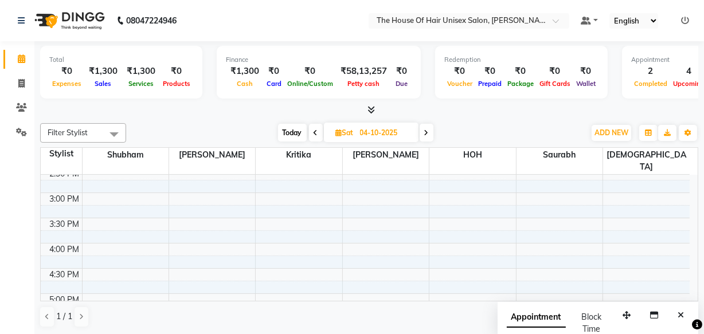
click at [293, 131] on span "Today" at bounding box center [292, 133] width 29 height 18
type input "01-10-2025"
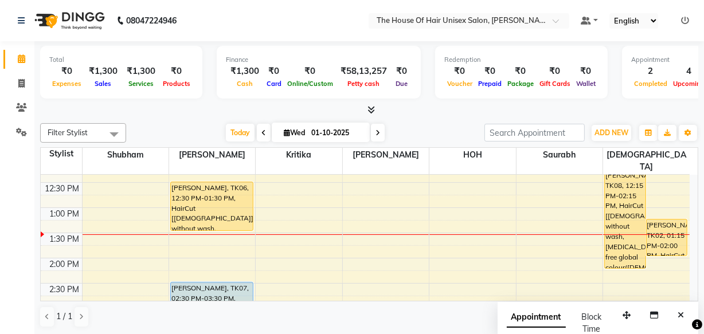
scroll to position [260, 0]
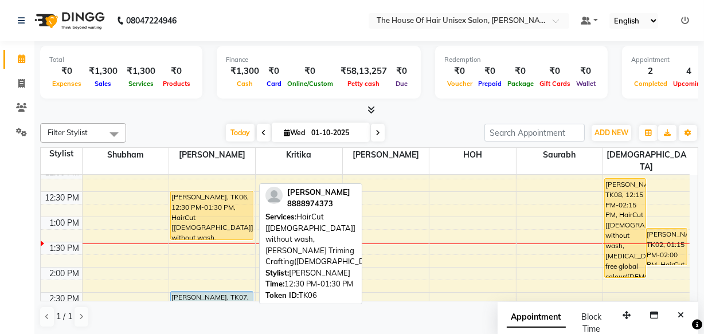
click at [218, 199] on div "[PERSON_NAME], TK06, 12:30 PM-01:30 PM, HairCut [[DEMOGRAPHIC_DATA]] without wa…" at bounding box center [212, 215] width 82 height 48
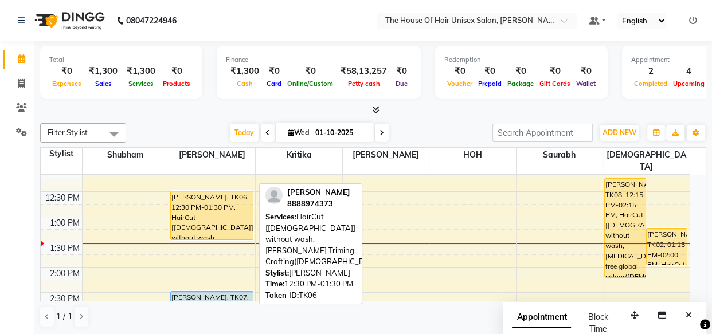
select select "1"
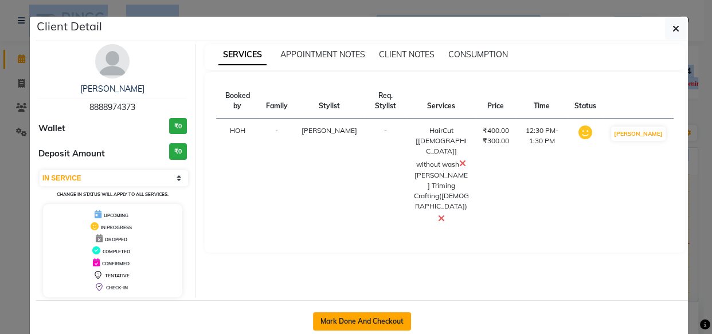
click at [394, 315] on button "Mark Done And Checkout" at bounding box center [362, 321] width 98 height 18
select select "service"
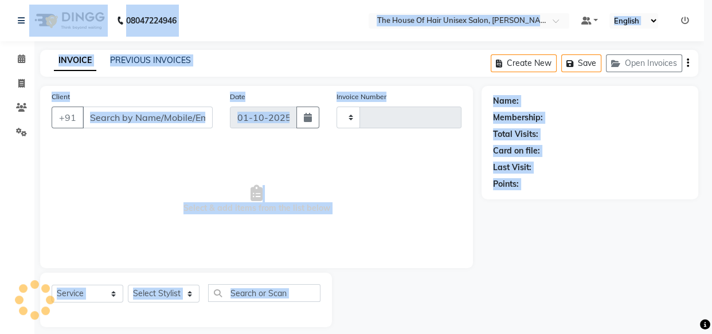
type input "3066"
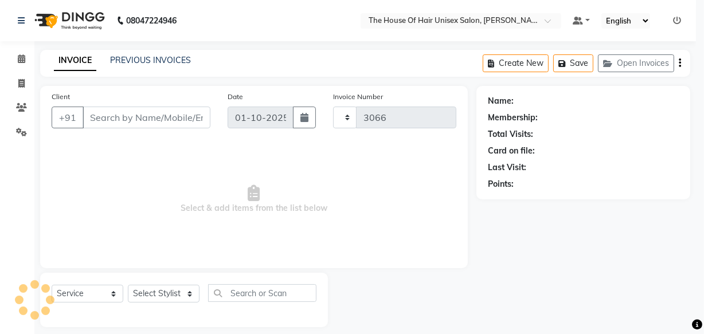
select select "598"
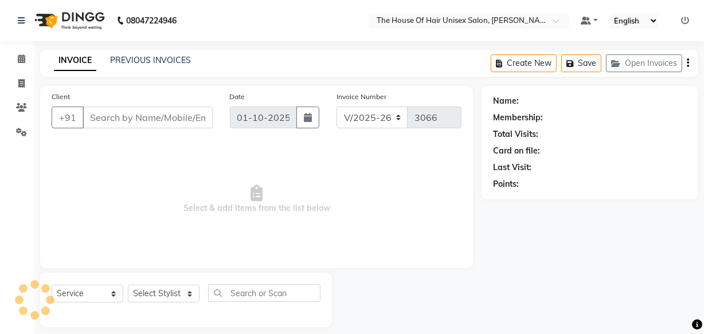
type input "8888974373"
select select "13497"
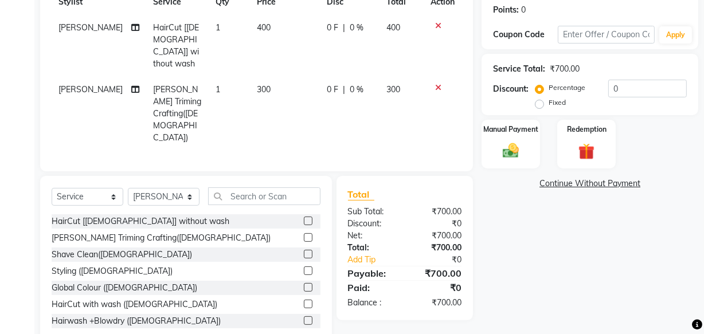
scroll to position [7, 0]
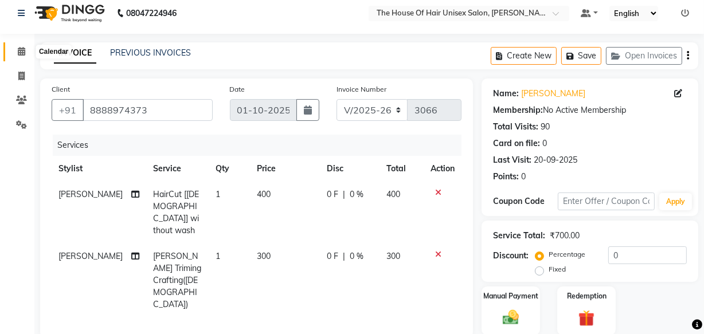
click at [22, 48] on icon at bounding box center [21, 51] width 7 height 9
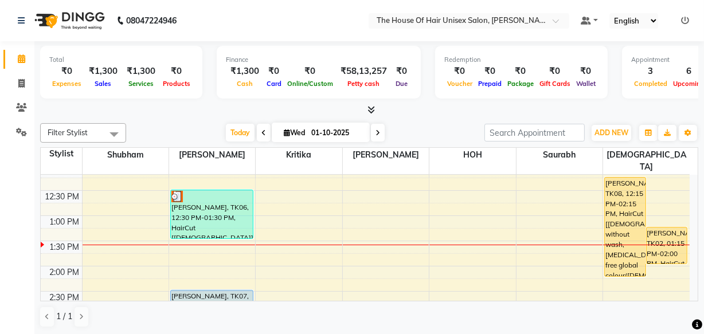
scroll to position [271, 0]
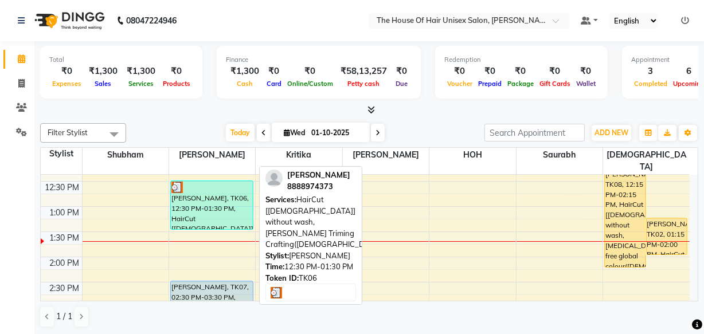
click at [217, 195] on div "[PERSON_NAME], TK06, 12:30 PM-01:30 PM, HairCut [[DEMOGRAPHIC_DATA]] without wa…" at bounding box center [212, 205] width 82 height 48
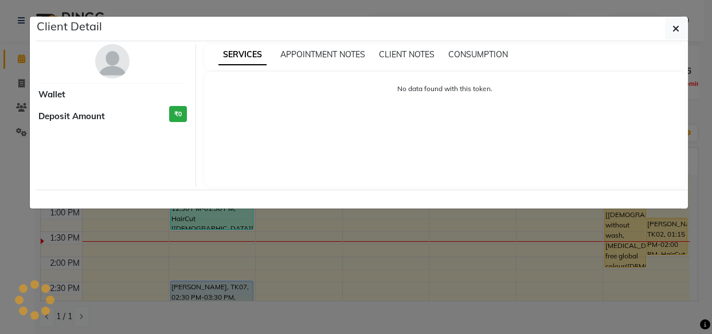
select select "3"
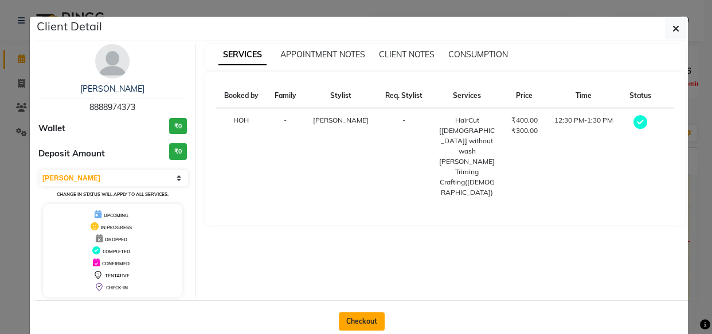
click at [358, 317] on button "Checkout" at bounding box center [362, 321] width 46 height 18
select select "598"
select select "service"
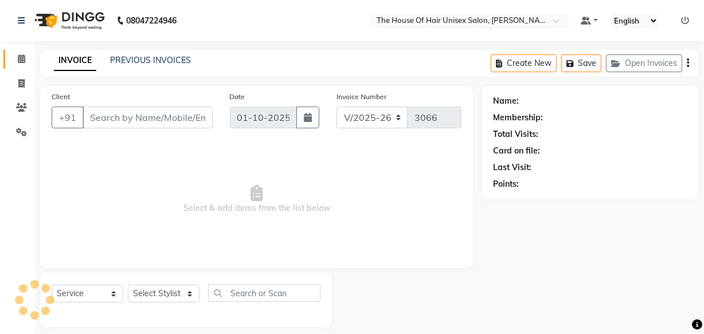
type input "8888974373"
select select "13497"
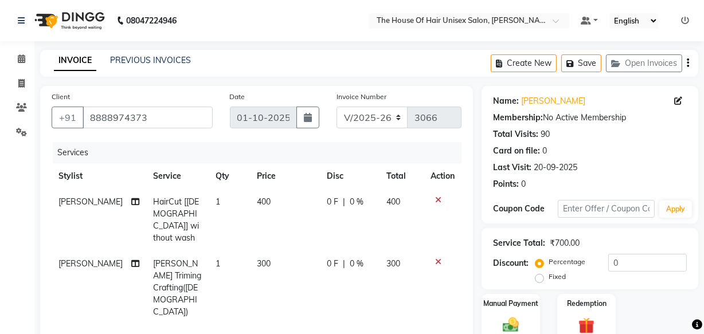
click at [257, 202] on span "400" at bounding box center [264, 202] width 14 height 10
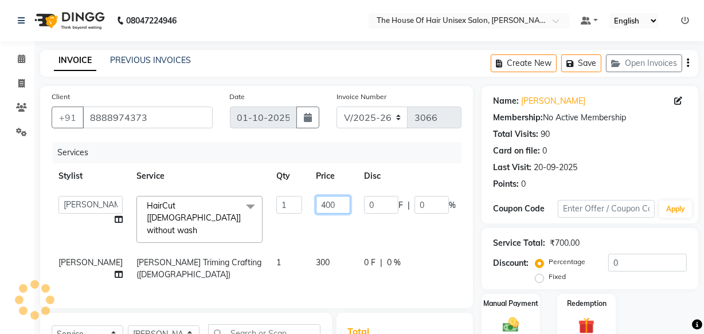
click at [316, 203] on input "400" at bounding box center [333, 205] width 34 height 18
type input "500"
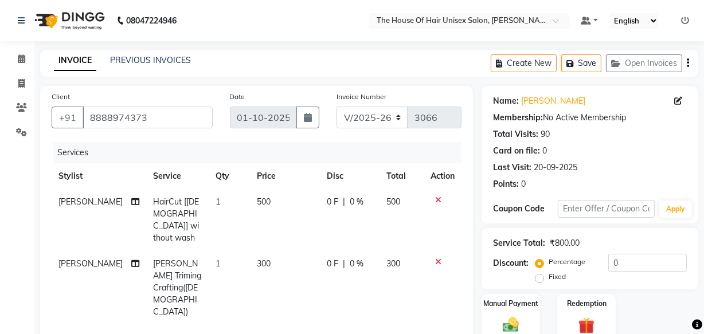
click at [476, 226] on div "Client [PHONE_NUMBER] Date [DATE] Invoice Number V/2025 V/[PHONE_NUMBER] Servic…" at bounding box center [257, 302] width 450 height 433
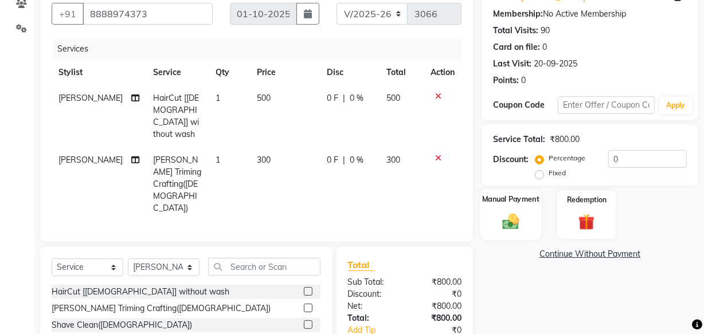
click at [510, 217] on img at bounding box center [511, 220] width 28 height 19
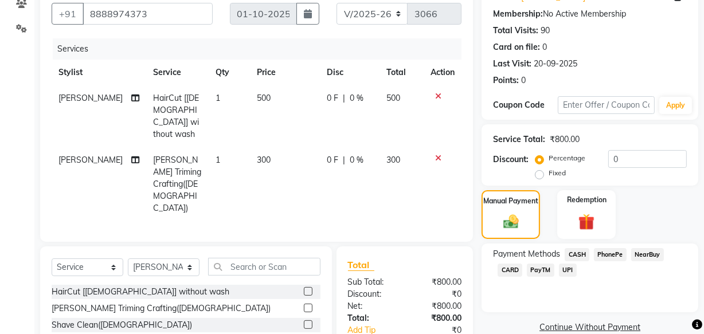
click at [569, 269] on span "UPI" at bounding box center [568, 270] width 18 height 13
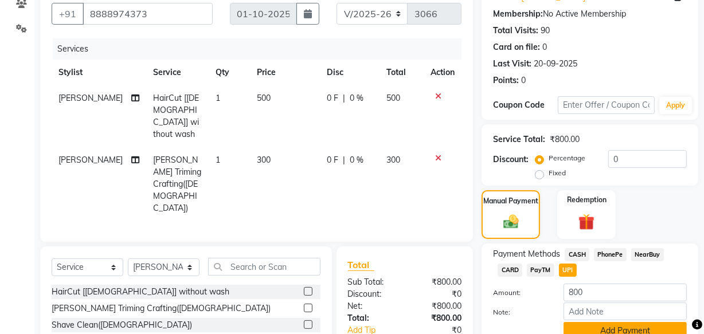
click at [601, 327] on button "Add Payment" at bounding box center [624, 331] width 123 height 18
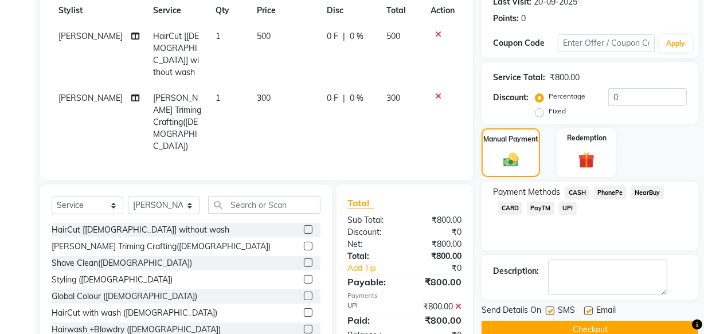
scroll to position [166, 0]
click at [643, 325] on button "Checkout" at bounding box center [589, 329] width 217 height 18
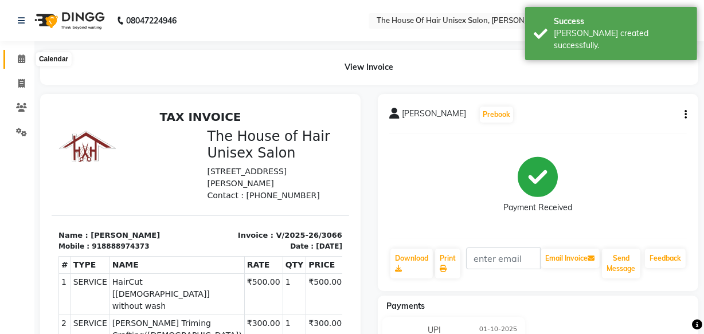
click at [22, 58] on icon at bounding box center [21, 58] width 7 height 9
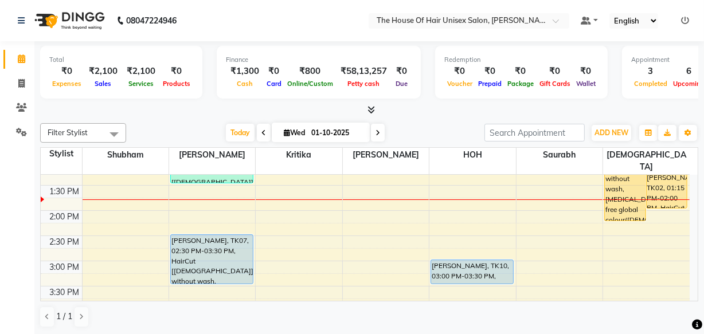
scroll to position [296, 0]
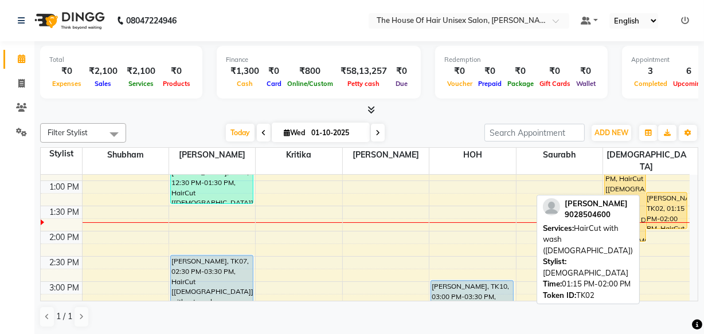
click at [664, 193] on div "[PERSON_NAME], TK02, 01:15 PM-02:00 PM, HairCut with wash ([DEMOGRAPHIC_DATA])" at bounding box center [667, 211] width 41 height 36
select select "1"
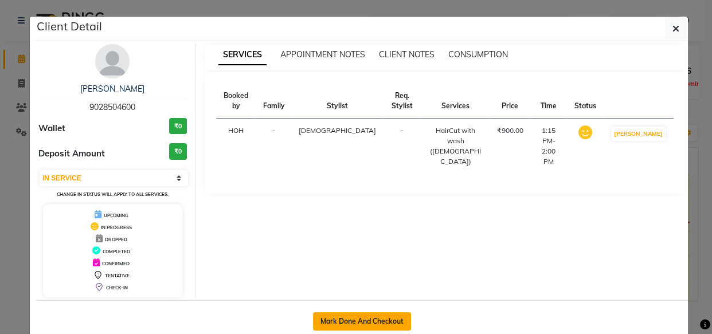
click at [355, 315] on button "Mark Done And Checkout" at bounding box center [362, 321] width 98 height 18
select select "598"
select select "service"
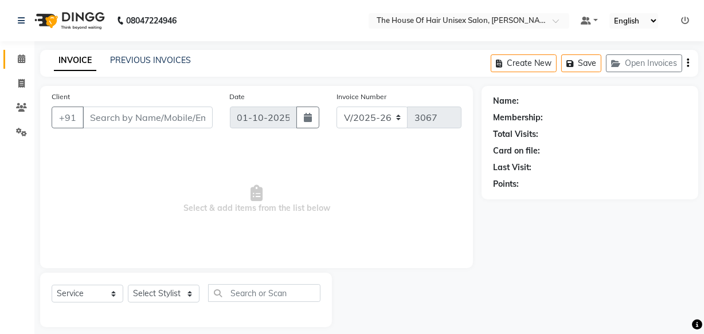
type input "9028504600"
select select "89756"
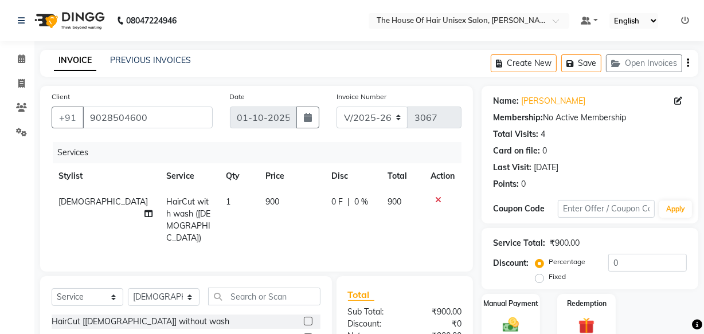
click at [166, 209] on span "HairCut with wash ([DEMOGRAPHIC_DATA])" at bounding box center [188, 220] width 44 height 46
select select "89756"
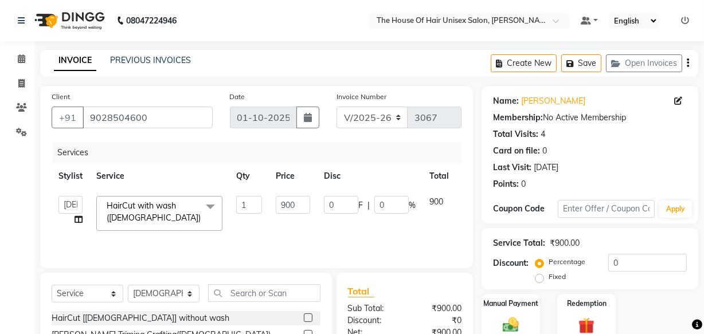
click at [162, 209] on span "HairCut with wash ([DEMOGRAPHIC_DATA])" at bounding box center [154, 212] width 94 height 22
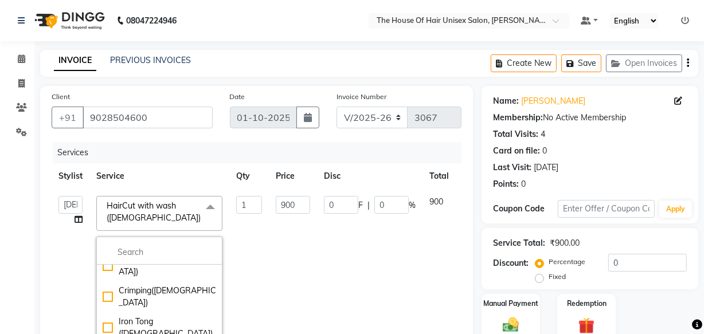
scroll to position [689, 0]
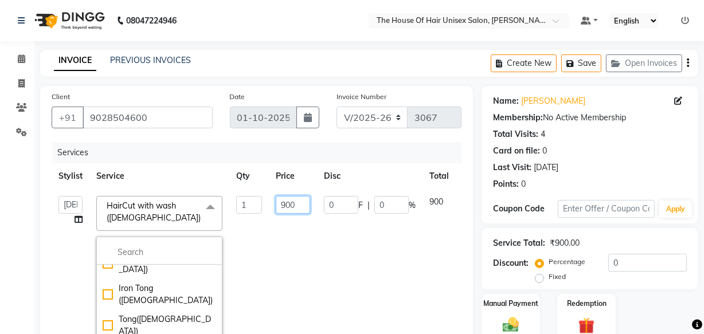
click at [297, 203] on input "900" at bounding box center [293, 205] width 34 height 18
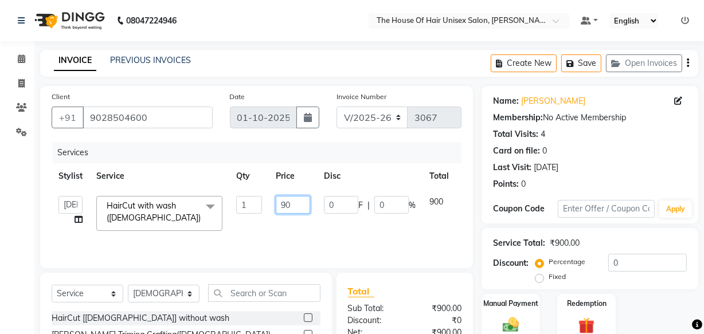
type input "9"
type input "700"
click at [476, 220] on div "Client [PHONE_NUMBER] Date [DATE] Invoice Number V/2025 V/[PHONE_NUMBER] Servic…" at bounding box center [257, 264] width 450 height 356
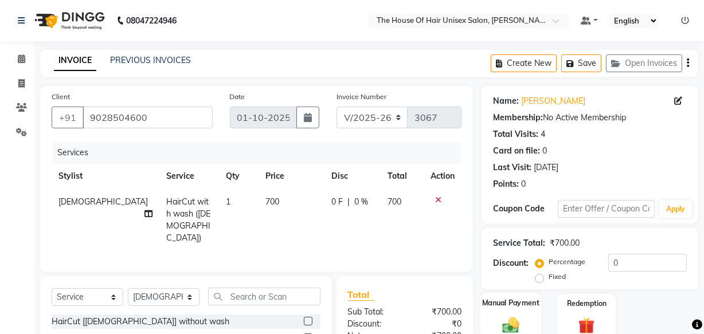
click at [518, 315] on img at bounding box center [511, 324] width 28 height 19
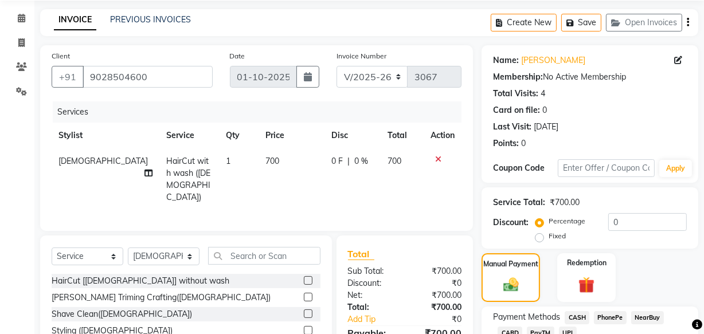
scroll to position [126, 0]
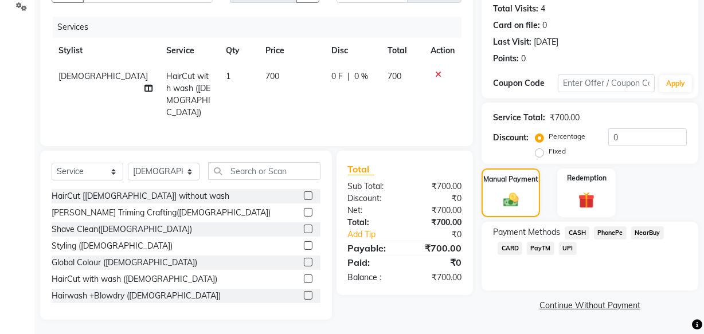
click at [578, 233] on span "CASH" at bounding box center [577, 232] width 25 height 13
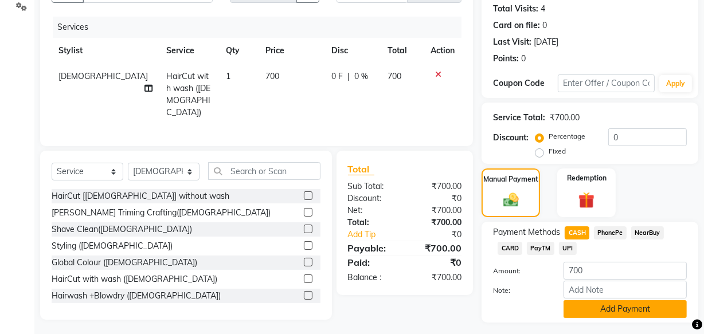
click at [619, 311] on button "Add Payment" at bounding box center [624, 309] width 123 height 18
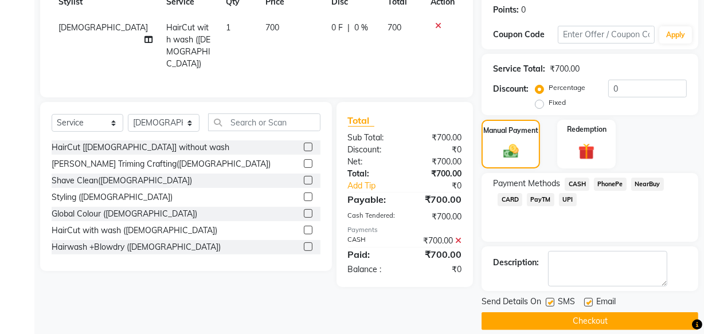
scroll to position [187, 0]
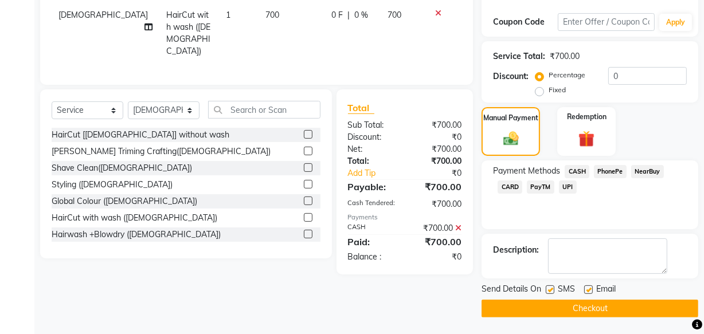
click at [602, 306] on button "Checkout" at bounding box center [589, 309] width 217 height 18
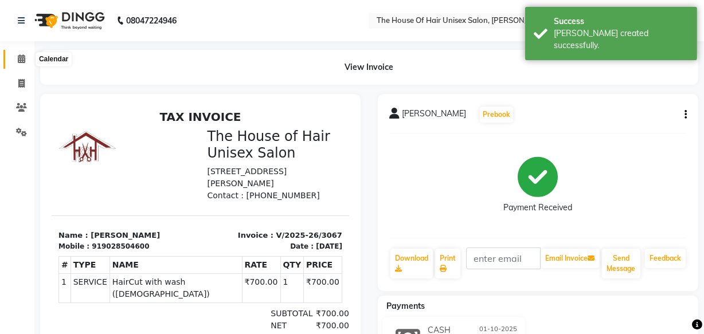
click at [20, 58] on icon at bounding box center [21, 58] width 7 height 9
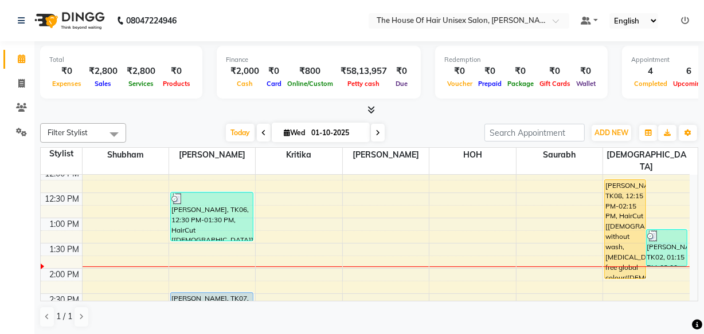
scroll to position [250, 0]
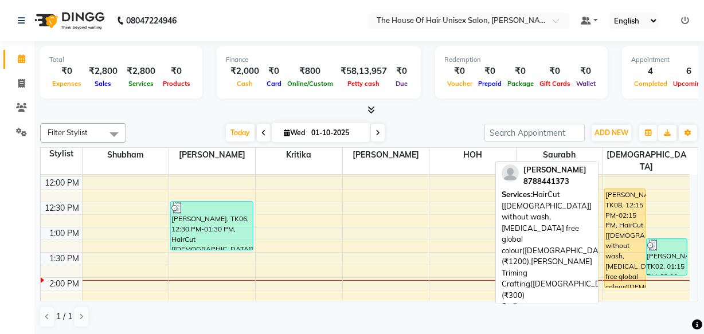
click at [622, 189] on div "[PERSON_NAME], TK08, 12:15 PM-02:15 PM, HairCut [[DEMOGRAPHIC_DATA]] without wa…" at bounding box center [625, 238] width 41 height 99
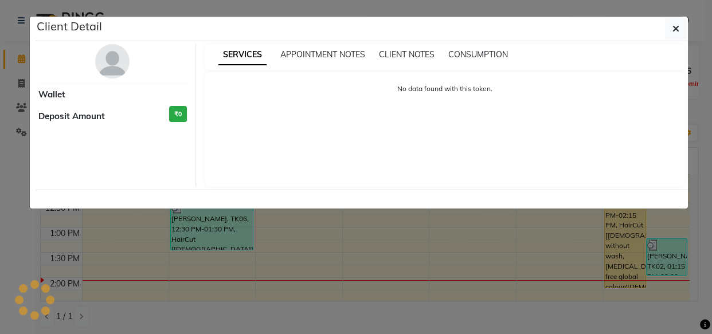
select select "1"
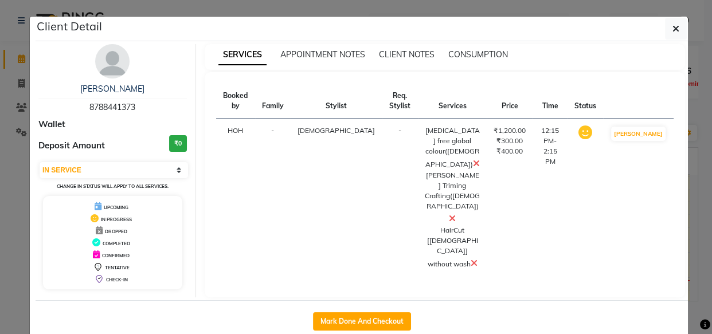
click at [688, 180] on div "SERVICES APPOINTMENT NOTES CLIENT NOTES CONSUMPTION Booked by Family Stylist Re…" at bounding box center [445, 170] width 498 height 253
click at [672, 29] on icon "button" at bounding box center [675, 28] width 7 height 9
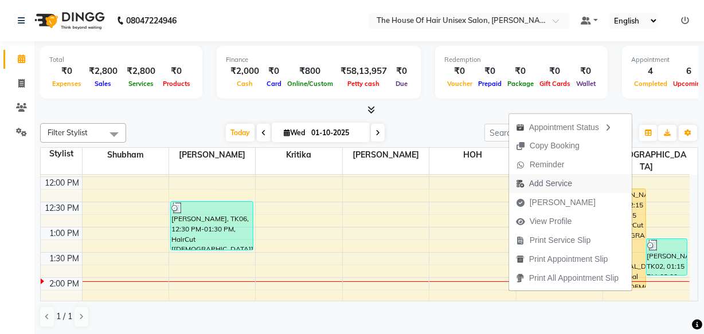
click at [589, 181] on button "Add Service" at bounding box center [570, 183] width 123 height 19
select select "89756"
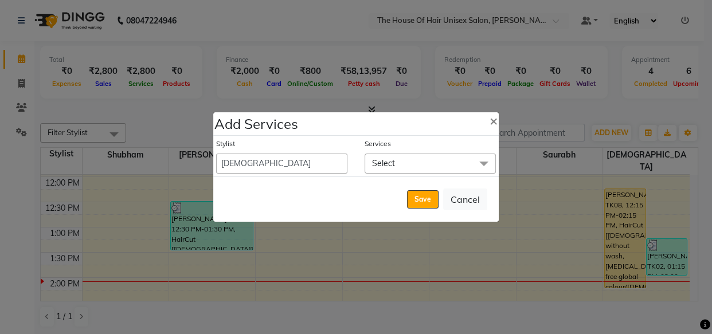
click at [446, 161] on span "Select" at bounding box center [430, 164] width 131 height 20
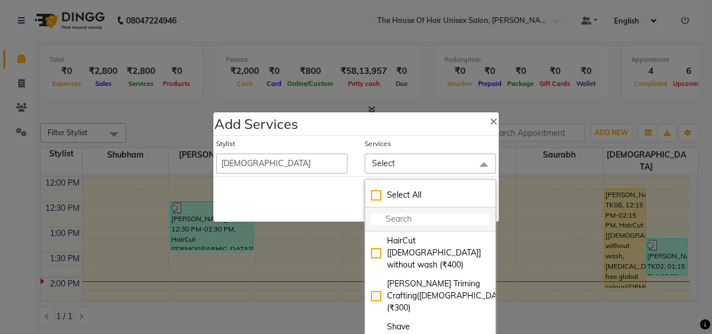
click at [429, 220] on input "multiselect-search" at bounding box center [430, 219] width 119 height 12
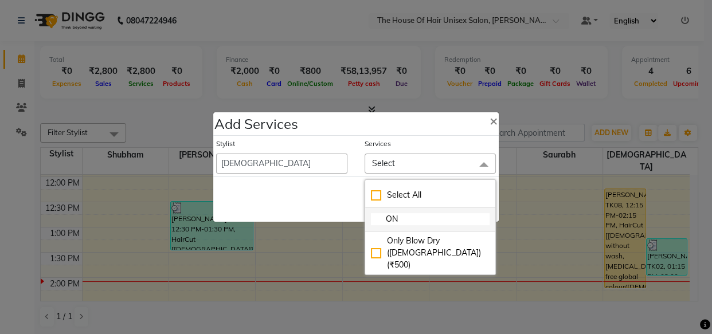
type input "O"
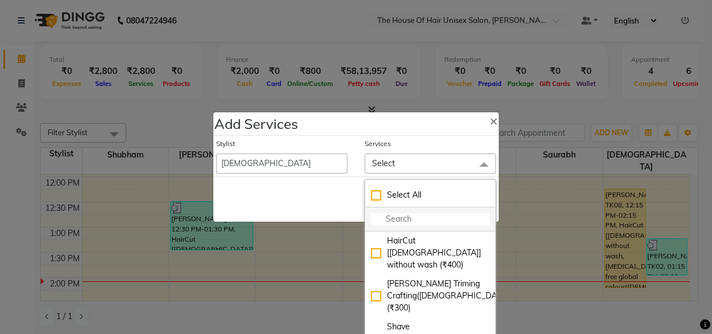
type input "M"
checkbox input "true"
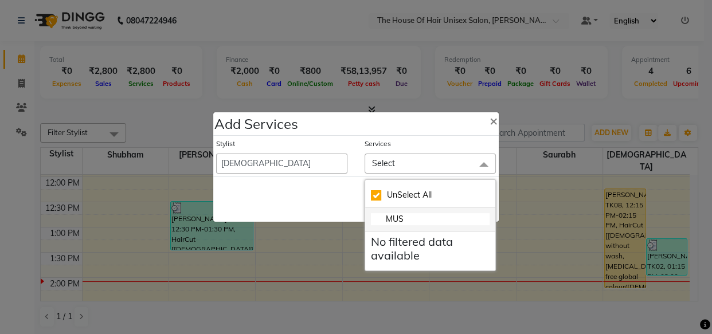
type input "MU"
checkbox input "false"
type input "M"
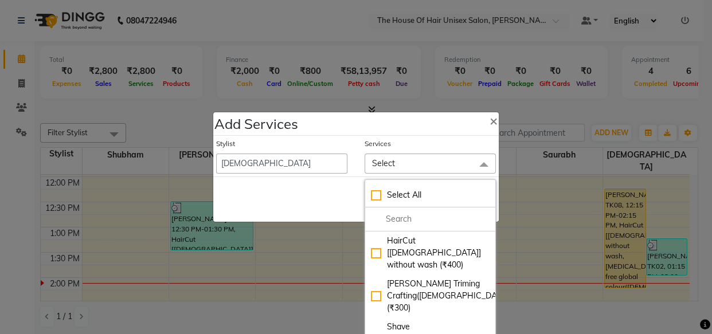
click at [569, 285] on ngb-modal-window "Add Services × Stylist [PERSON_NAME] [PERSON_NAME] Saurabh [PERSON_NAME] [PERSO…" at bounding box center [356, 167] width 712 height 334
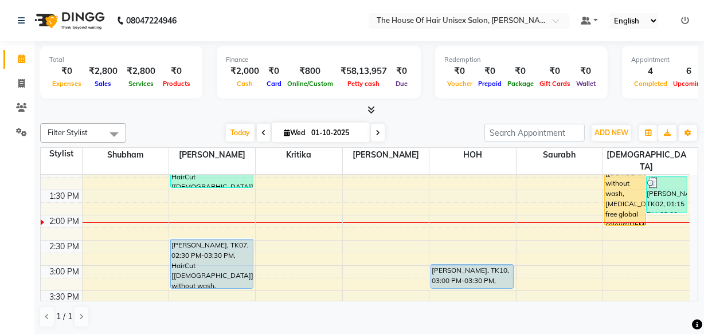
scroll to position [292, 0]
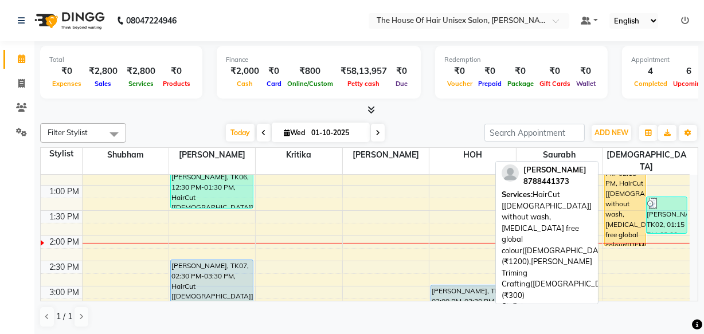
click at [624, 202] on div "[PERSON_NAME], TK08, 12:15 PM-02:15 PM, HairCut [[DEMOGRAPHIC_DATA]] without wa…" at bounding box center [625, 196] width 41 height 99
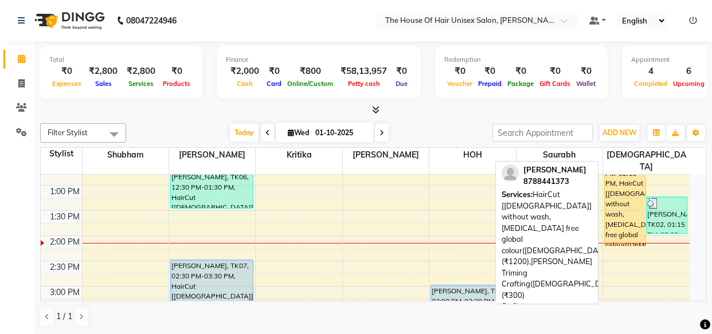
select select "1"
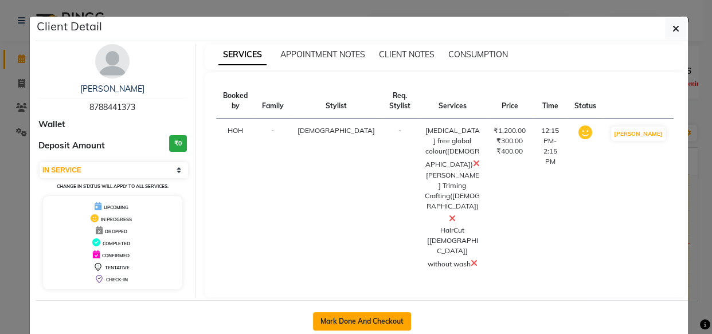
click at [366, 312] on button "Mark Done And Checkout" at bounding box center [362, 321] width 98 height 18
select select "service"
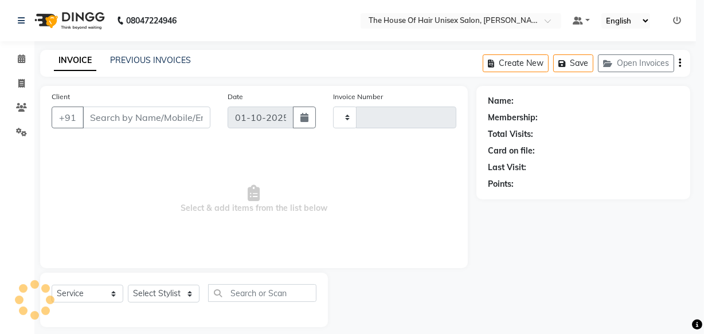
type input "3068"
select select "598"
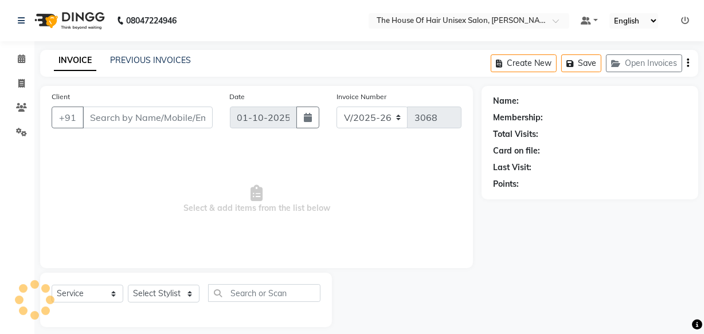
type input "8788441373"
select select "89756"
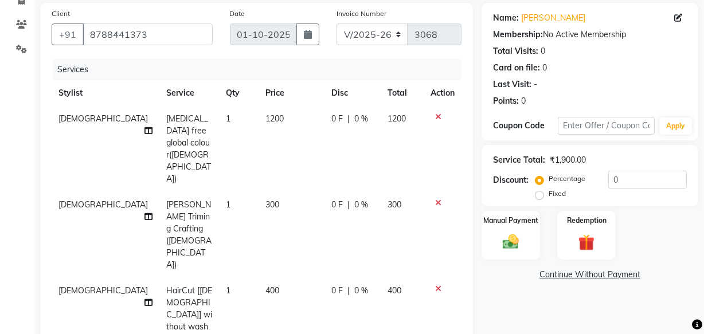
scroll to position [104, 0]
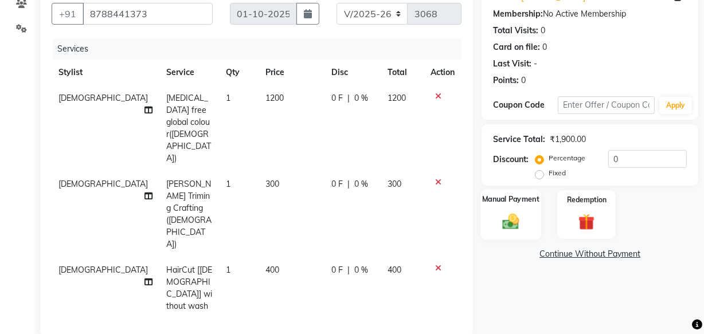
click at [521, 211] on img at bounding box center [511, 220] width 28 height 19
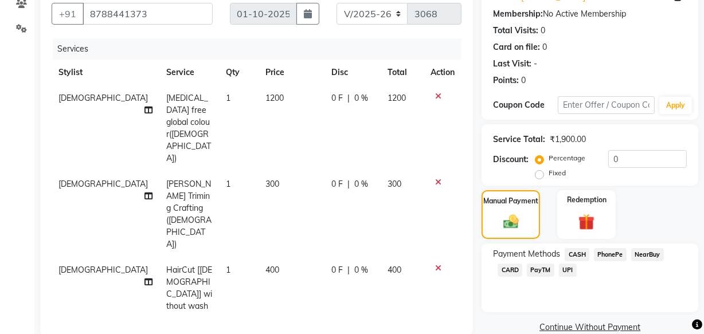
click at [565, 268] on span "UPI" at bounding box center [568, 270] width 18 height 13
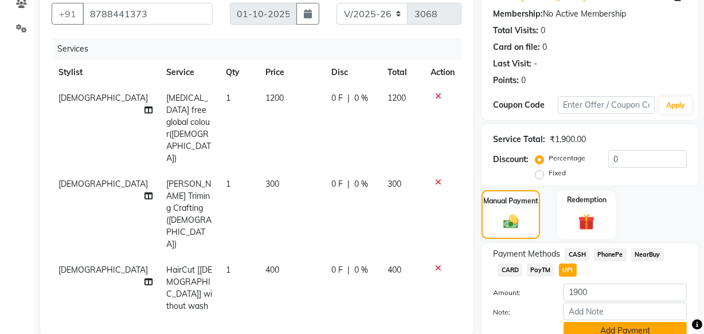
click at [610, 328] on button "Add Payment" at bounding box center [624, 331] width 123 height 18
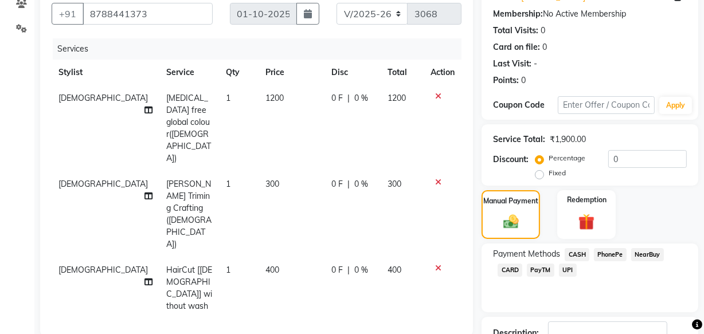
scroll to position [208, 0]
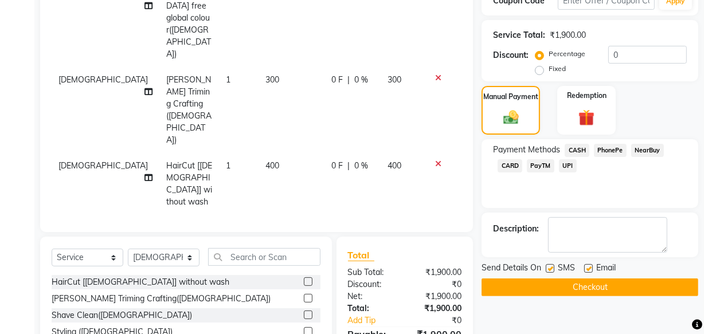
click at [609, 285] on button "Checkout" at bounding box center [589, 288] width 217 height 18
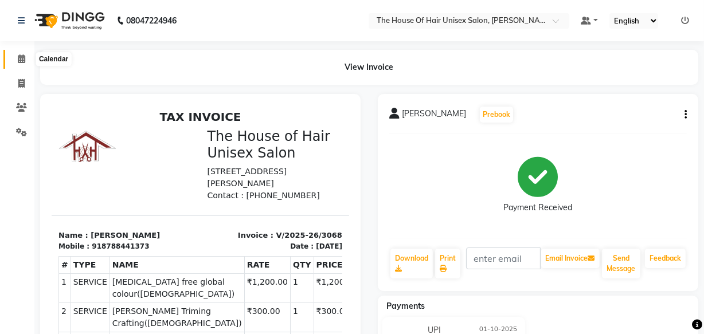
click at [18, 59] on icon at bounding box center [21, 58] width 7 height 9
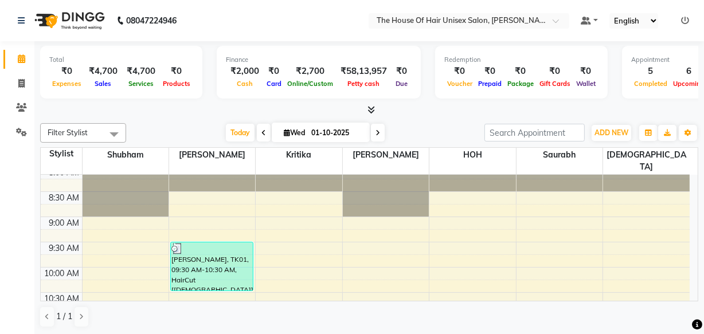
scroll to position [44, 0]
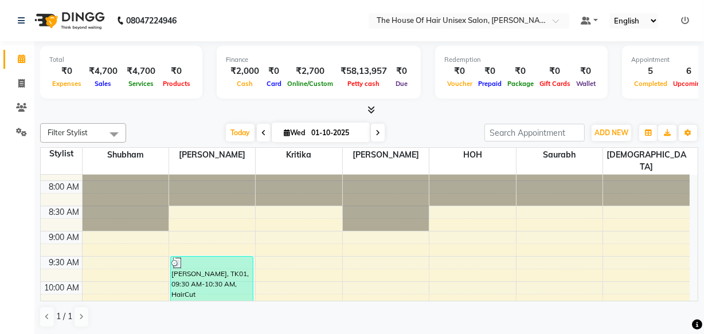
click at [380, 128] on span at bounding box center [378, 133] width 14 height 18
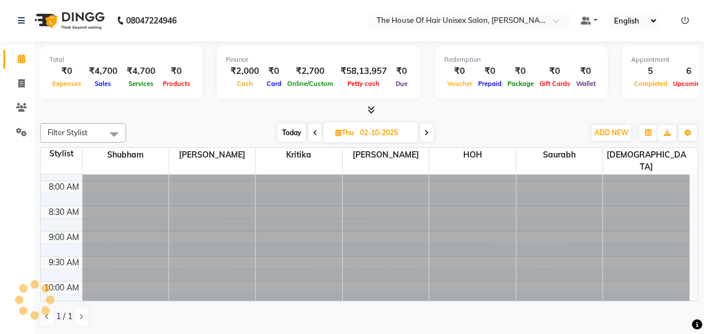
scroll to position [352, 0]
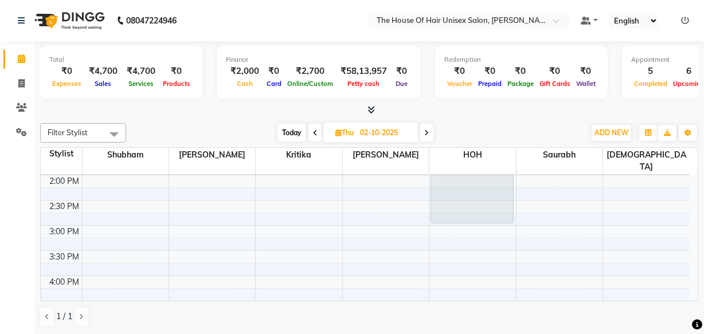
click at [426, 135] on icon at bounding box center [426, 133] width 5 height 7
type input "03-10-2025"
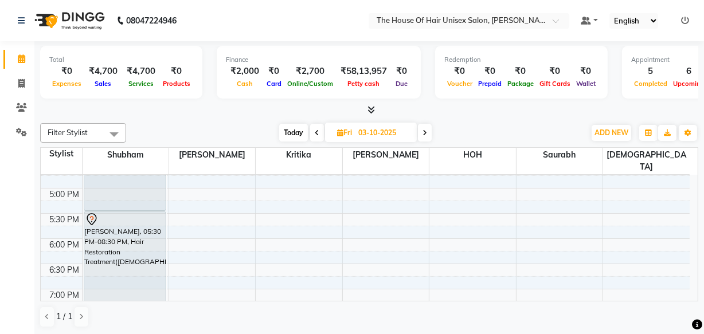
scroll to position [500, 0]
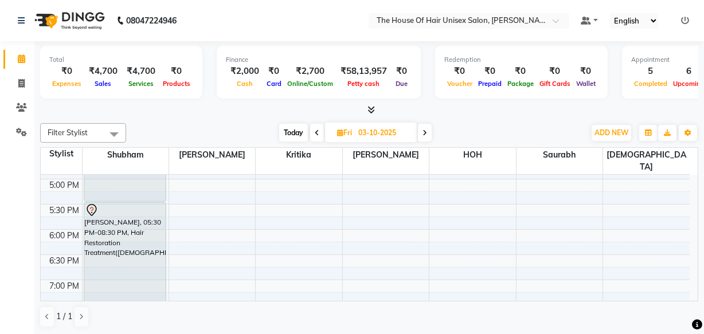
click at [347, 131] on span "Fri" at bounding box center [344, 132] width 21 height 9
select select "10"
select select "2025"
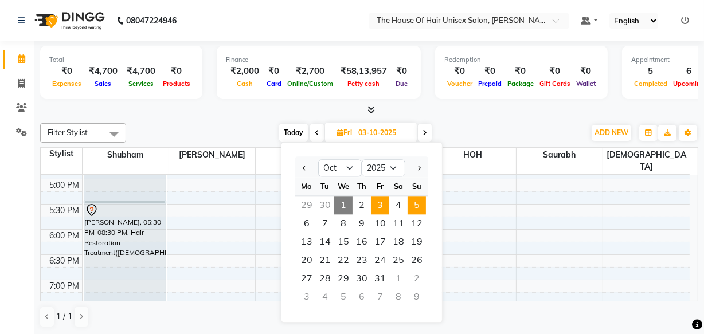
click at [414, 206] on span "5" at bounding box center [417, 205] width 18 height 18
type input "05-10-2025"
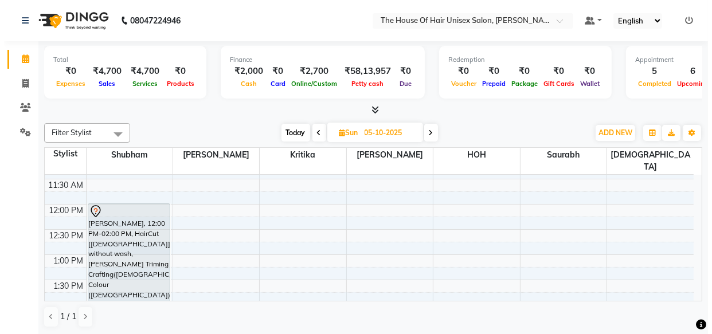
scroll to position [235, 0]
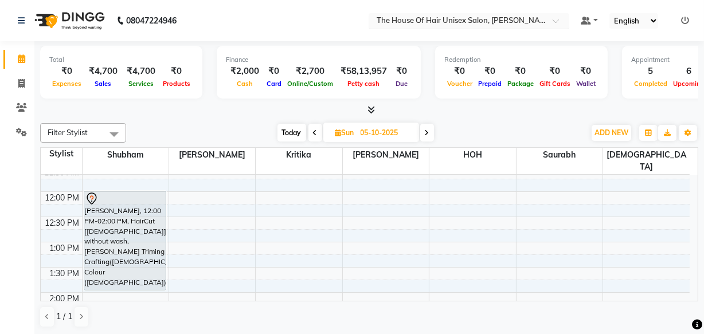
click at [489, 15] on span "The House Of Hair Unisex Salon, [PERSON_NAME][GEOGRAPHIC_DATA]" at bounding box center [505, 19] width 257 height 9
click at [681, 18] on icon at bounding box center [685, 21] width 8 height 8
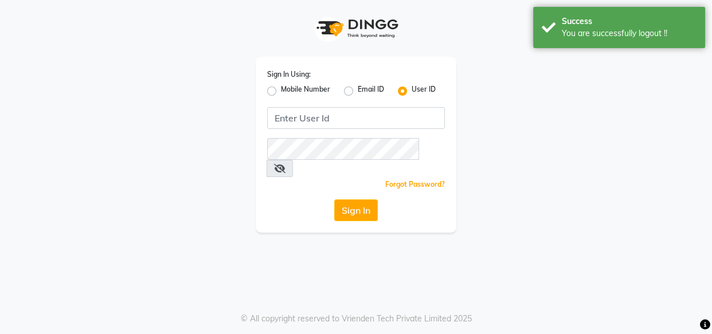
click at [281, 92] on label "Mobile Number" at bounding box center [305, 91] width 49 height 14
click at [281, 92] on input "Mobile Number" at bounding box center [284, 87] width 7 height 7
radio input "true"
radio input "false"
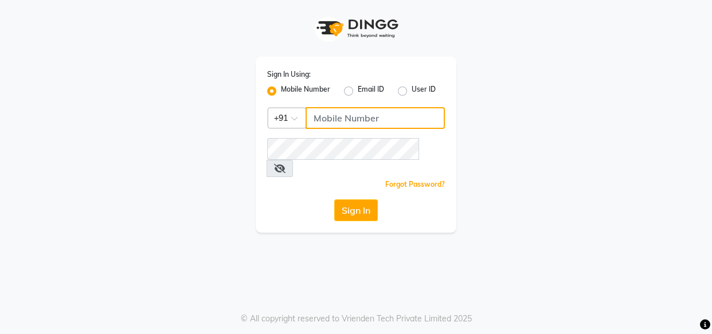
click at [329, 114] on input "Username" at bounding box center [374, 118] width 139 height 22
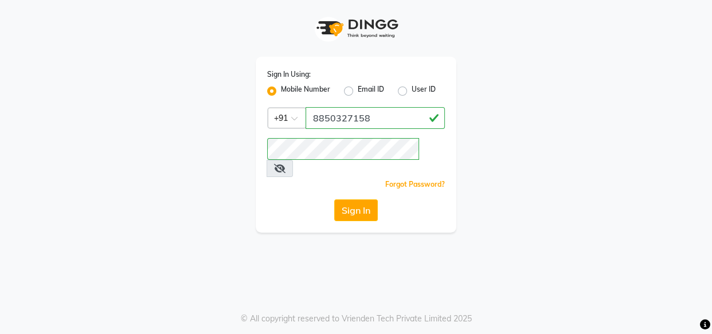
click at [285, 164] on icon at bounding box center [279, 168] width 11 height 9
click at [365, 199] on button "Sign In" at bounding box center [356, 210] width 44 height 22
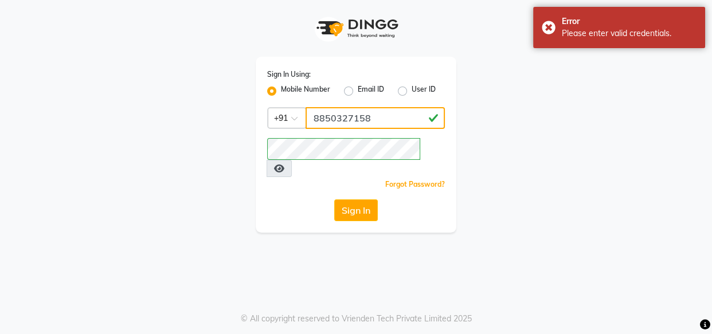
click at [410, 117] on input "8850327158" at bounding box center [374, 118] width 139 height 22
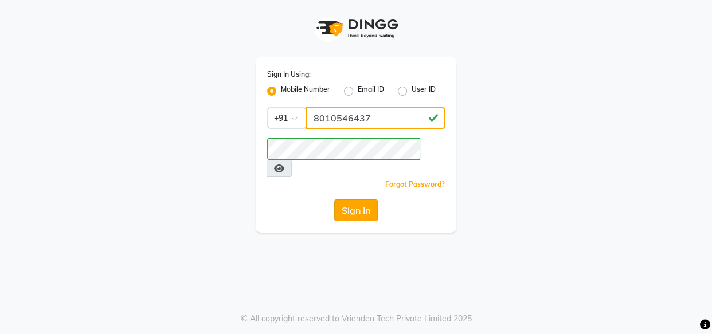
type input "8010546437"
click at [361, 199] on button "Sign In" at bounding box center [356, 210] width 44 height 22
